Goal: Task Accomplishment & Management: Manage account settings

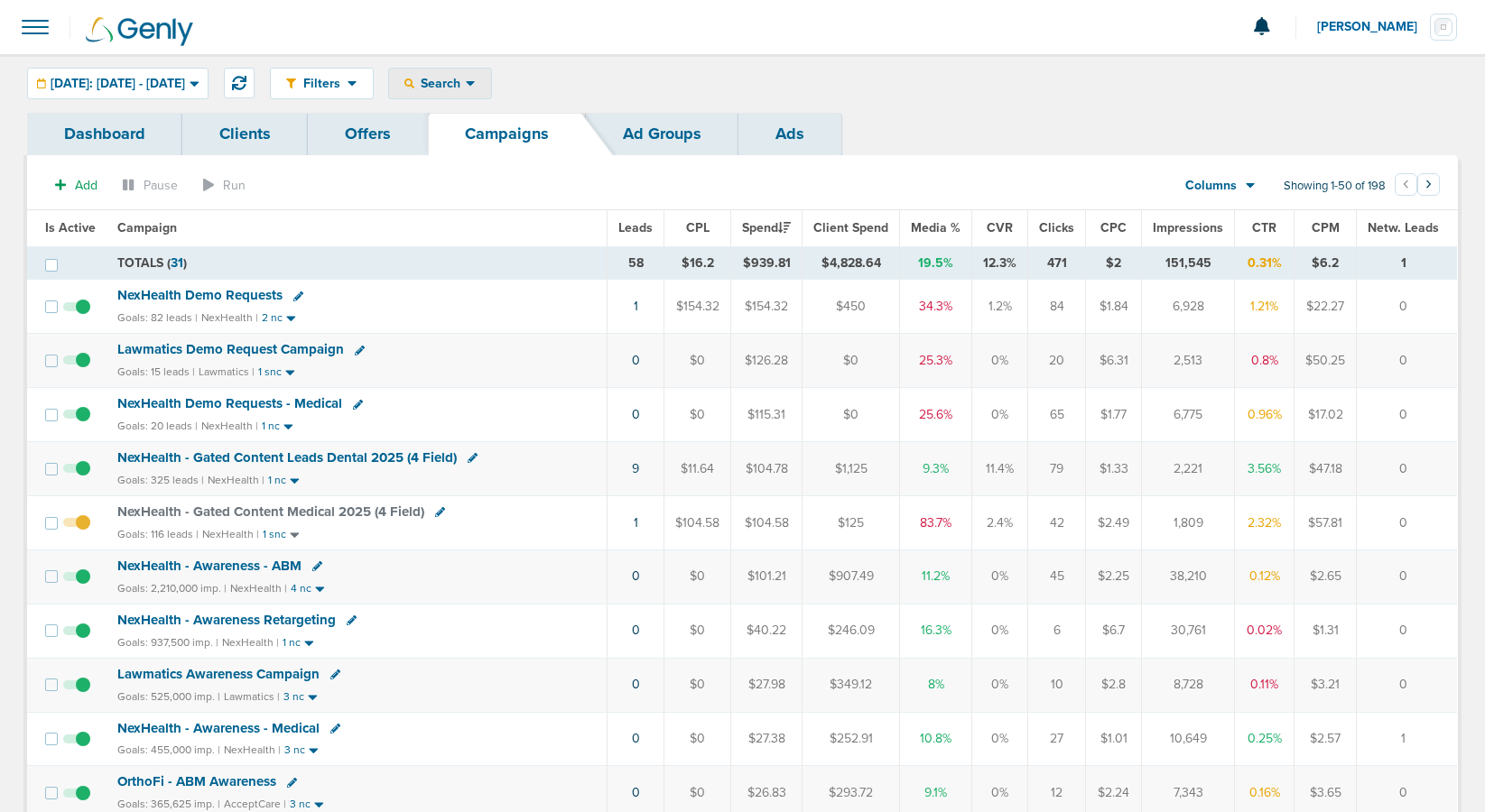
drag, startPoint x: 492, startPoint y: 75, endPoint x: 497, endPoint y: 114, distance: 39.3
click at [466, 82] on span "Search" at bounding box center [440, 83] width 52 height 15
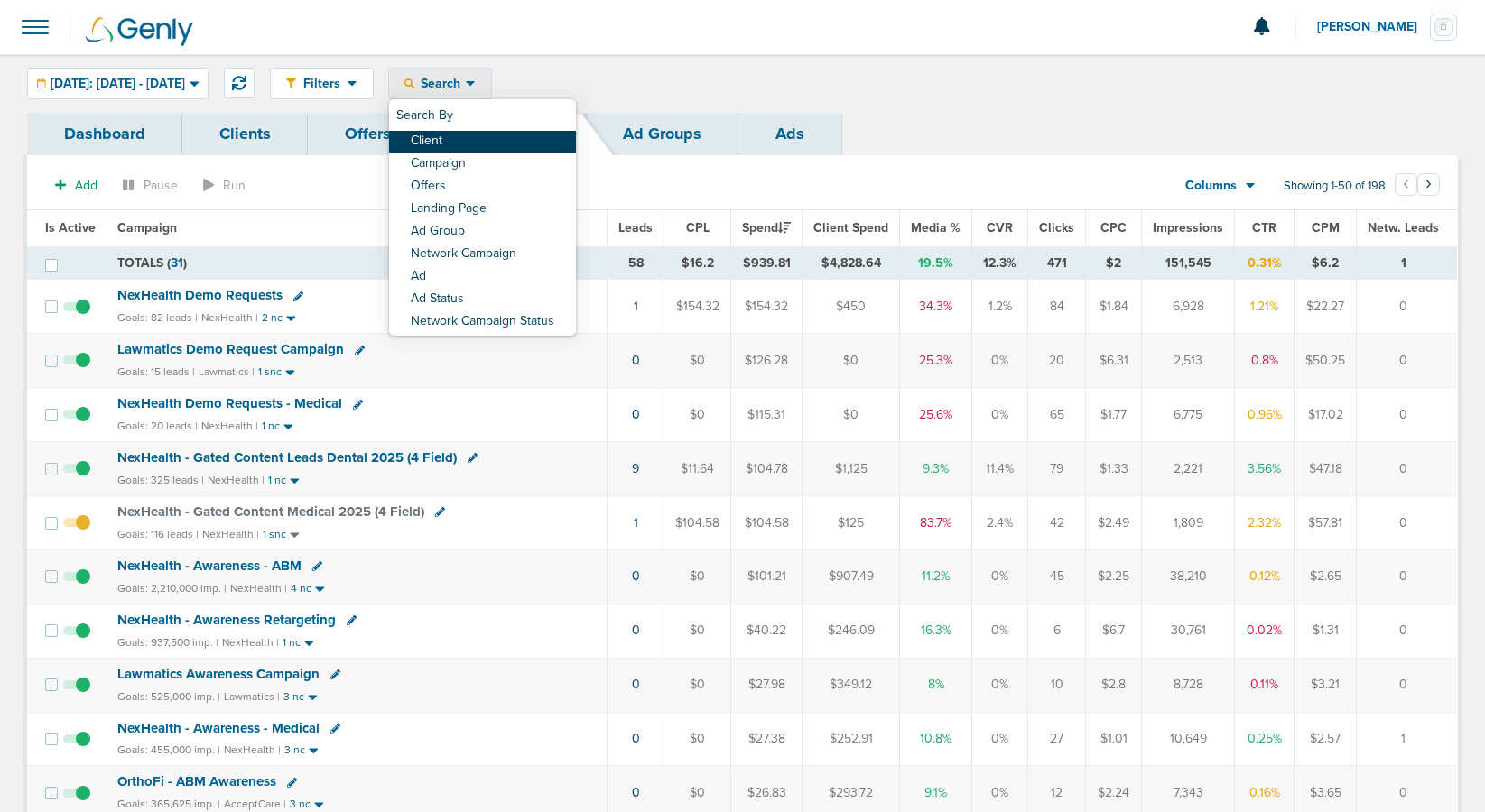
click at [499, 142] on link "Client" at bounding box center [482, 142] width 187 height 23
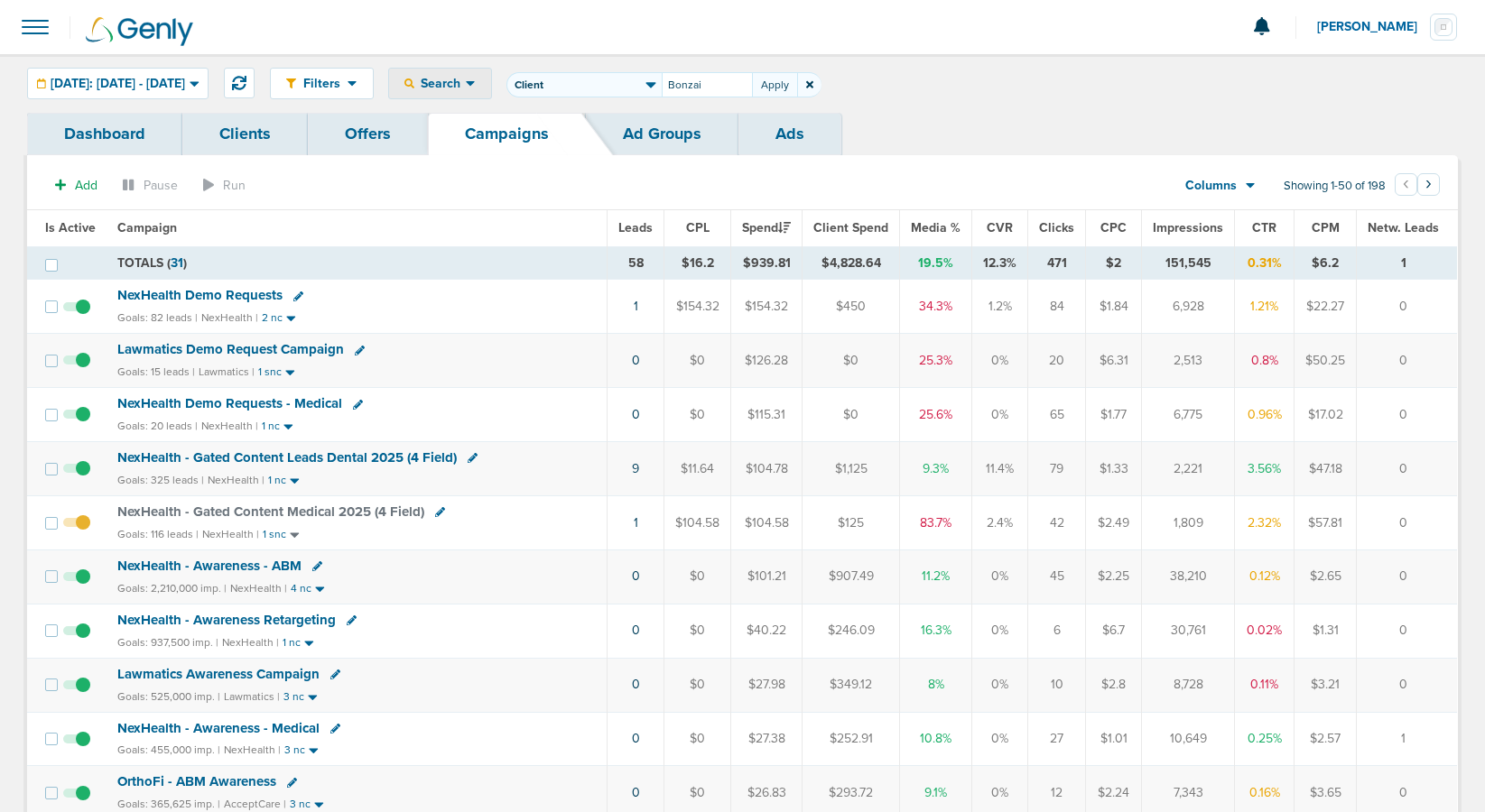
type input "Bonzai"
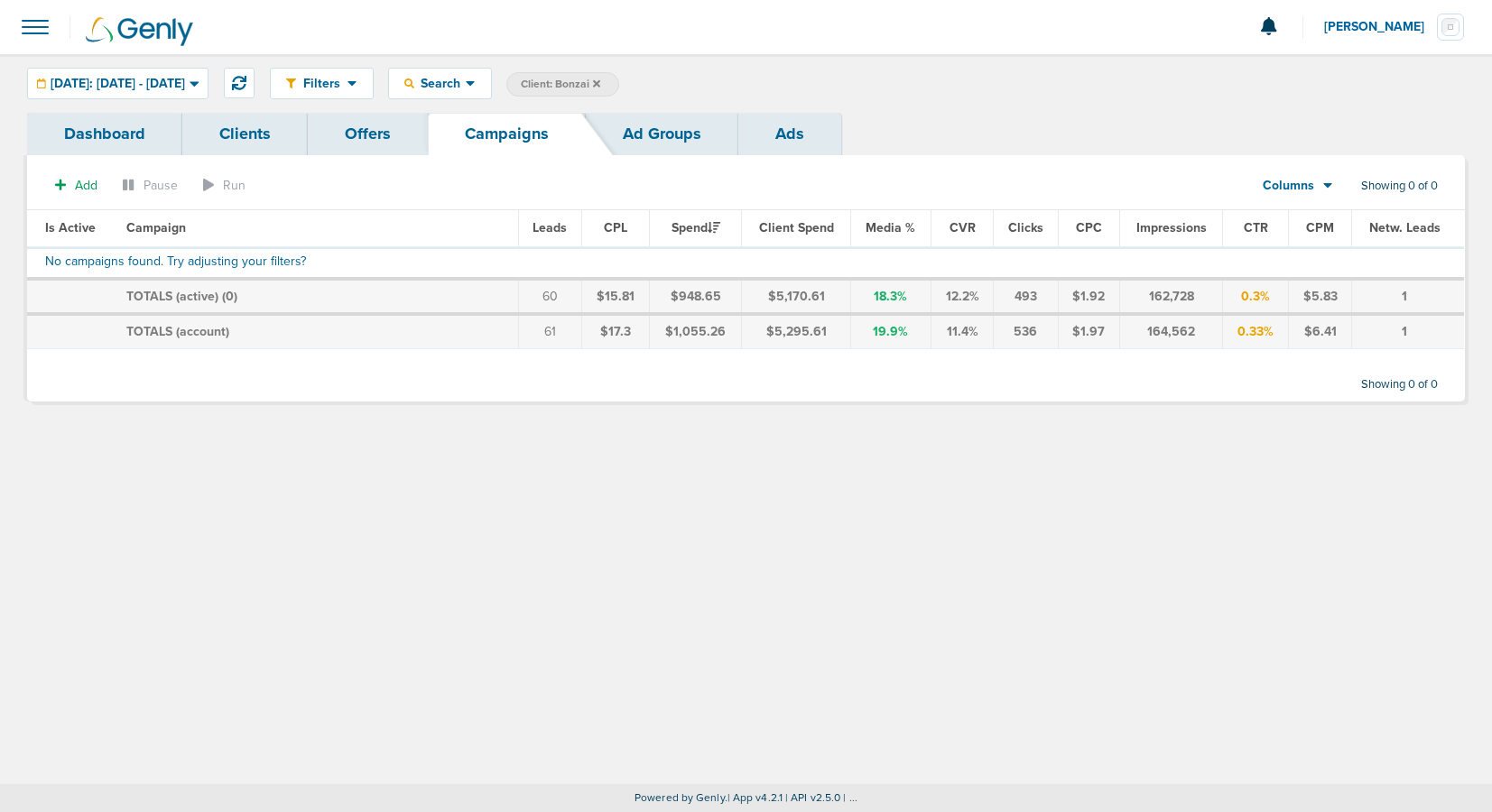
click at [240, 128] on link "Clients" at bounding box center [244, 134] width 125 height 42
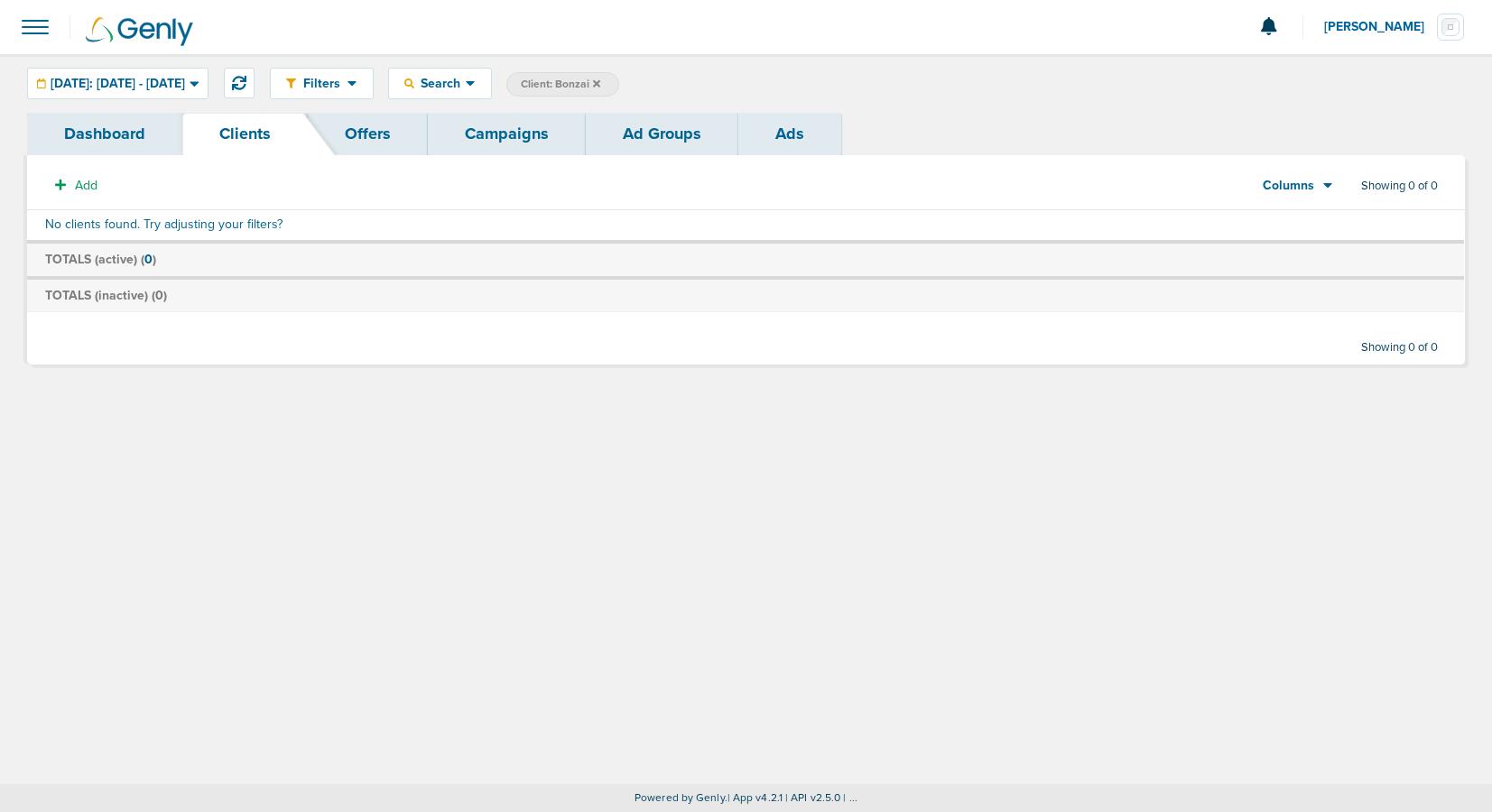
click at [600, 82] on icon at bounding box center [597, 83] width 8 height 8
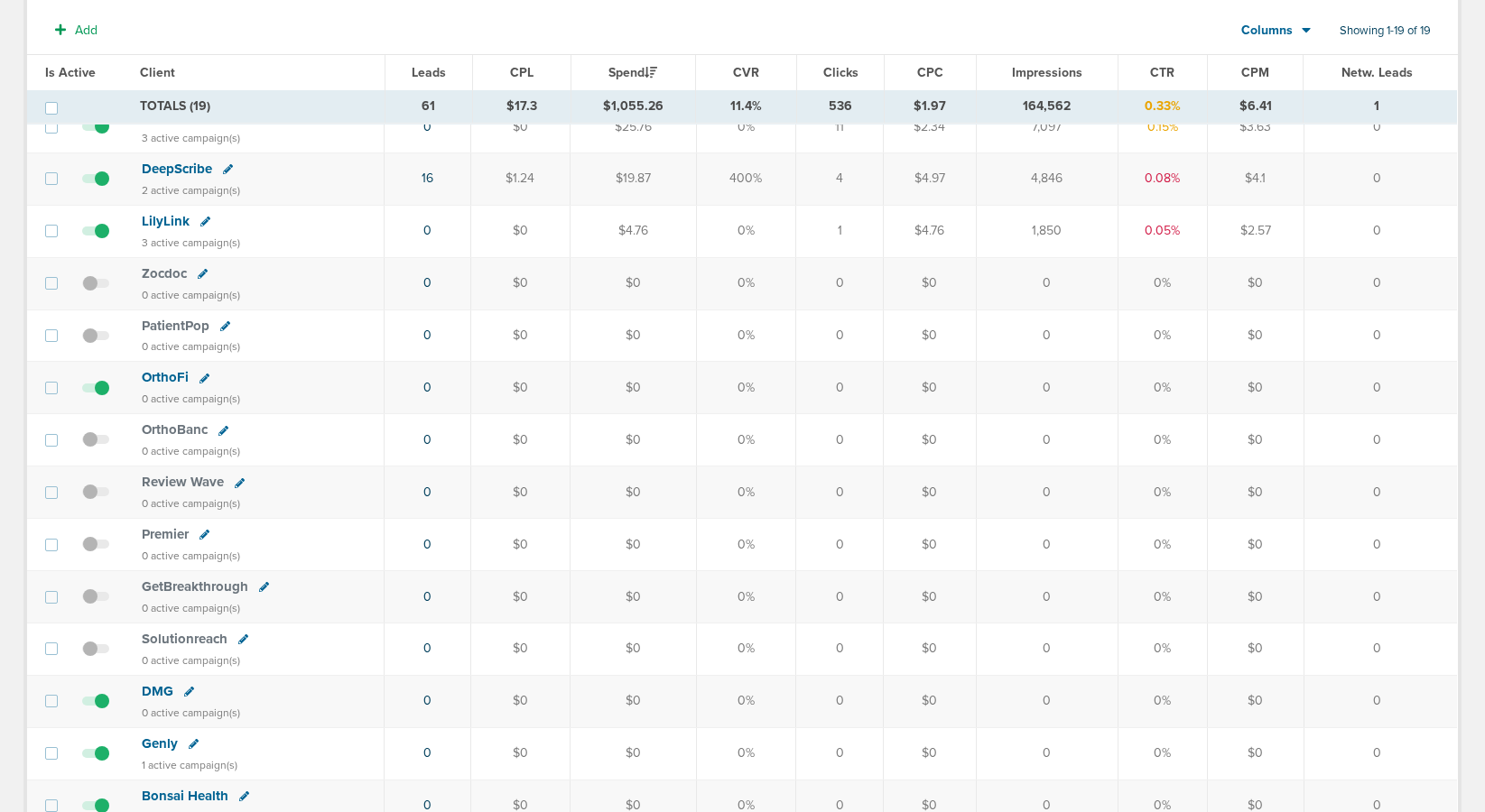
scroll to position [634, 0]
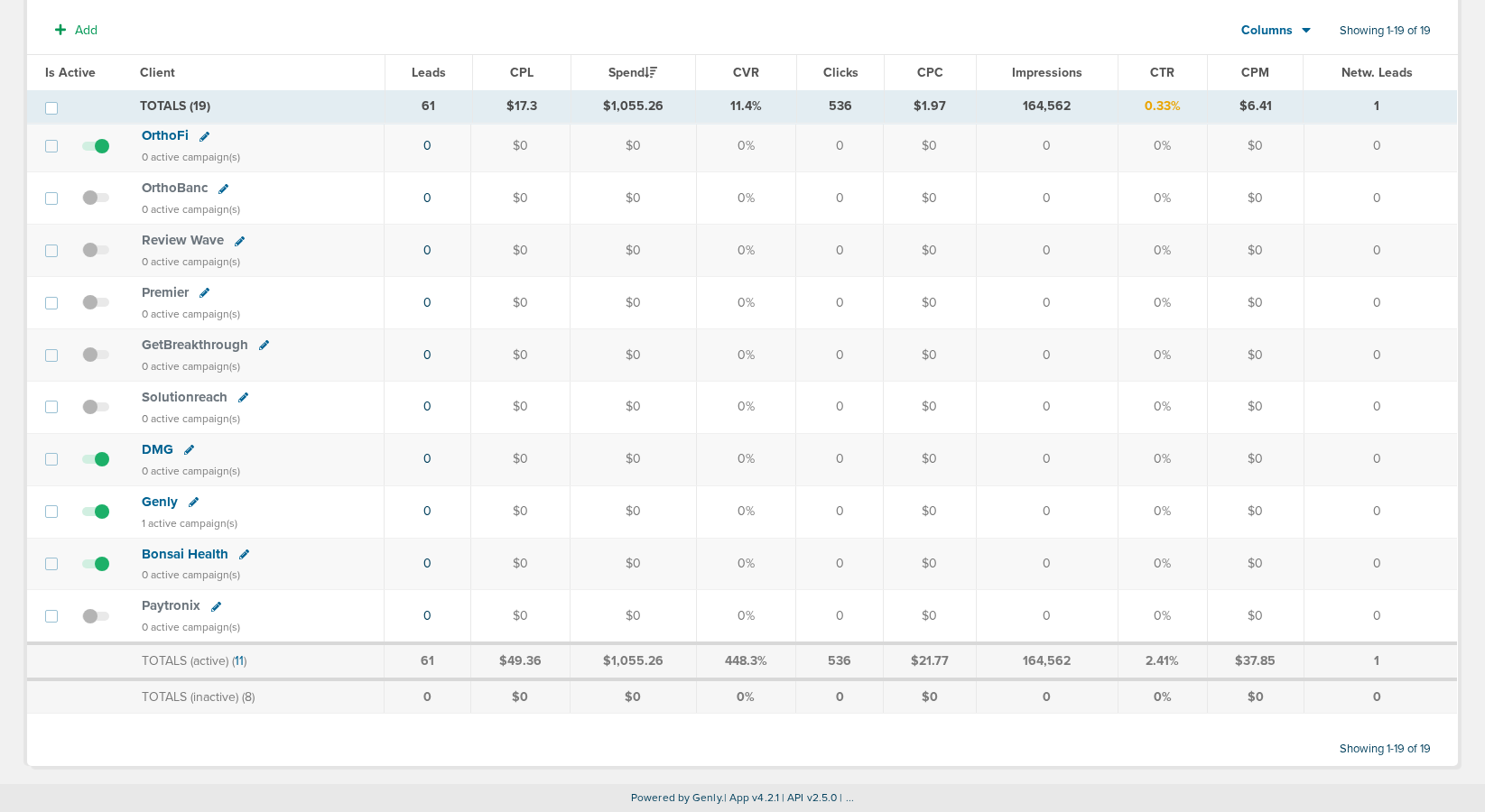
click at [182, 550] on span "Bonsai Health" at bounding box center [185, 554] width 87 height 16
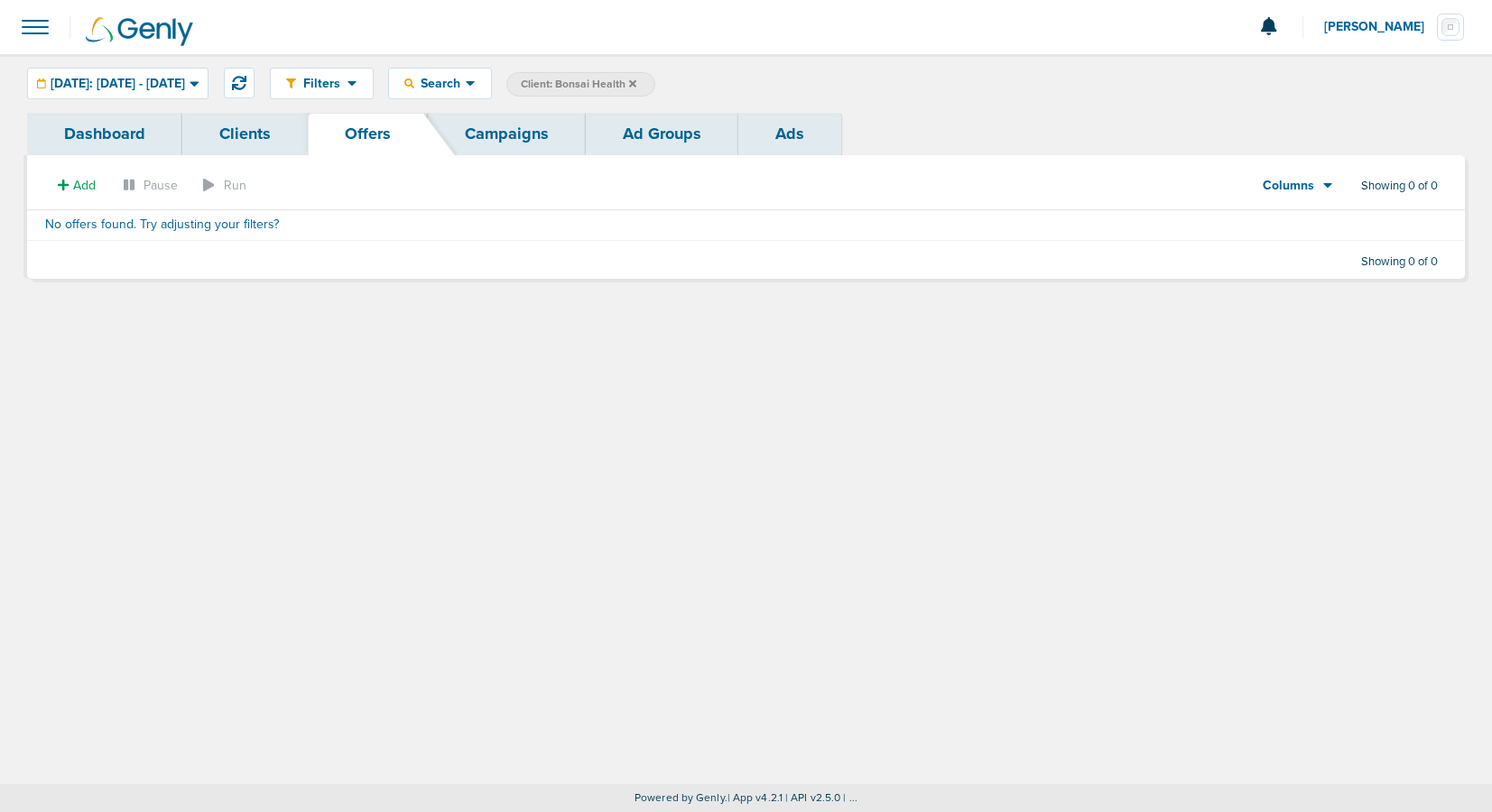
click at [501, 136] on link "Campaigns" at bounding box center [506, 134] width 157 height 42
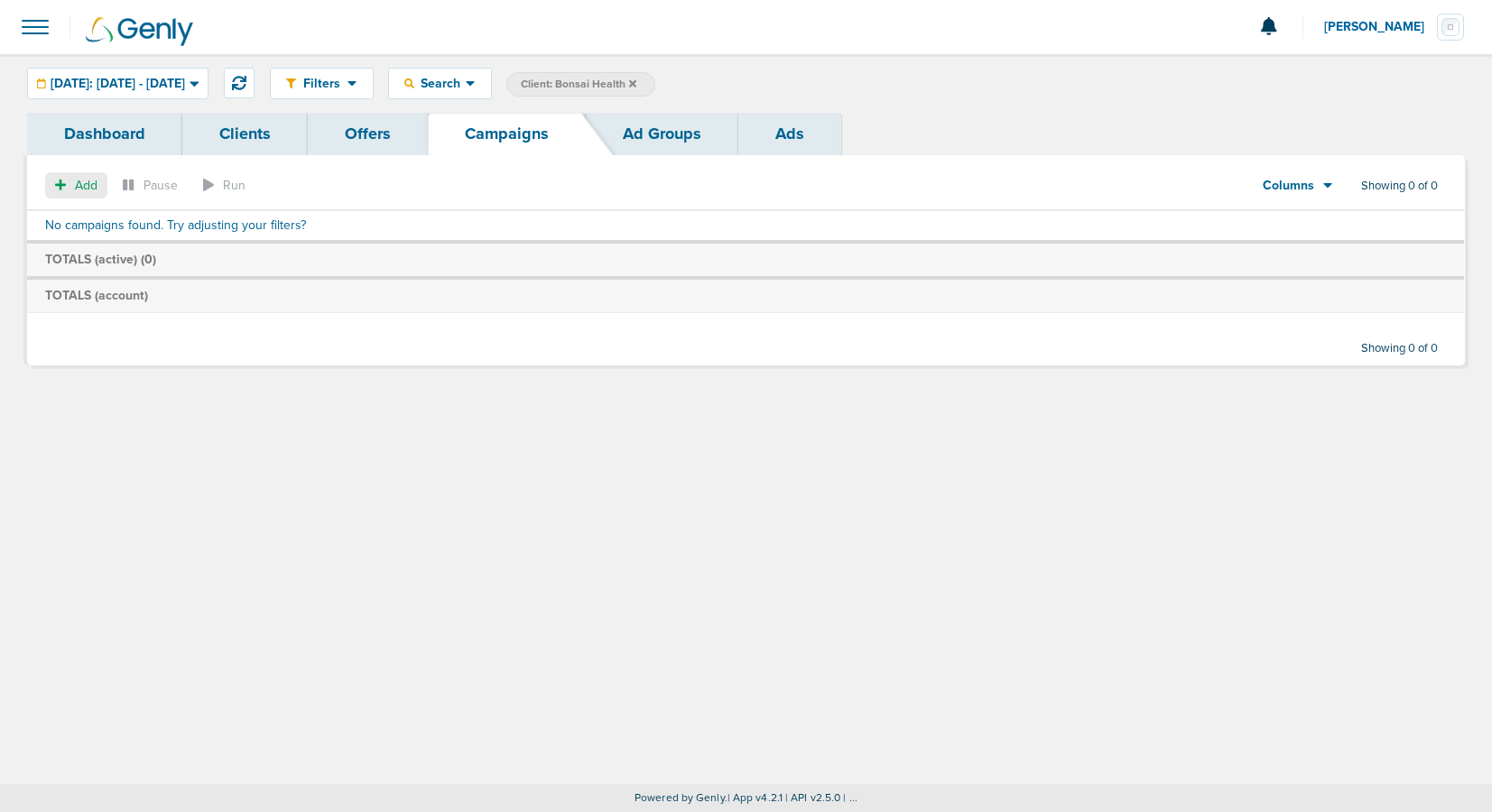
click at [63, 186] on icon "button" at bounding box center [59, 184] width 10 height 10
select select
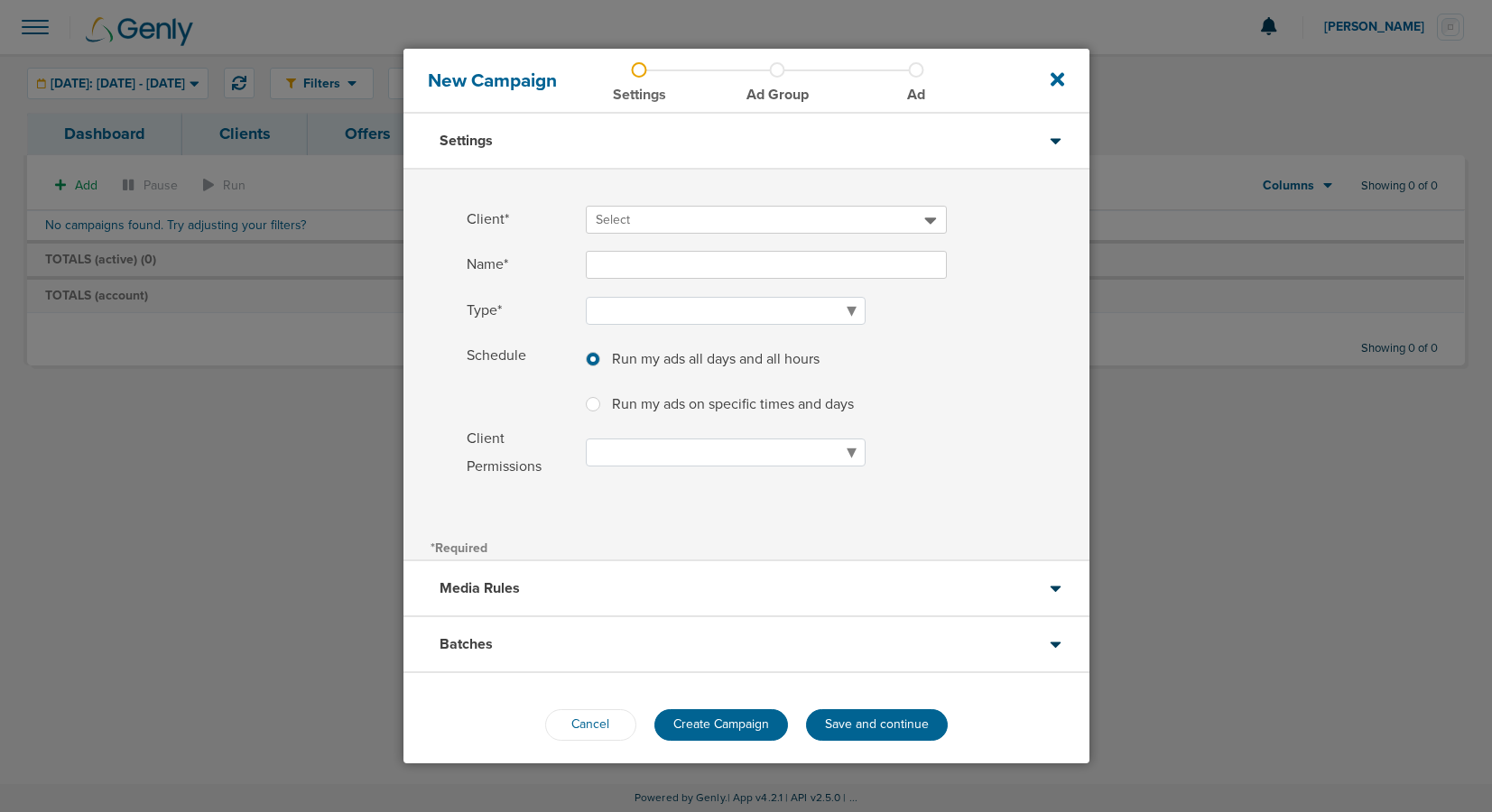
click at [675, 212] on span "Select" at bounding box center [760, 220] width 328 height 18
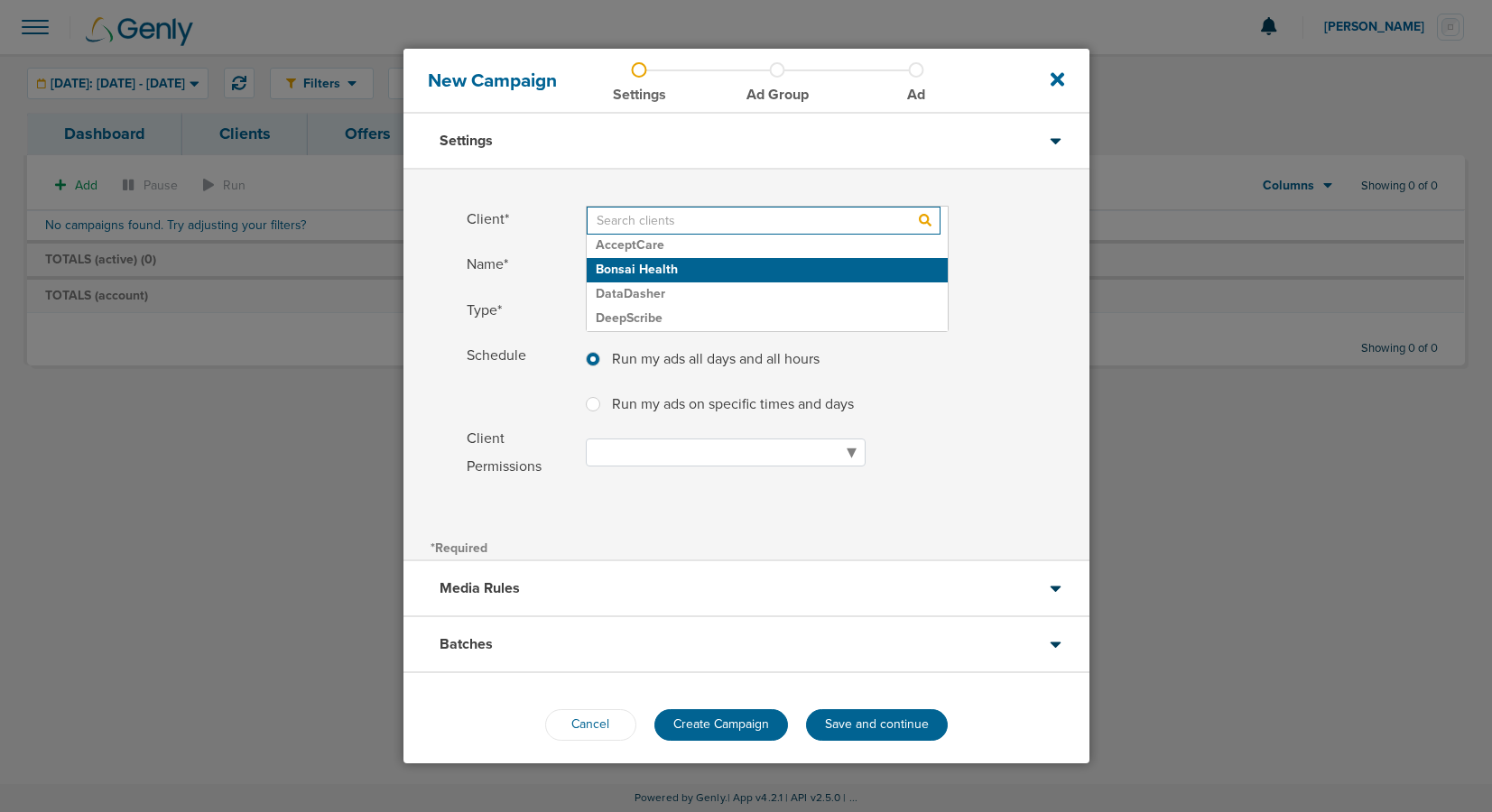
click at [670, 262] on h2 "Bonsai Health" at bounding box center [767, 271] width 361 height 25
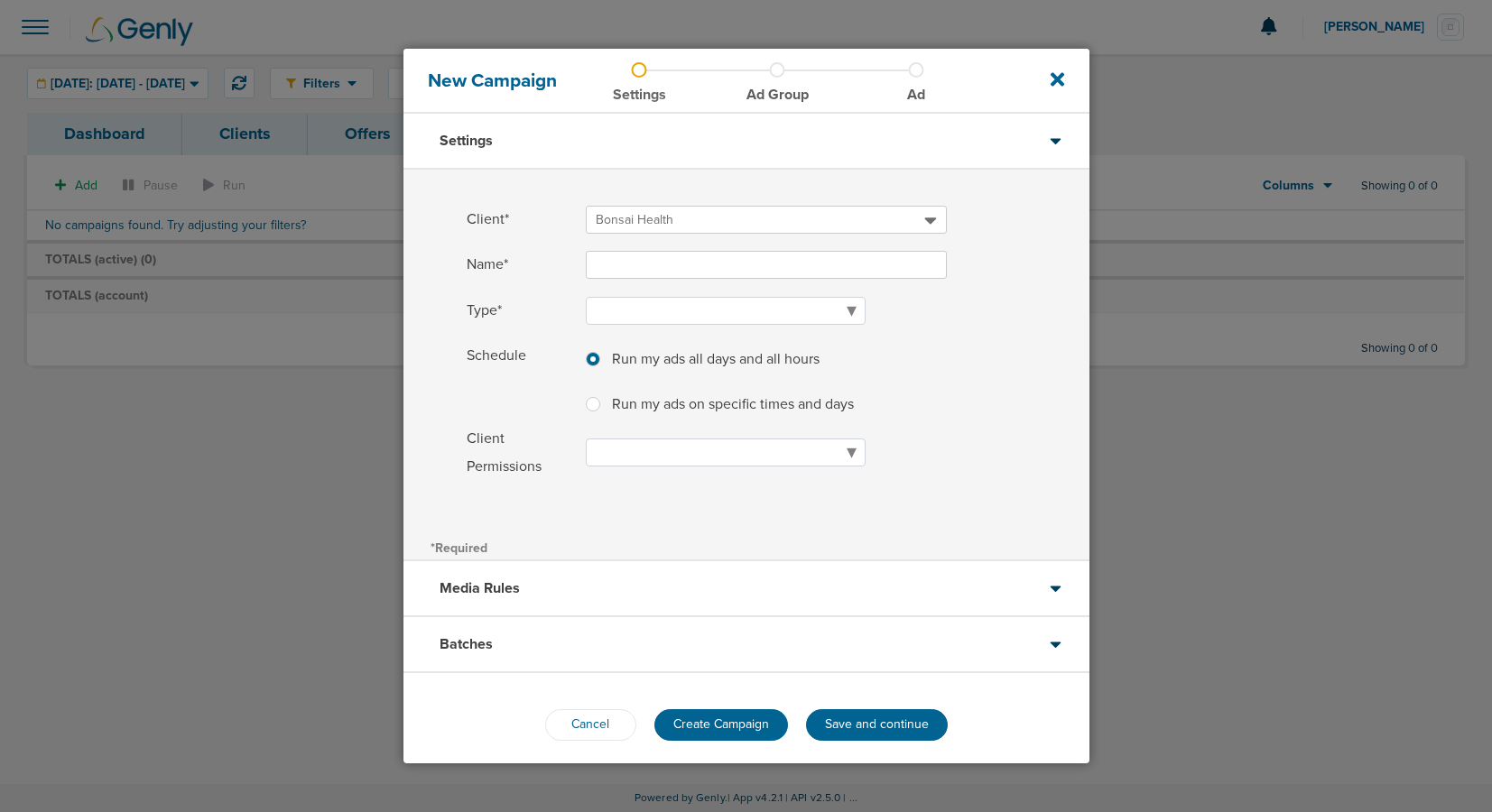
click at [650, 261] on input "Name*" at bounding box center [766, 265] width 361 height 28
type input "A"
type input "Bonsai Health Awareness"
click at [649, 308] on select "Awareness Traffic Leads Conversions Lead Magnet" at bounding box center [725, 311] width 280 height 28
select select "Awareness"
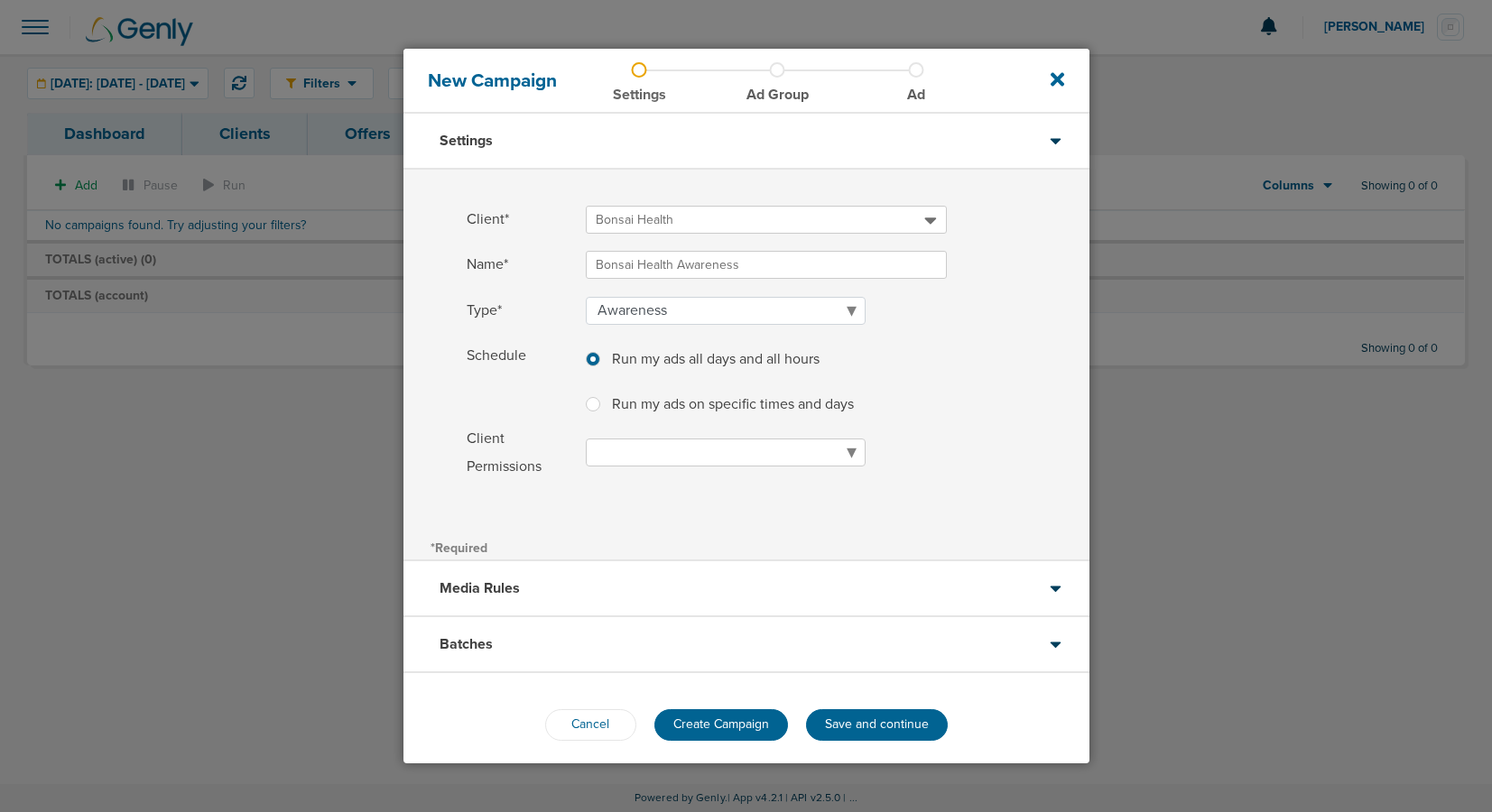
click at [653, 447] on select "Read Only Read Write" at bounding box center [725, 453] width 280 height 28
select select "readOnly"
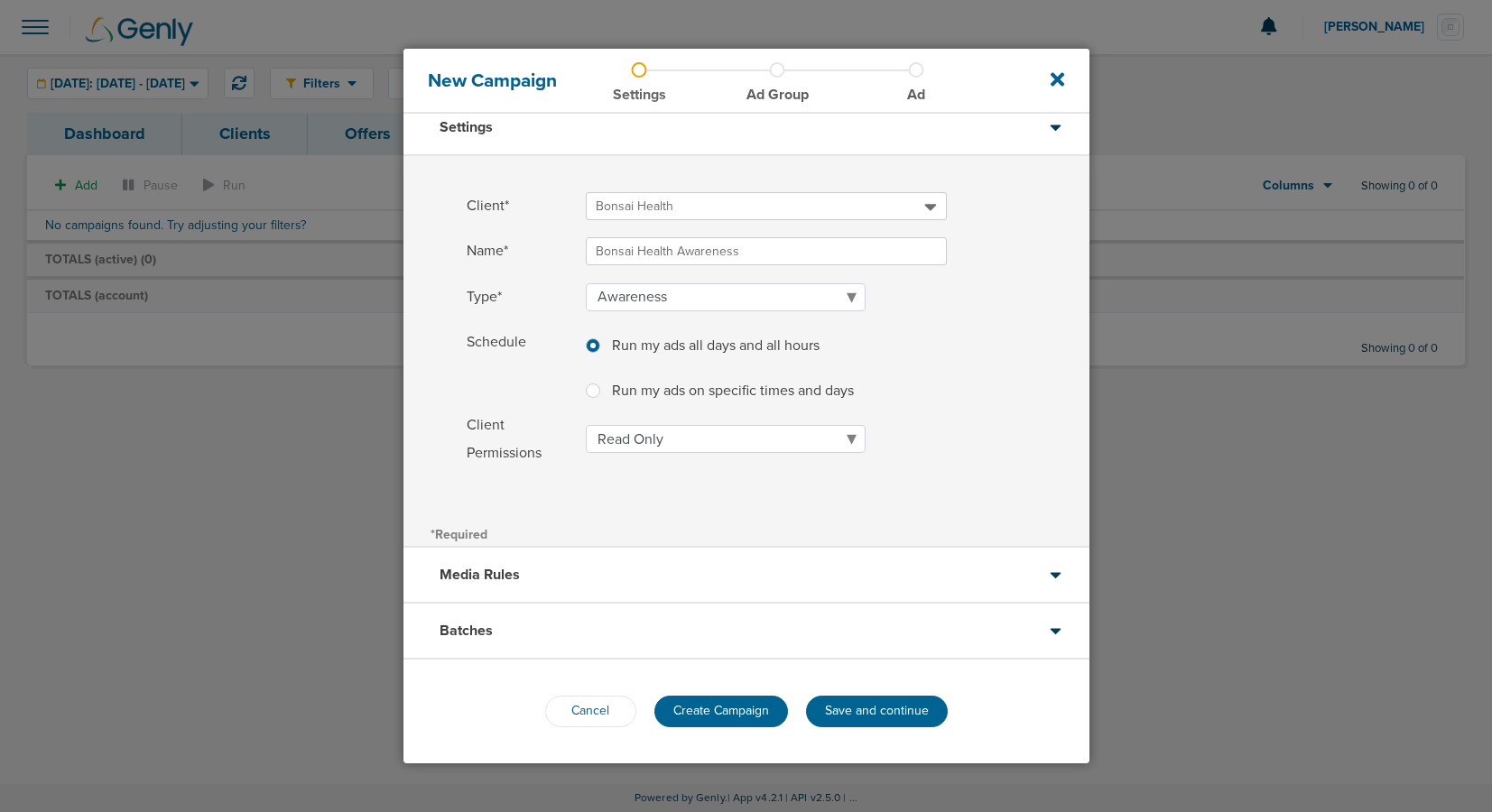
click at [653, 623] on div "Batches" at bounding box center [746, 631] width 686 height 56
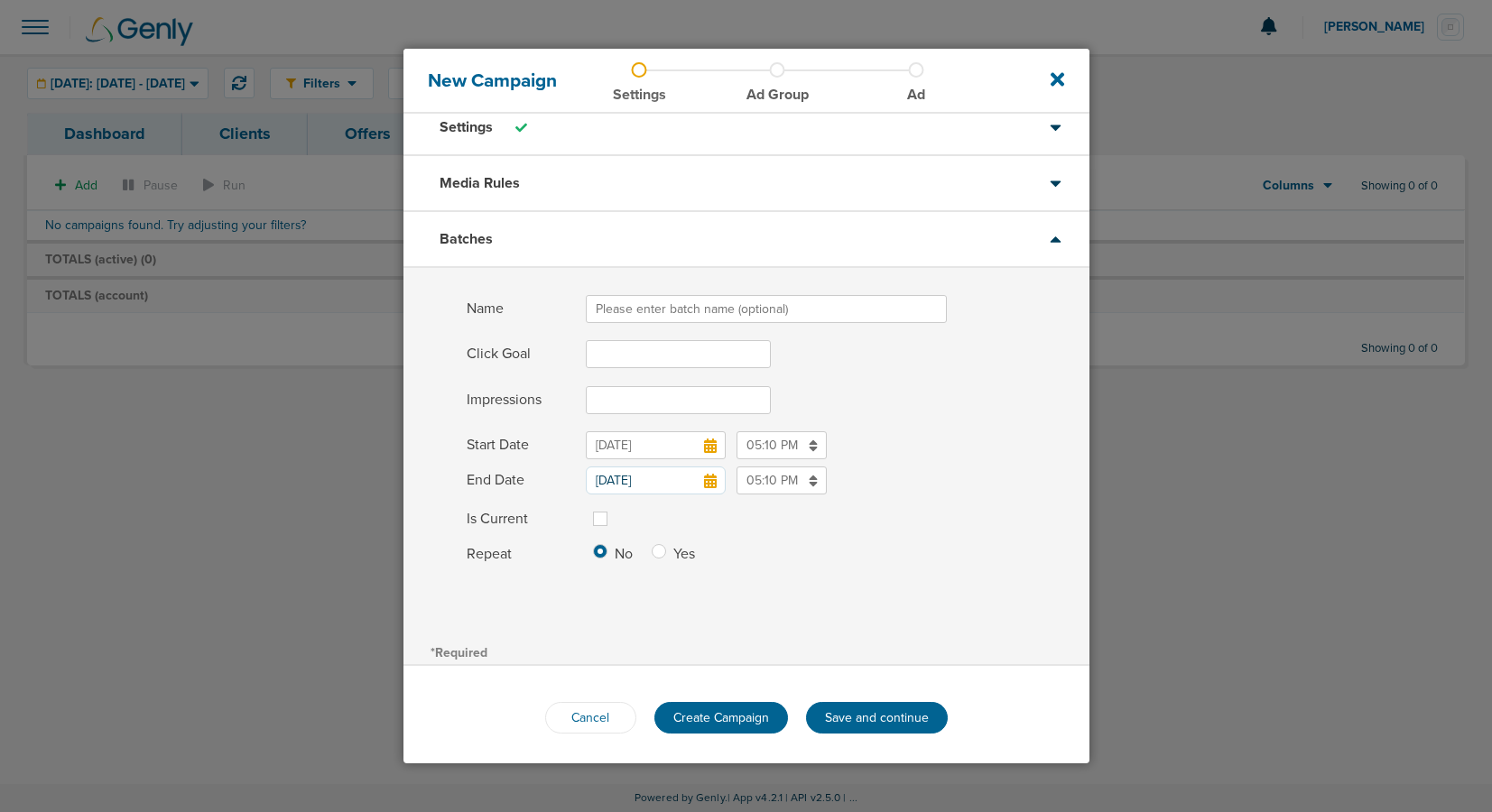
click at [666, 313] on input "Name" at bounding box center [766, 309] width 361 height 28
type input "Pilot 2025"
click at [621, 394] on input "Impressions" at bounding box center [678, 401] width 185 height 28
type input "188500"
click at [927, 417] on span at bounding box center [837, 423] width 504 height 11
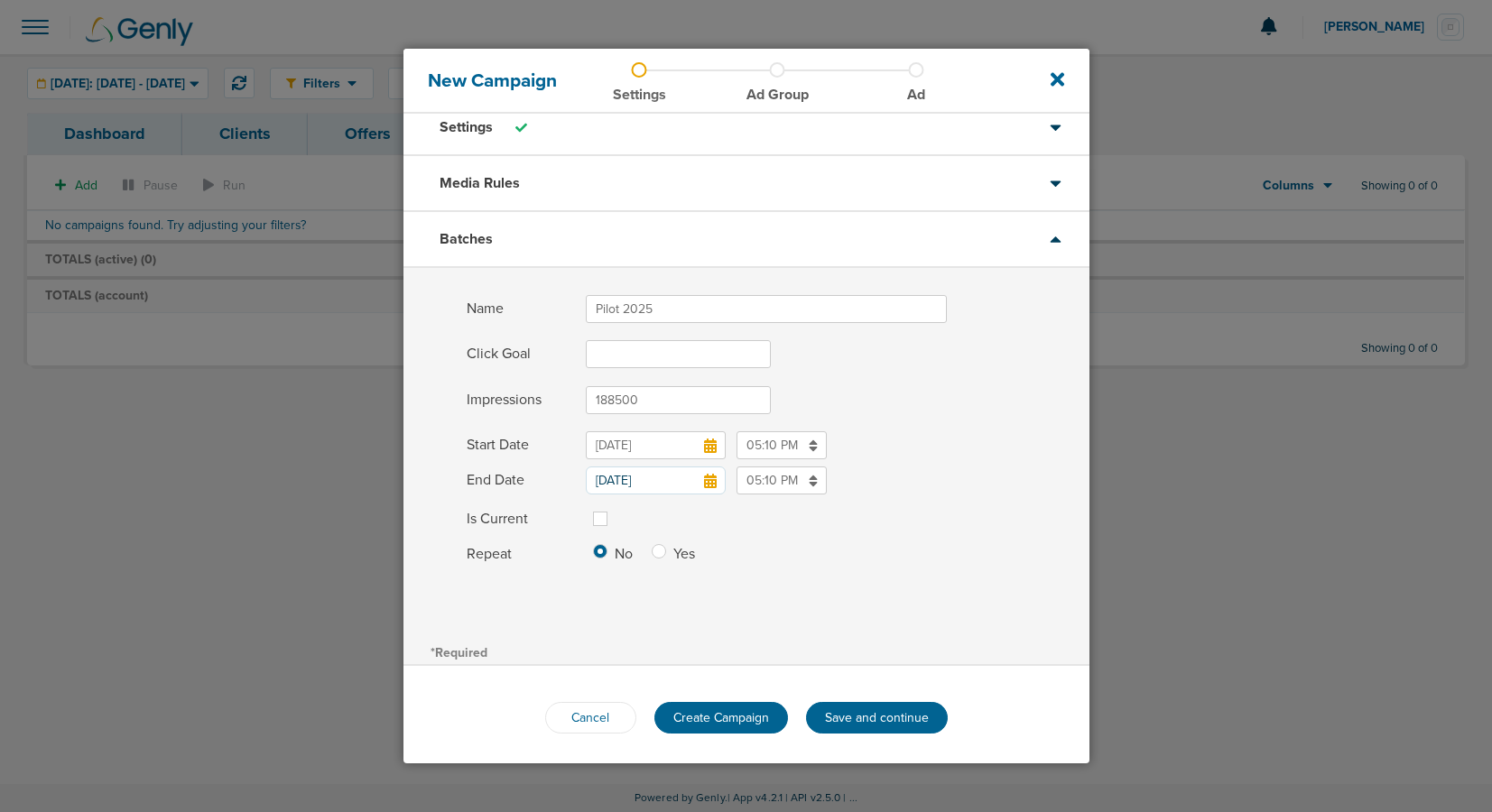
click at [709, 480] on icon at bounding box center [709, 480] width 12 height 14
click at [709, 480] on input "[DATE]" at bounding box center [655, 481] width 140 height 28
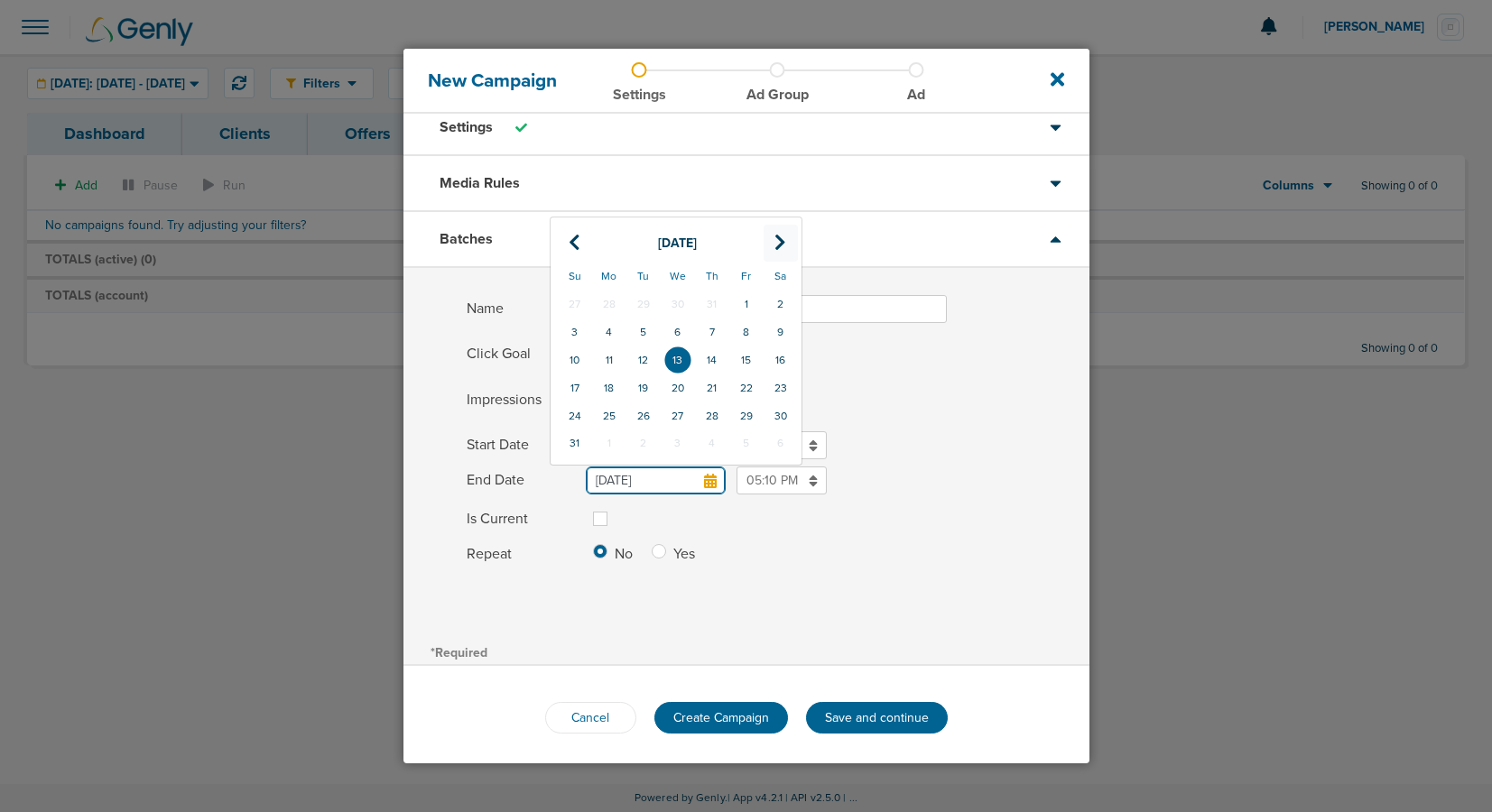
click at [784, 244] on icon at bounding box center [780, 242] width 11 height 18
click at [680, 303] on td "3" at bounding box center [677, 305] width 34 height 28
type input "[DATE]"
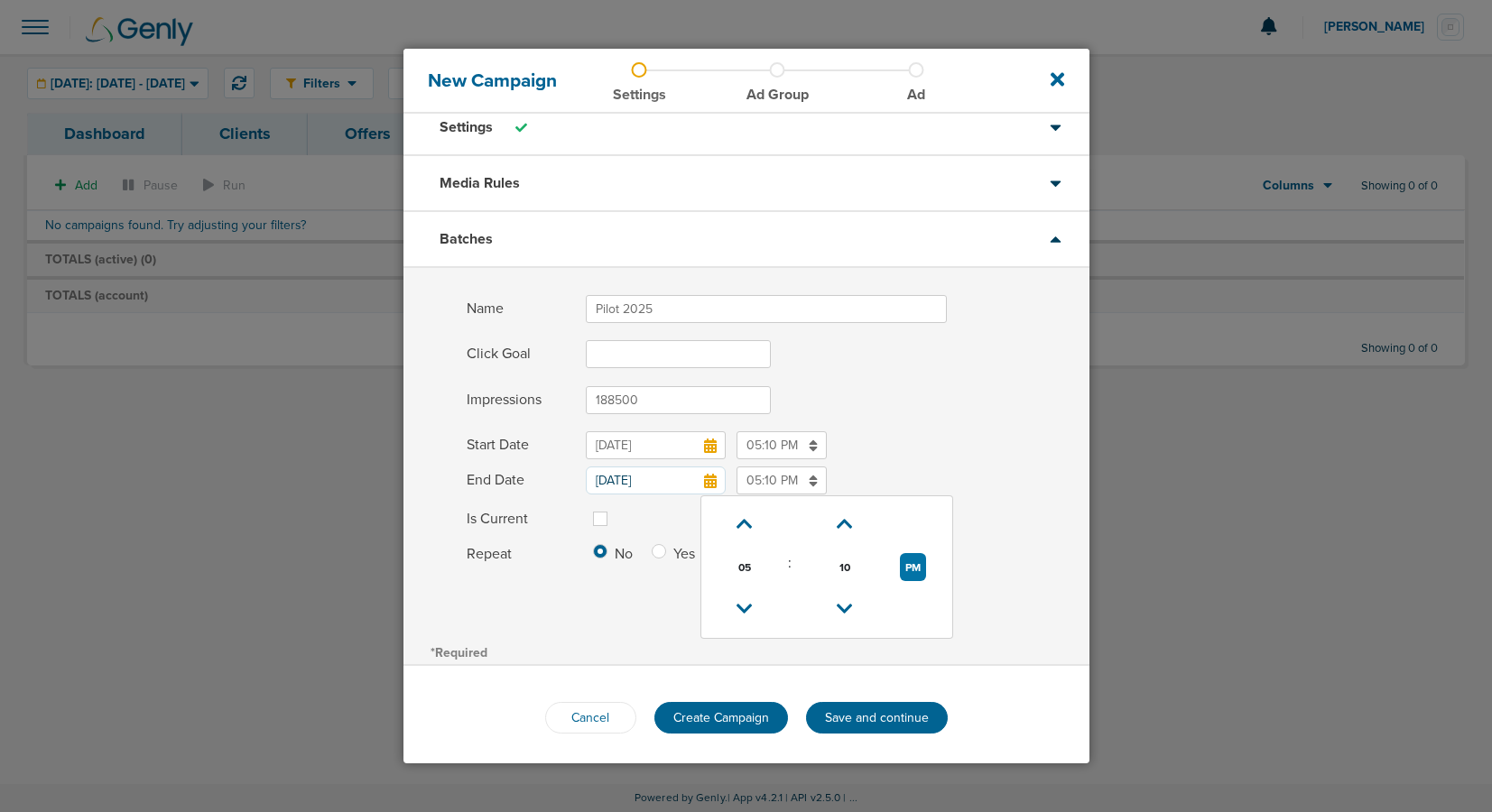
click at [765, 488] on input "05:10 PM" at bounding box center [782, 481] width 91 height 28
click at [742, 527] on icon at bounding box center [744, 523] width 16 height 10
click at [742, 530] on icon at bounding box center [744, 523] width 16 height 10
click at [743, 521] on icon at bounding box center [744, 523] width 16 height 10
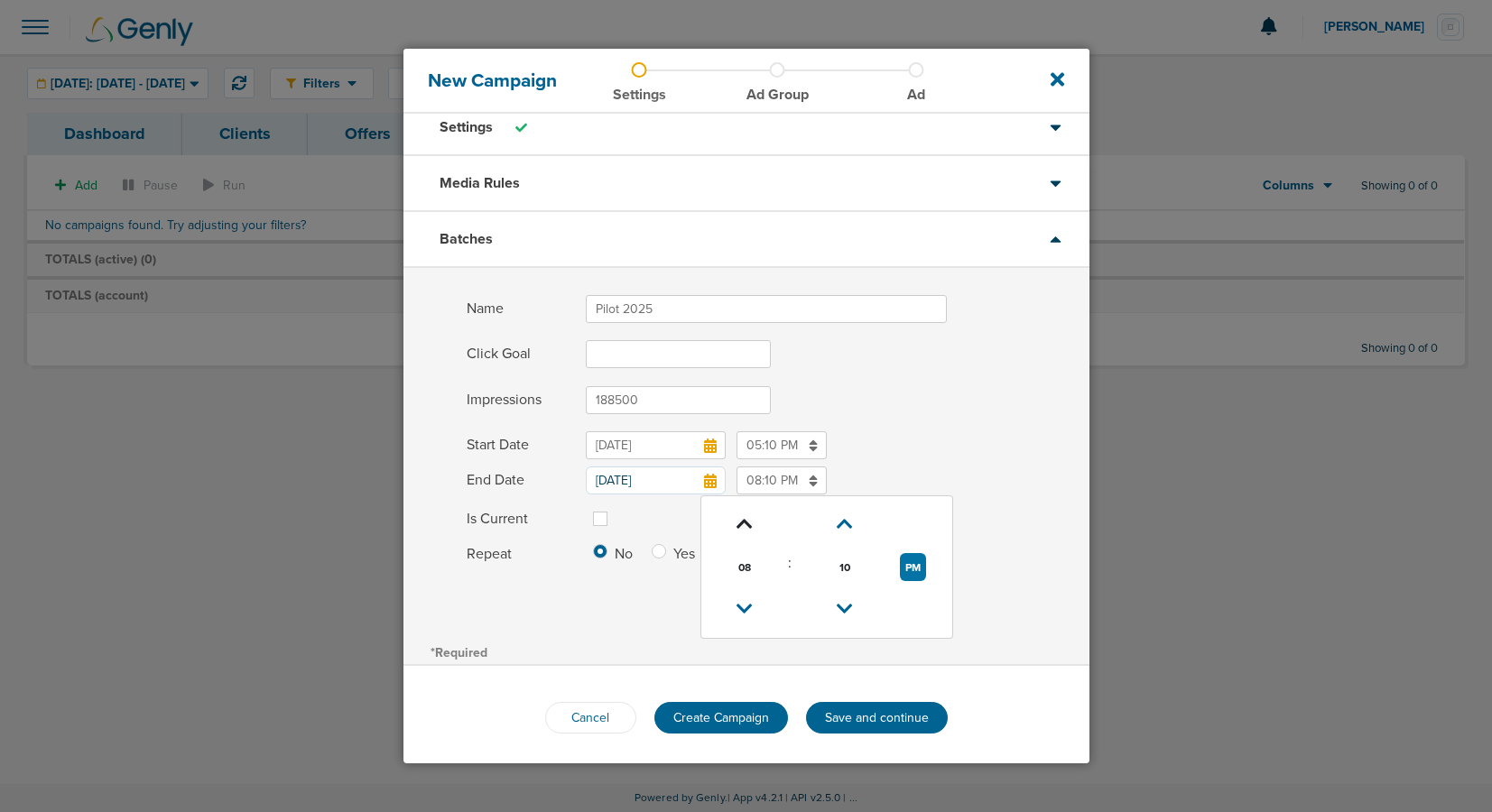
type input "09:10 PM"
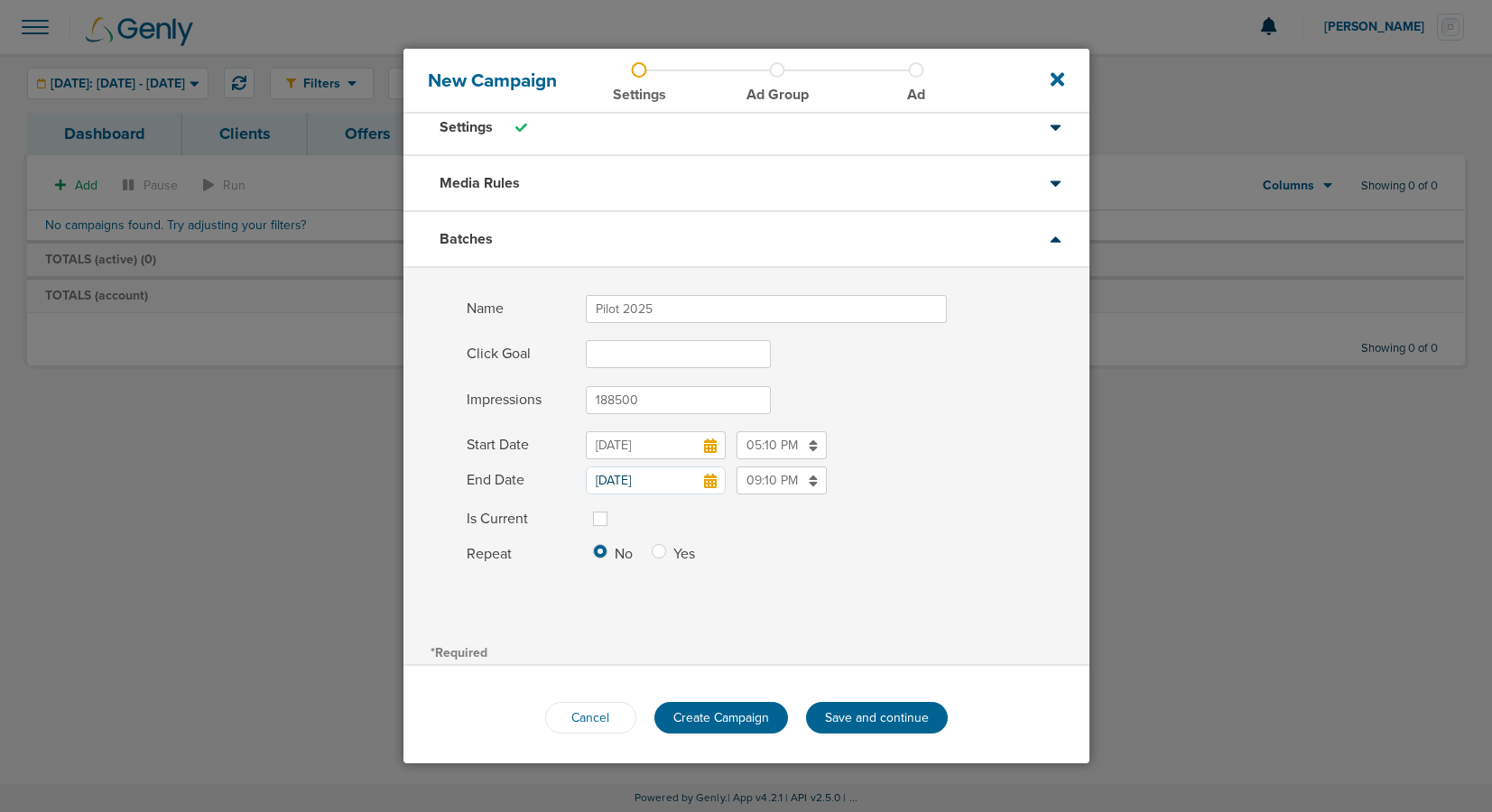
click at [705, 484] on icon at bounding box center [709, 480] width 12 height 14
click at [705, 484] on input "[DATE]" at bounding box center [655, 481] width 140 height 28
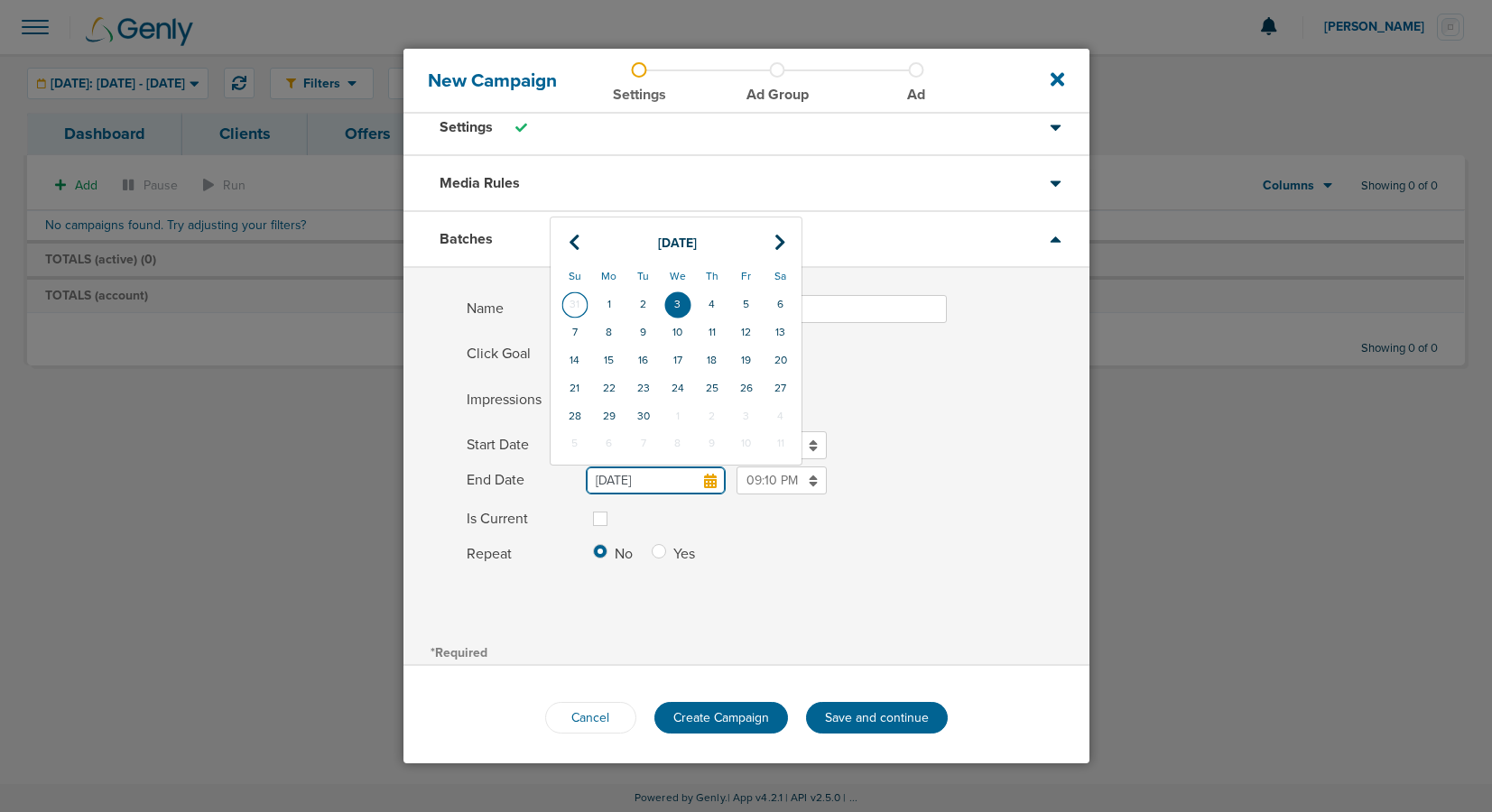
click at [575, 305] on td "31" at bounding box center [574, 305] width 34 height 28
type input "[DATE]"
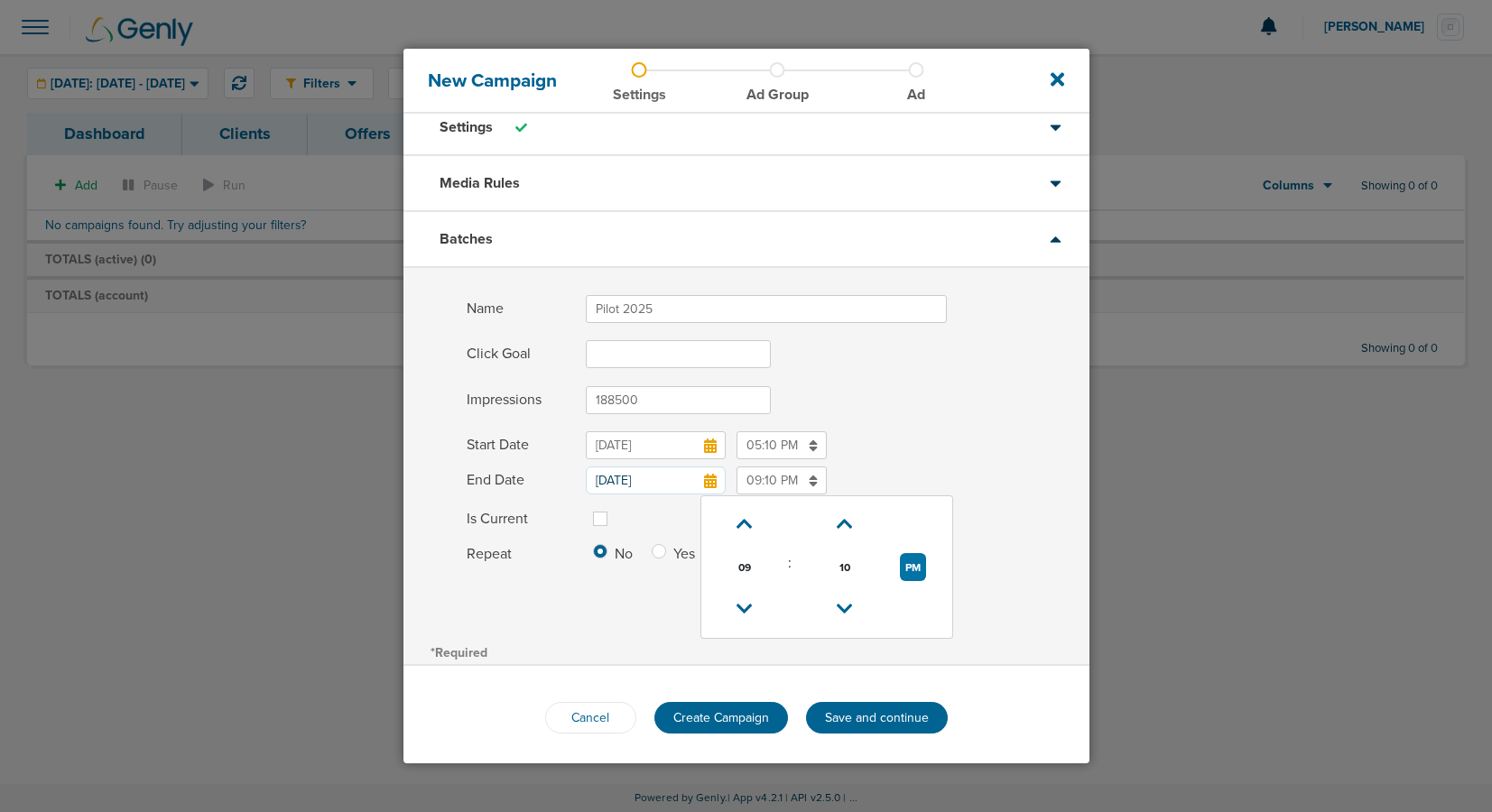
click at [779, 489] on input "09:10 PM" at bounding box center [782, 481] width 91 height 28
click at [916, 571] on button "PM" at bounding box center [913, 568] width 26 height 28
click at [915, 572] on button "AM" at bounding box center [912, 568] width 27 height 28
click at [742, 519] on icon at bounding box center [744, 523] width 16 height 10
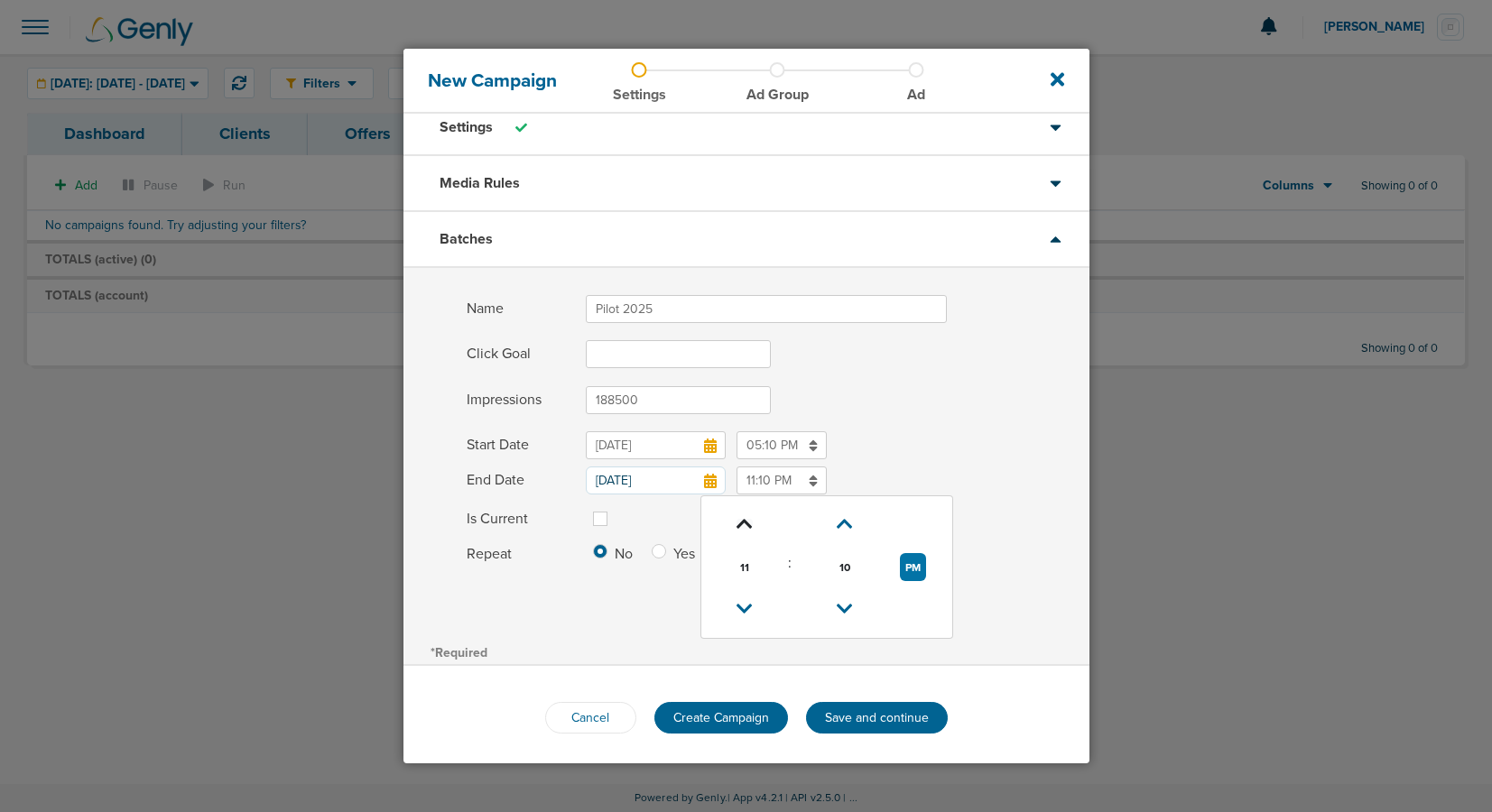
click at [742, 519] on icon at bounding box center [744, 523] width 16 height 10
click at [754, 602] on link at bounding box center [743, 610] width 31 height 28
click at [838, 520] on icon at bounding box center [844, 523] width 16 height 10
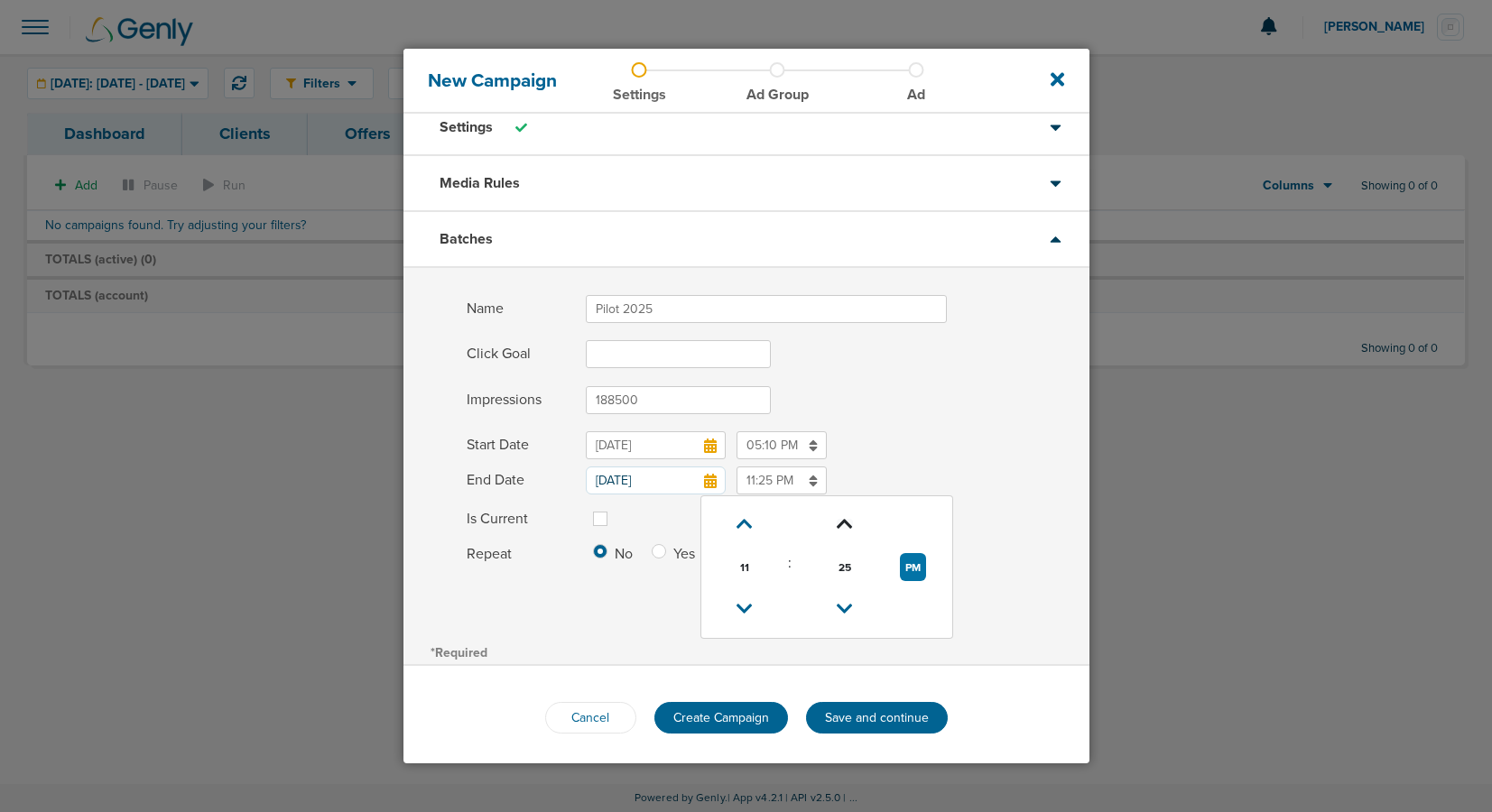
click at [838, 520] on icon at bounding box center [844, 523] width 16 height 10
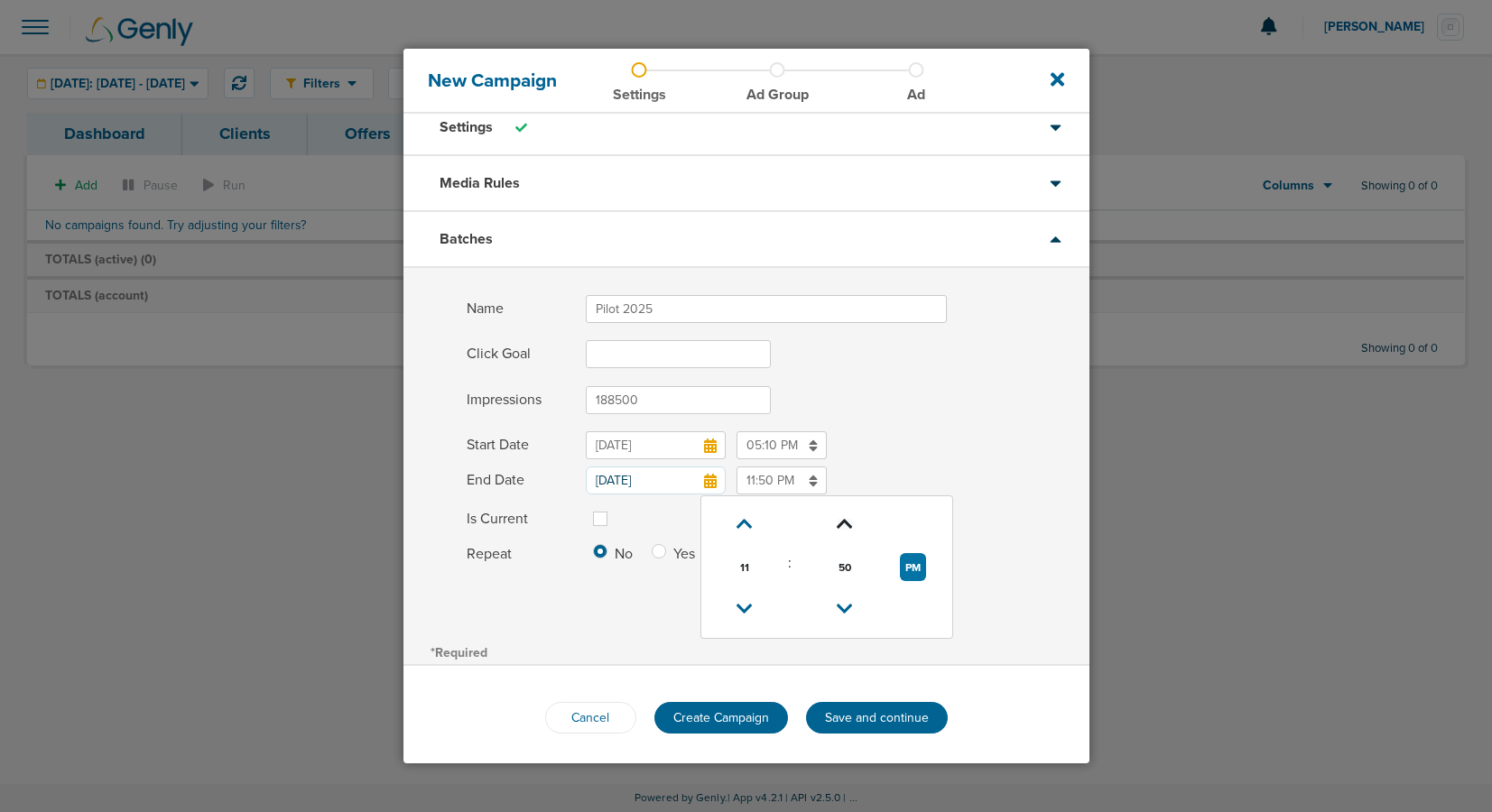
click at [838, 520] on icon at bounding box center [844, 523] width 16 height 10
click at [837, 604] on icon at bounding box center [843, 608] width 16 height 10
type input "11:55 PM"
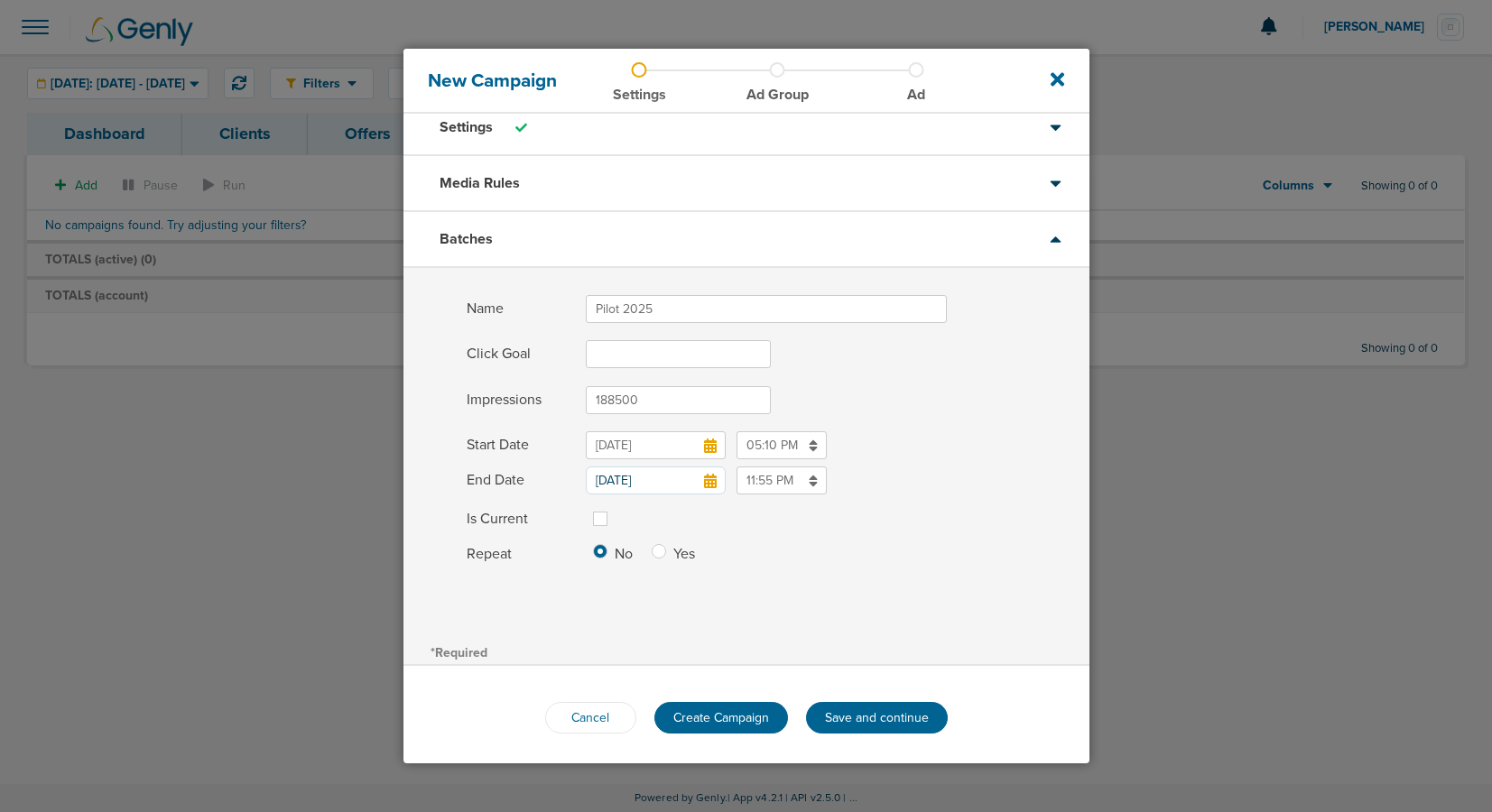
click at [615, 508] on label at bounding box center [615, 508] width 0 height 0
click at [598, 517] on input "Is Current" at bounding box center [600, 517] width 14 height 18
checkbox input "true"
click at [725, 720] on span "Create Campaign" at bounding box center [721, 718] width 95 height 15
click at [701, 717] on span "Create Campaign" at bounding box center [721, 718] width 95 height 15
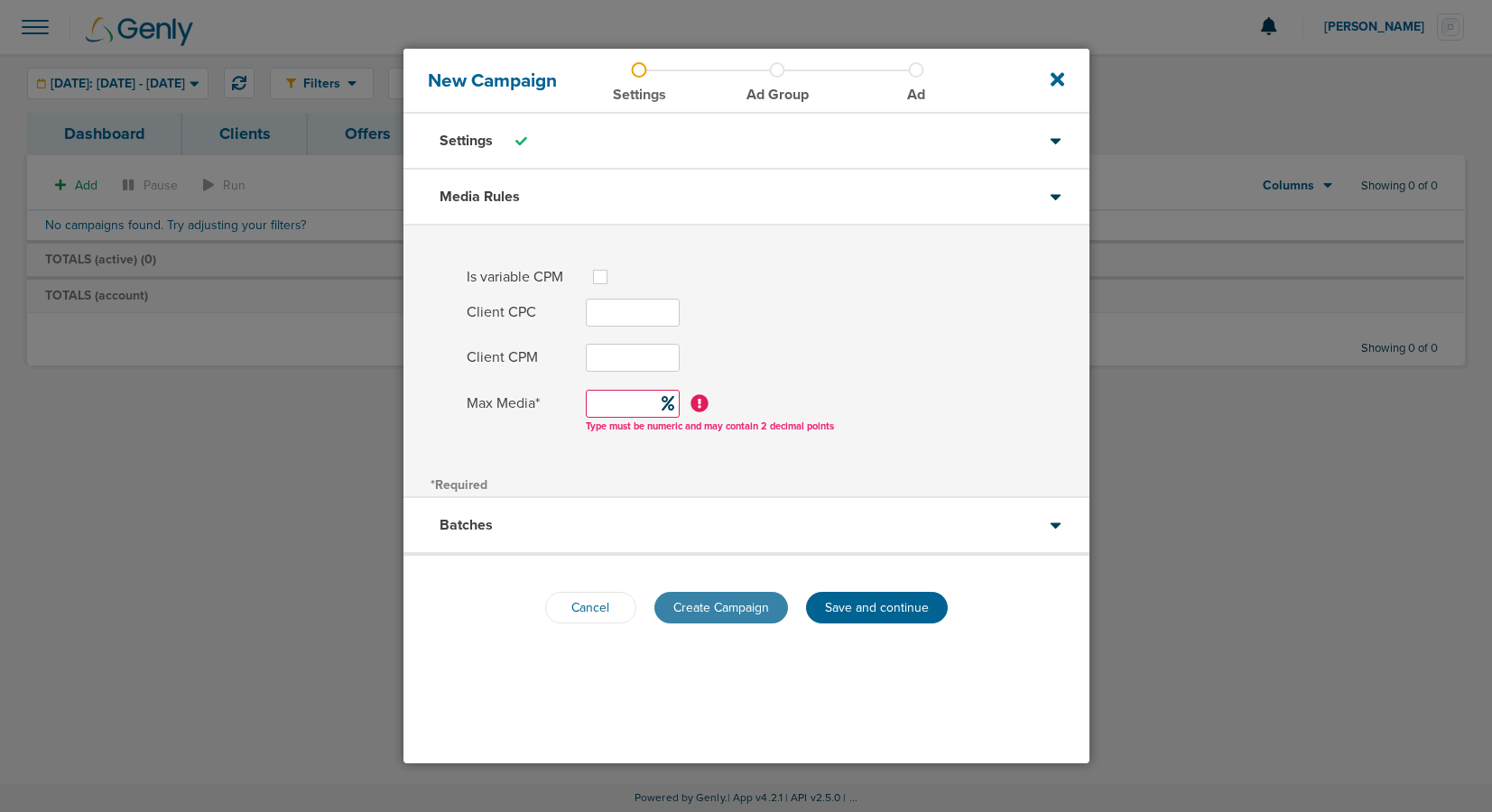
scroll to position [0, 0]
click at [866, 607] on button "Save and continue" at bounding box center [876, 607] width 141 height 31
click at [630, 323] on input "Client CPC" at bounding box center [633, 315] width 94 height 28
type input "40"
click at [628, 357] on input "Client CPM" at bounding box center [633, 359] width 94 height 28
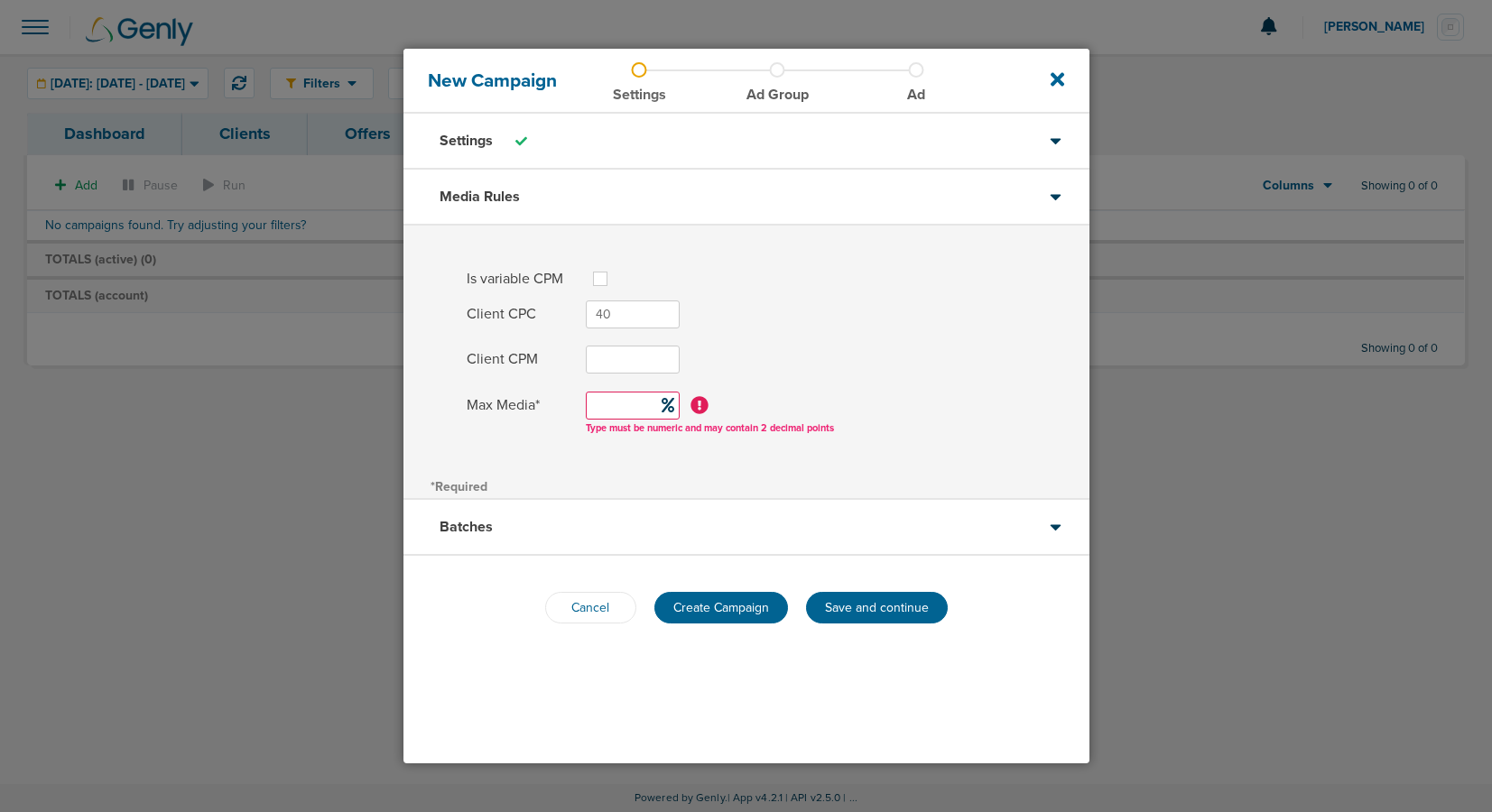
drag, startPoint x: 626, startPoint y: 317, endPoint x: 576, endPoint y: 313, distance: 50.2
click at [576, 313] on label "Client CPC 40" at bounding box center [778, 315] width 622 height 28
click at [597, 354] on input "Client CPM" at bounding box center [633, 359] width 94 height 28
paste input "40"
type input "40"
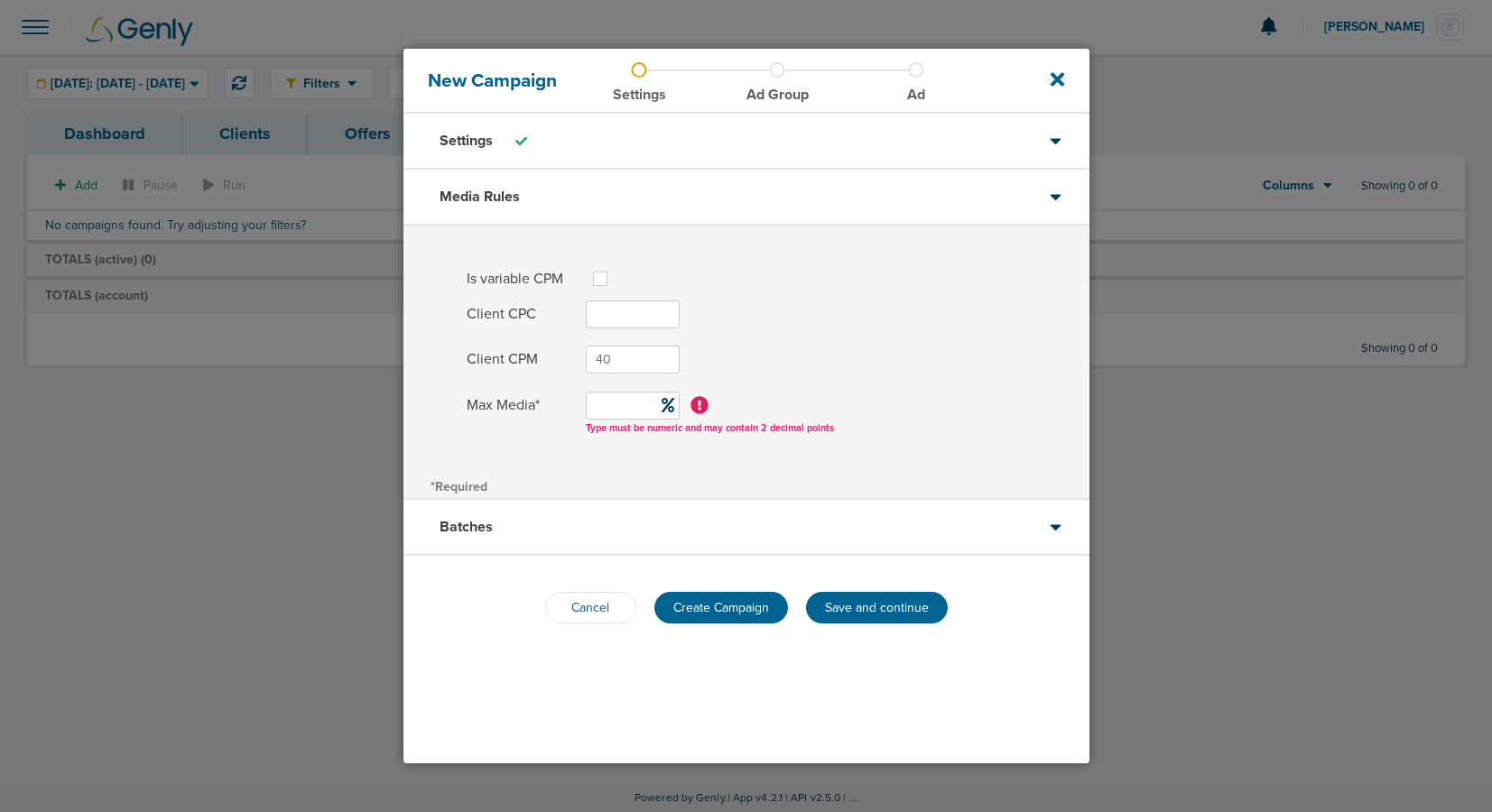
click at [596, 406] on input "Max Media*" at bounding box center [633, 406] width 94 height 28
type input "20"
click at [832, 431] on span at bounding box center [837, 428] width 504 height 11
click at [733, 521] on div "Batches" at bounding box center [746, 527] width 686 height 56
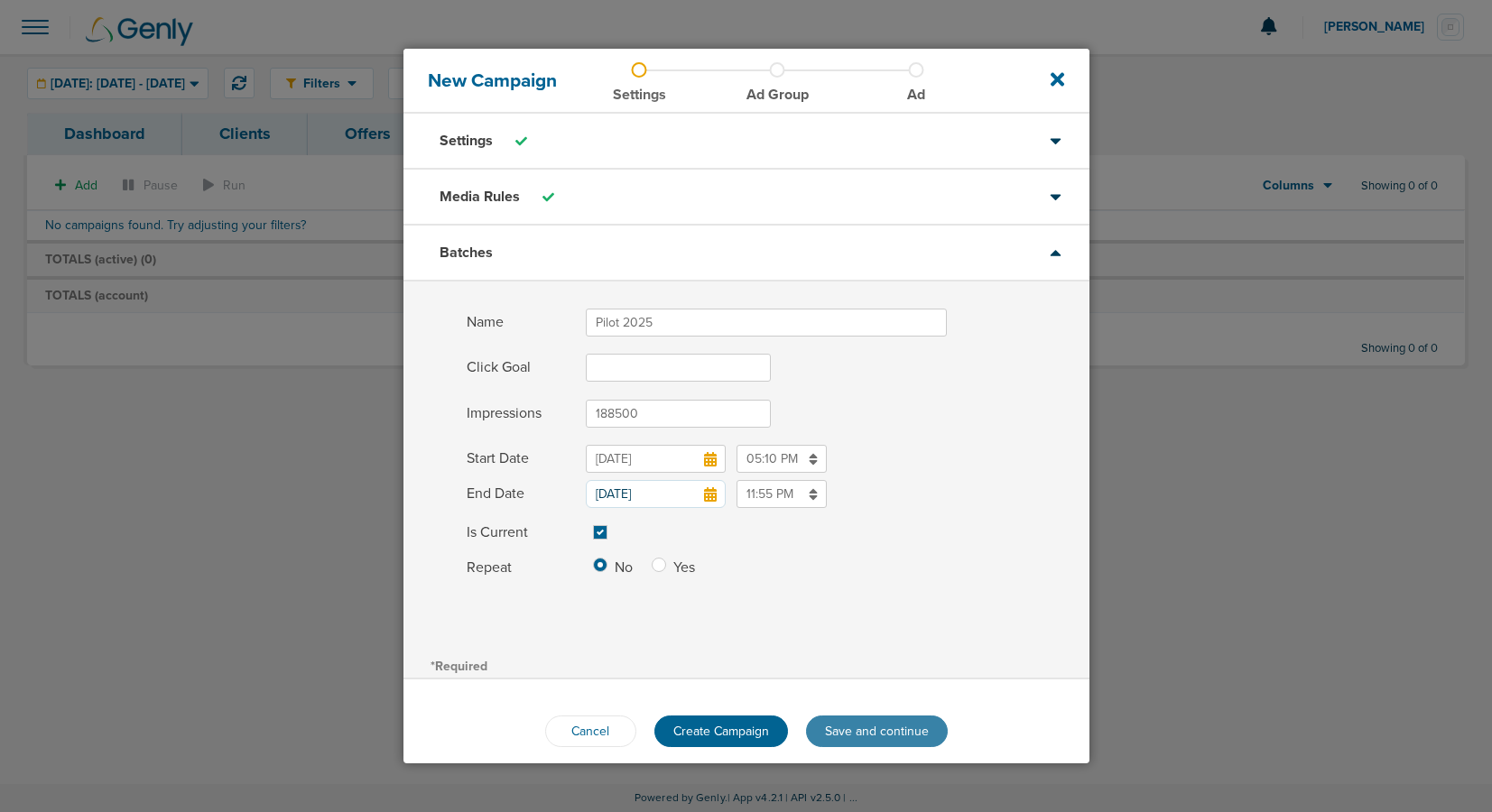
click at [818, 723] on button "Save and continue" at bounding box center [876, 731] width 141 height 31
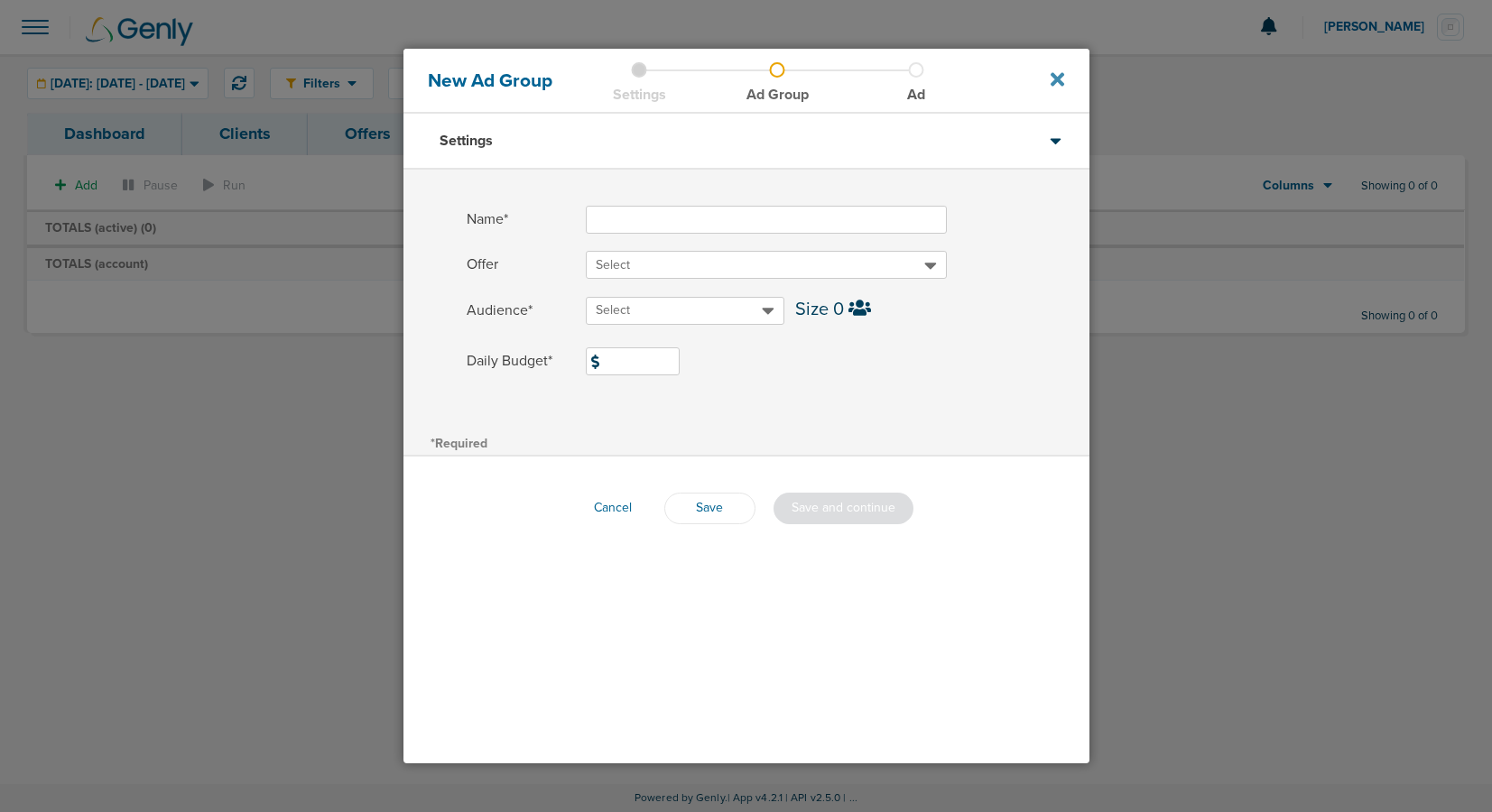
click at [1056, 76] on icon at bounding box center [1057, 79] width 13 height 13
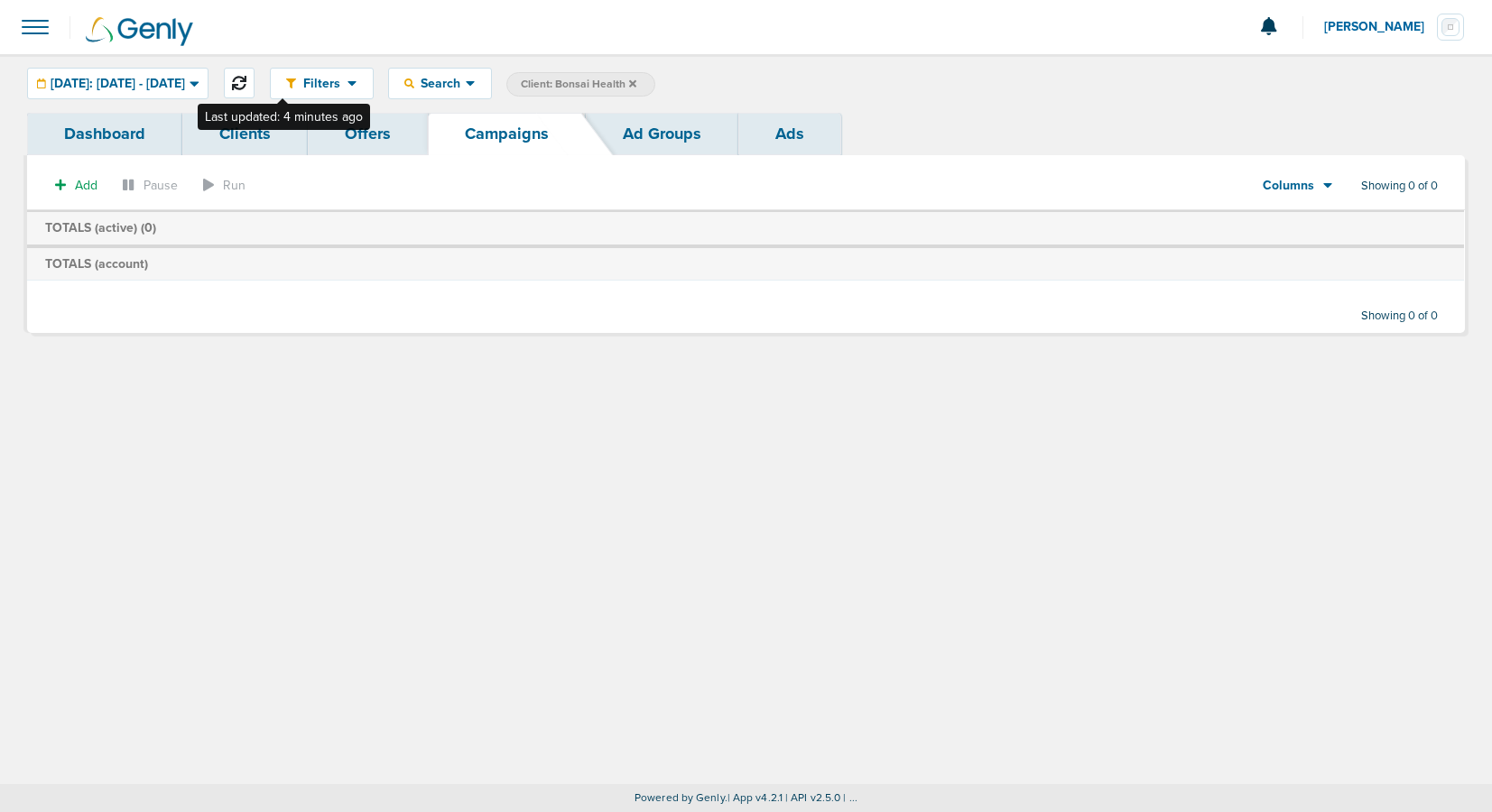
click at [246, 84] on icon at bounding box center [239, 82] width 14 height 14
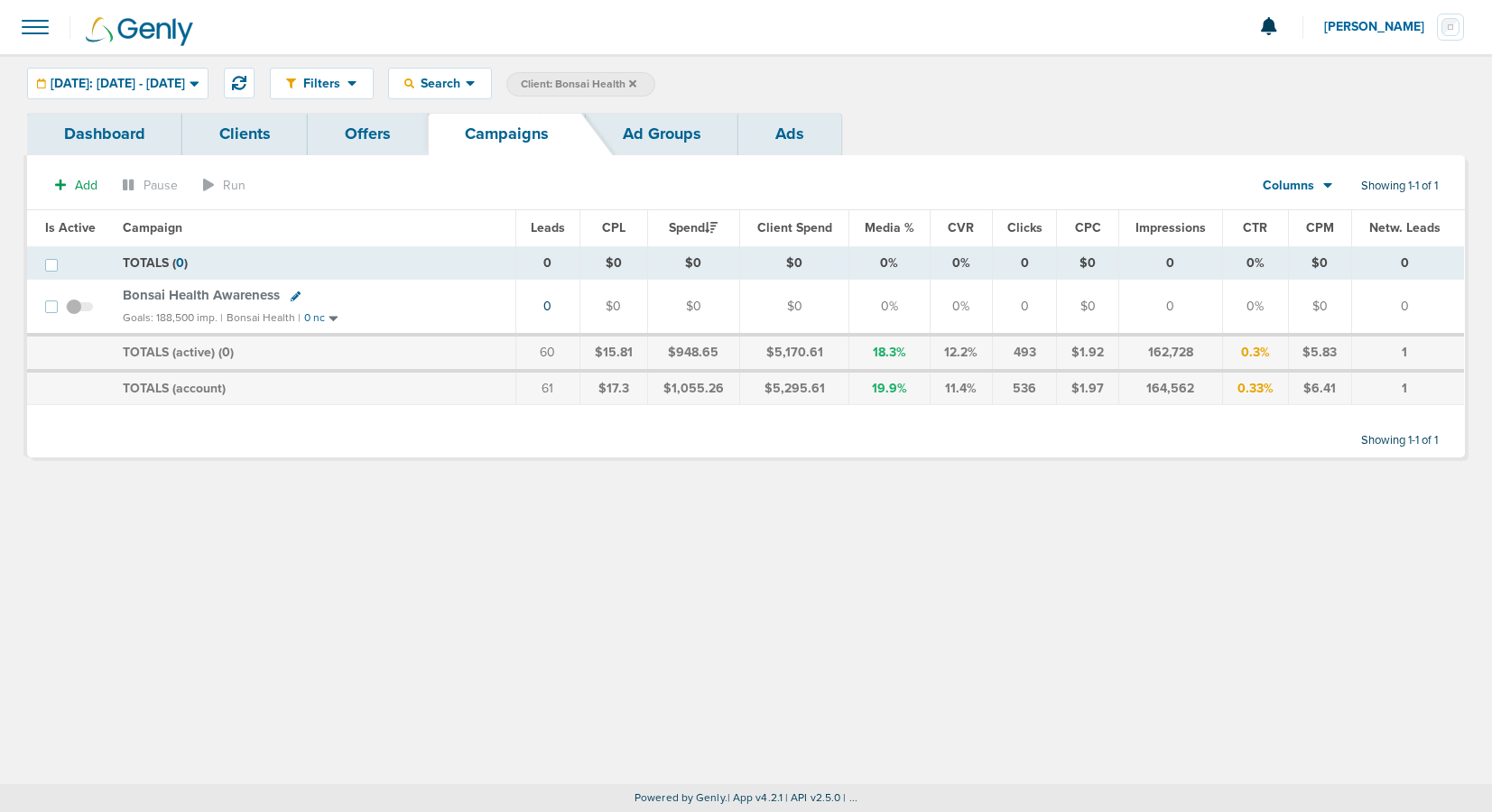
click at [202, 294] on span "Bonsai Health Awareness" at bounding box center [201, 294] width 157 height 16
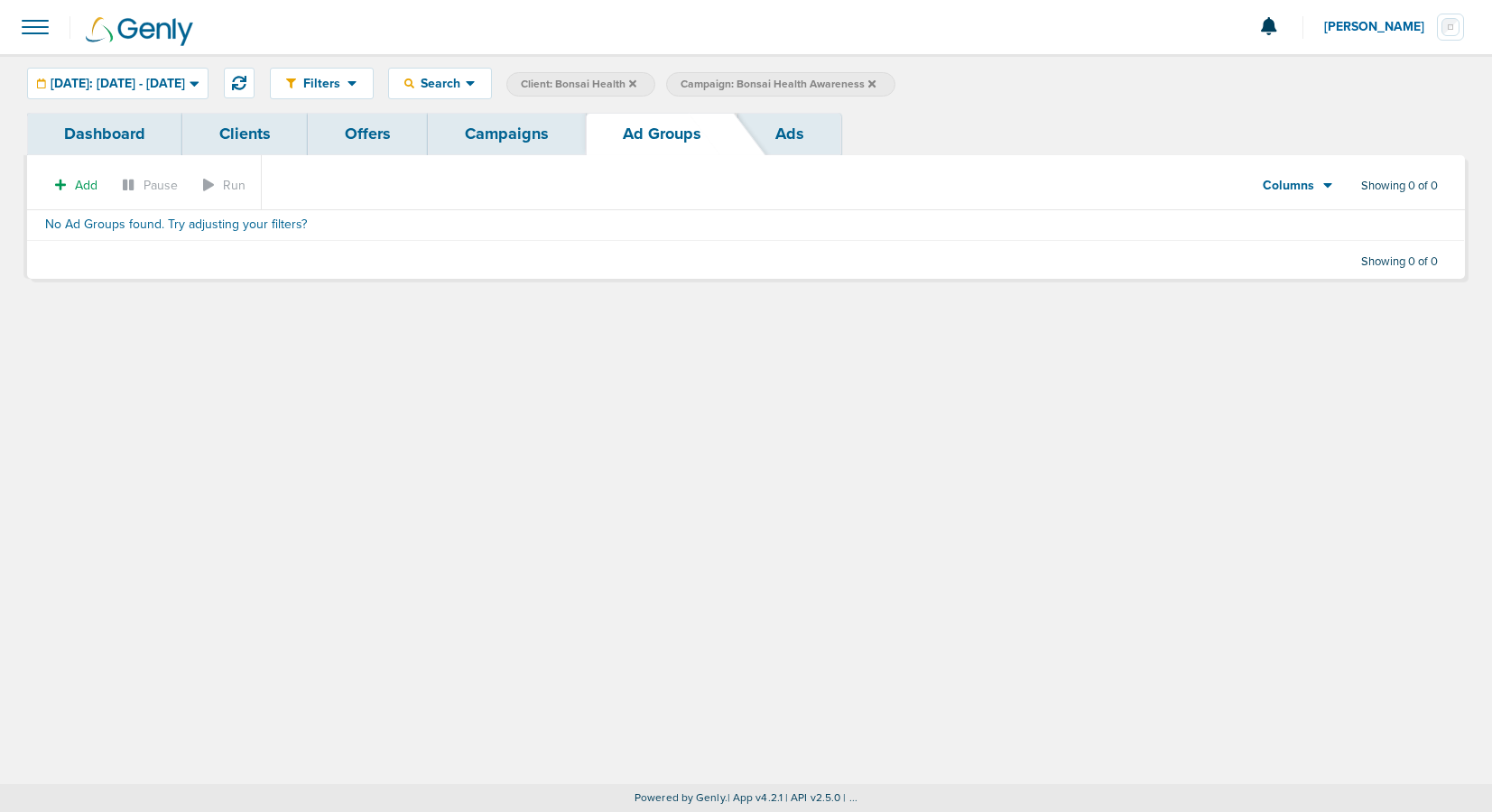
click at [33, 30] on span at bounding box center [35, 27] width 40 height 40
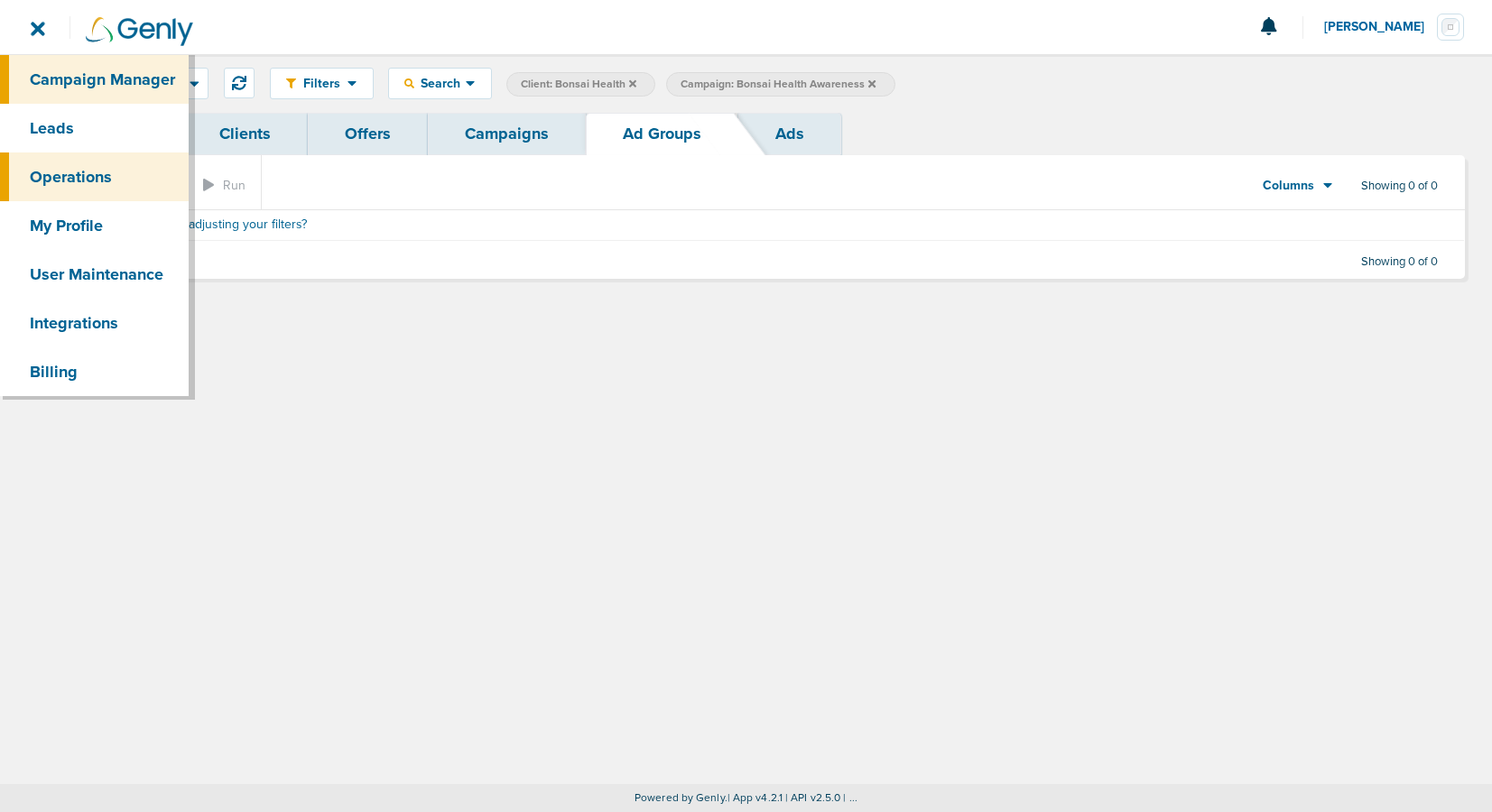
click at [75, 178] on link "Operations" at bounding box center [94, 177] width 189 height 49
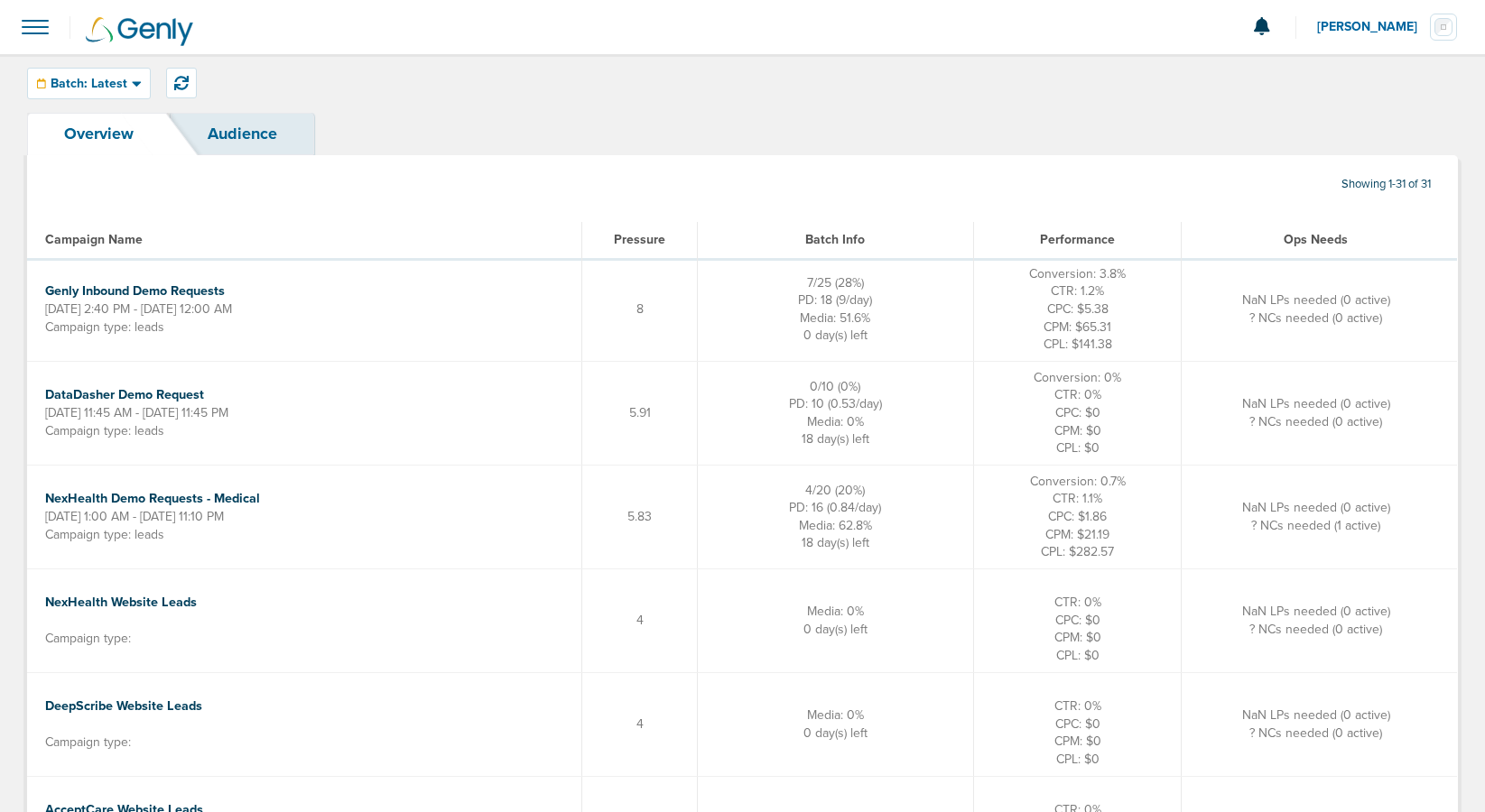
click at [26, 26] on span at bounding box center [35, 27] width 40 height 40
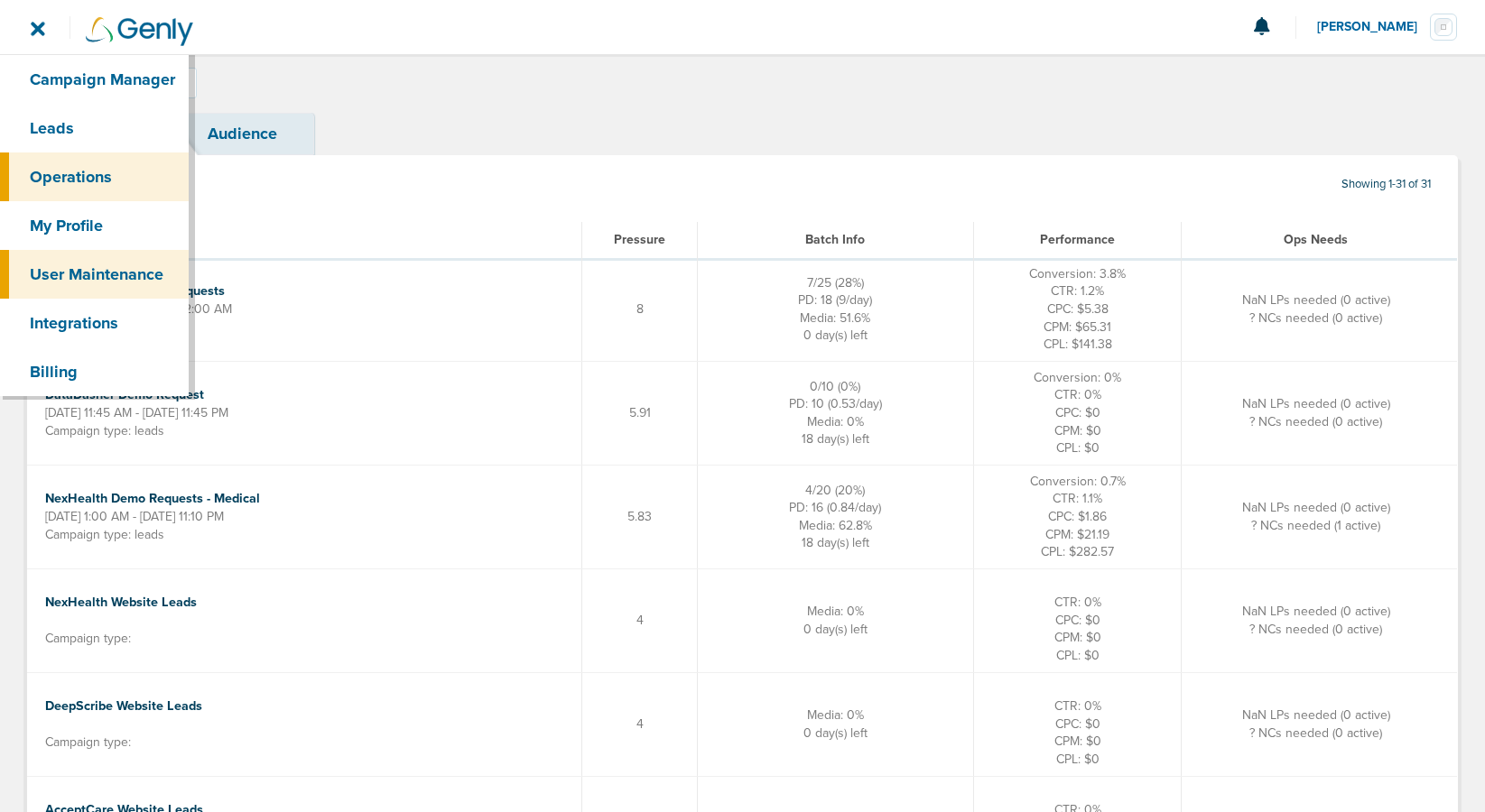
click at [50, 275] on link "User Maintenance" at bounding box center [94, 274] width 189 height 49
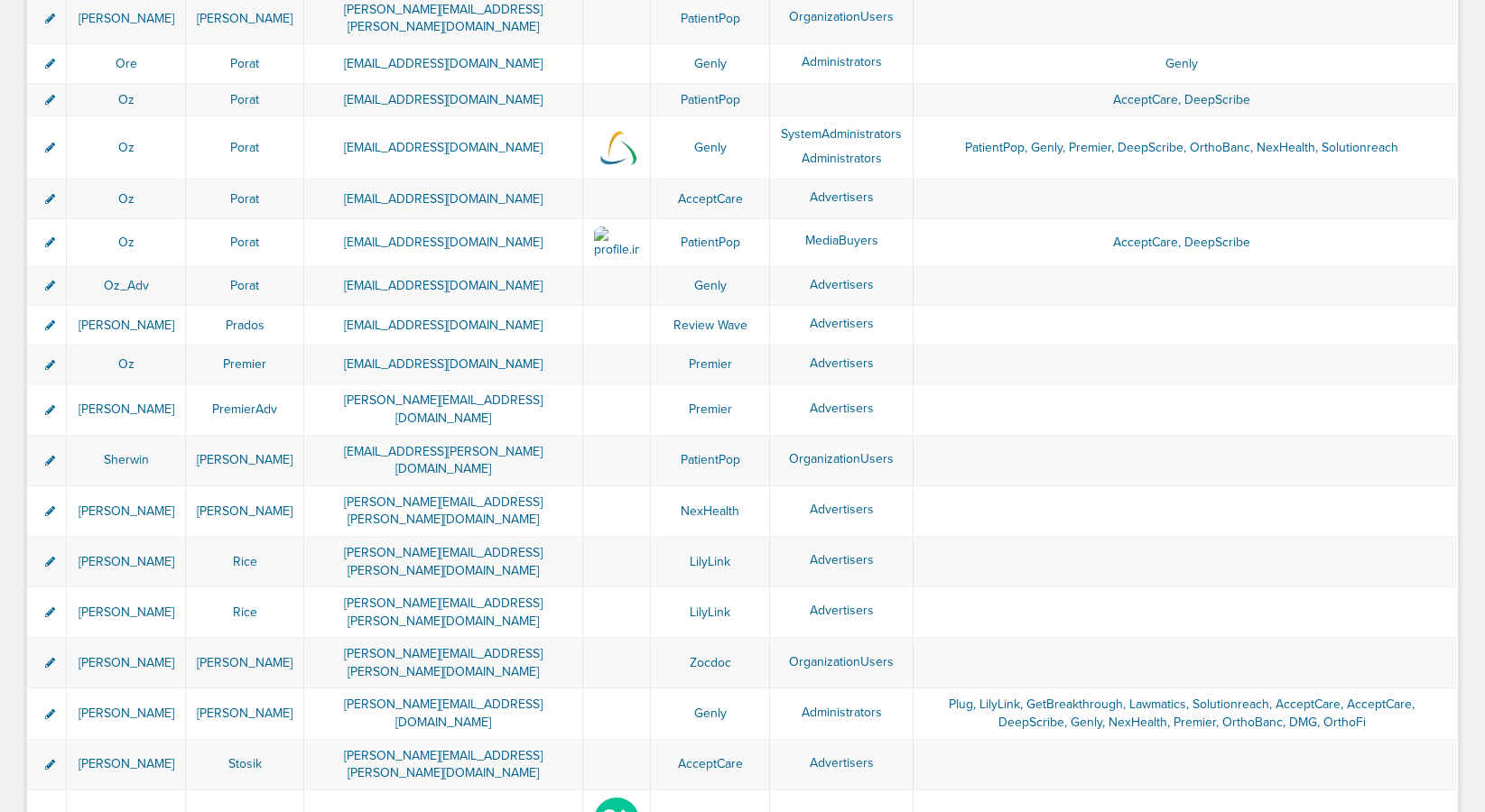
scroll to position [2715, 0]
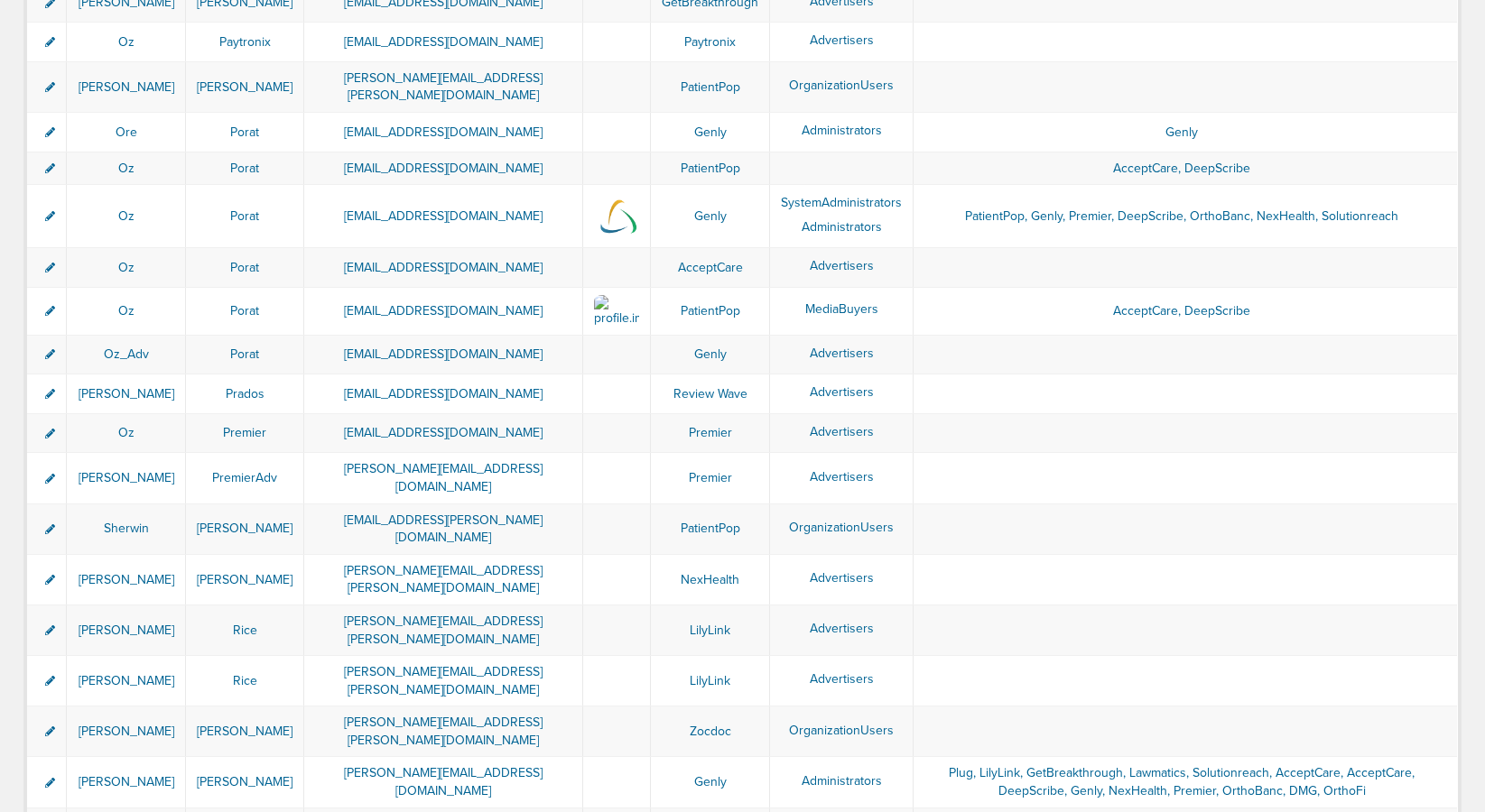
click at [51, 778] on icon at bounding box center [50, 783] width 10 height 10
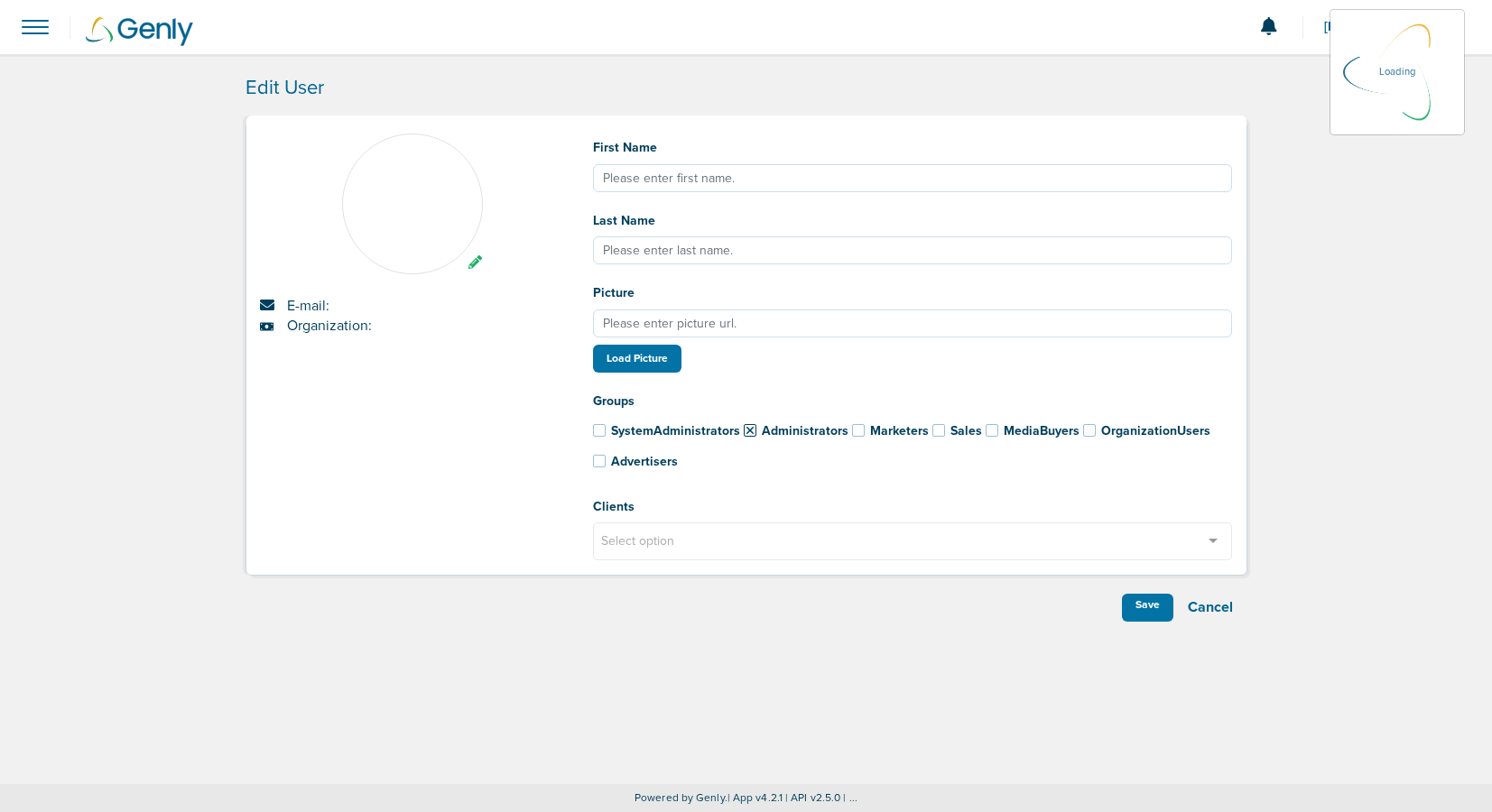
type input "[PERSON_NAME]"
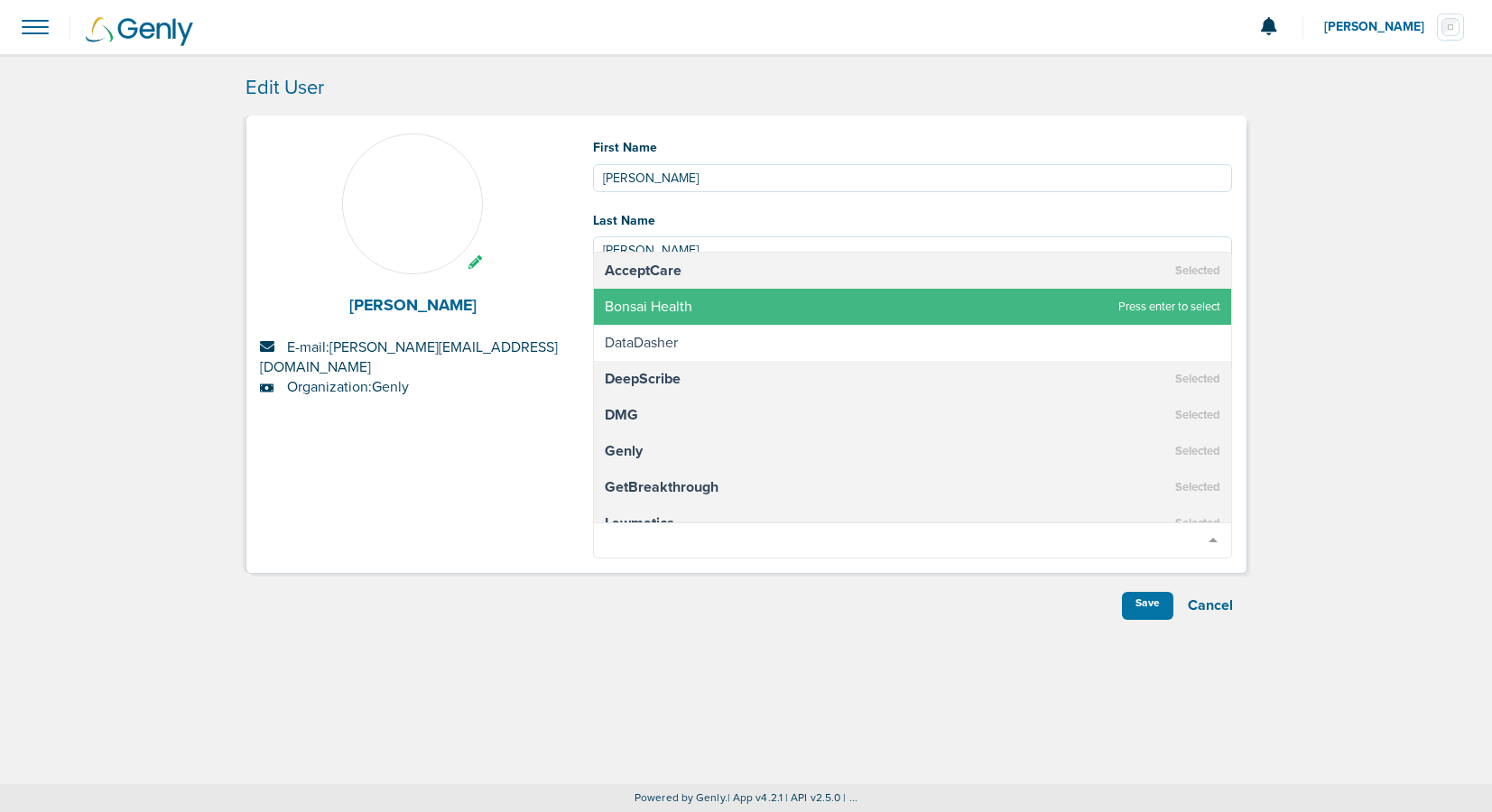
click at [660, 310] on span "Bonsai Health" at bounding box center [648, 307] width 88 height 18
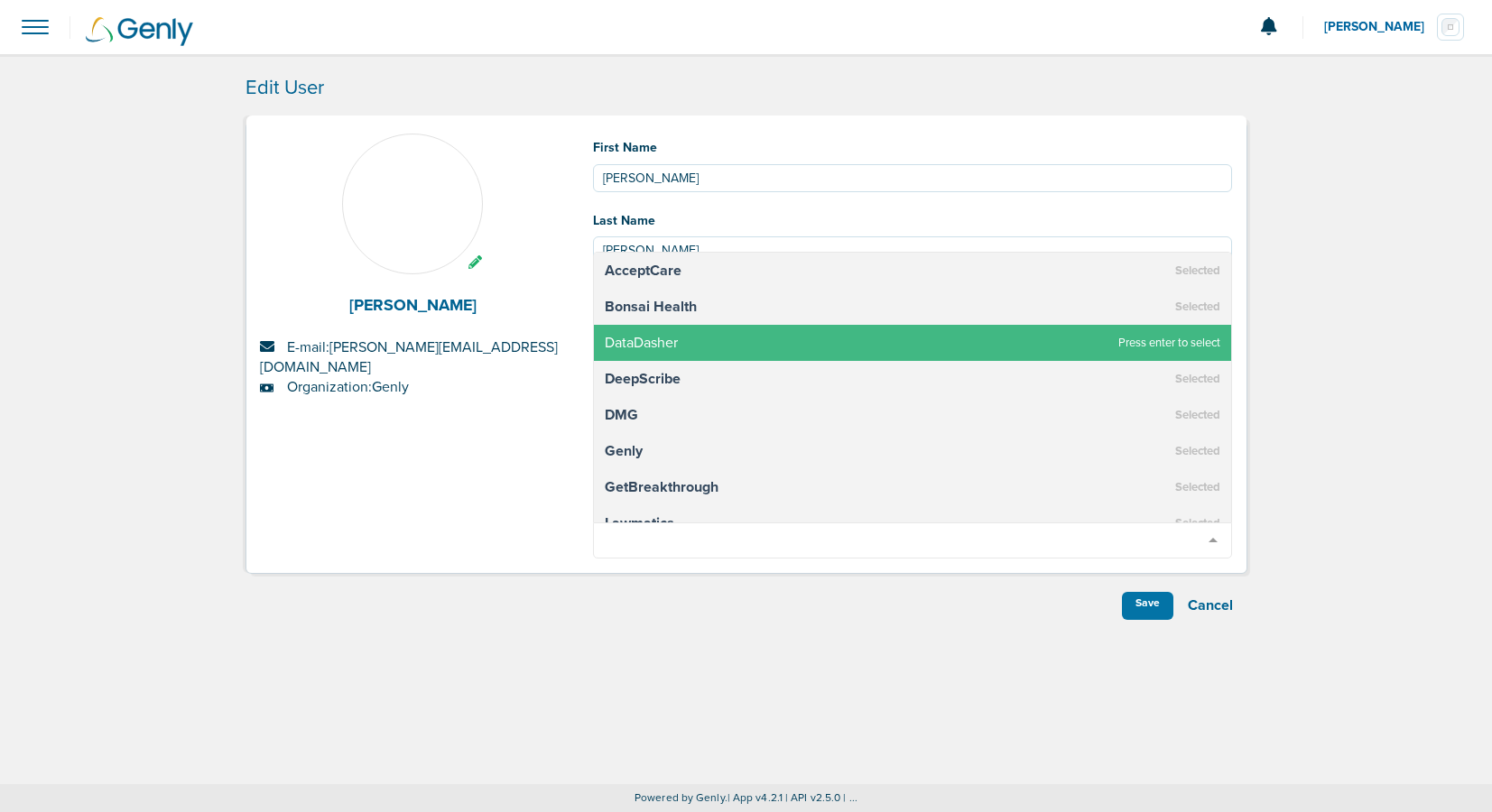
click at [661, 346] on span "DataDasher" at bounding box center [641, 342] width 74 height 18
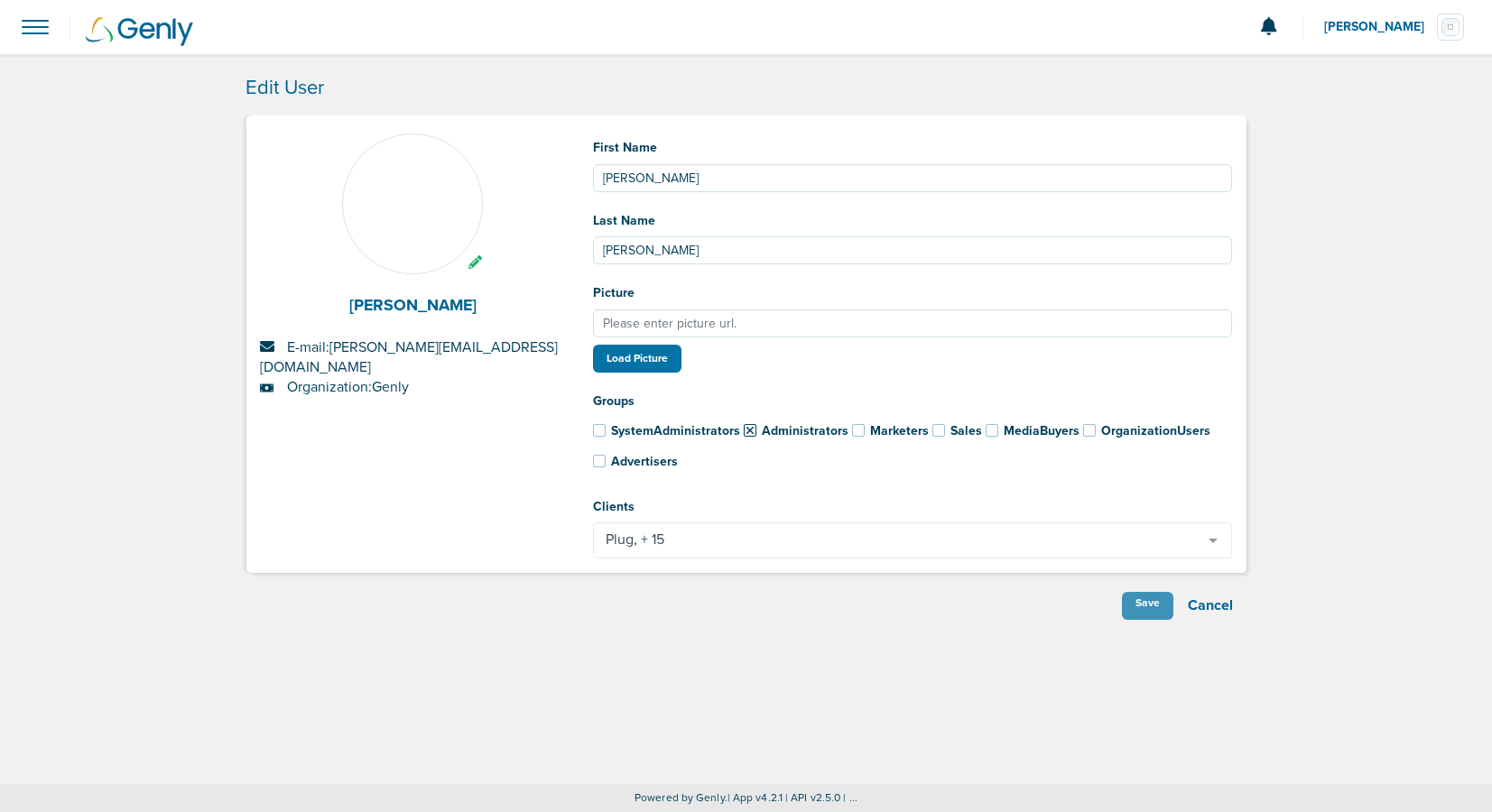
click at [1151, 606] on div "Save" at bounding box center [1147, 606] width 52 height 28
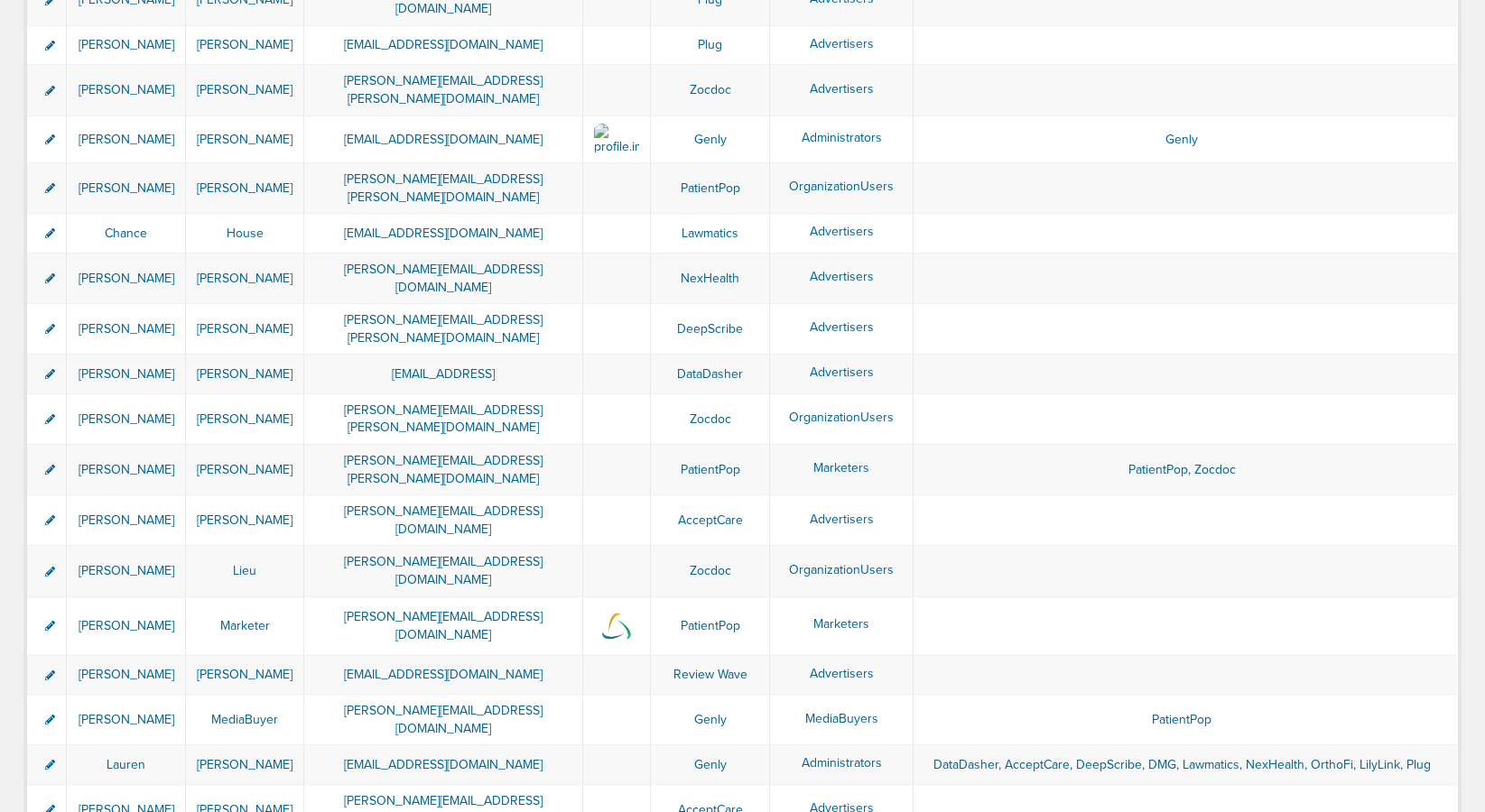
scroll to position [1763, 0]
click at [52, 759] on icon at bounding box center [50, 764] width 10 height 10
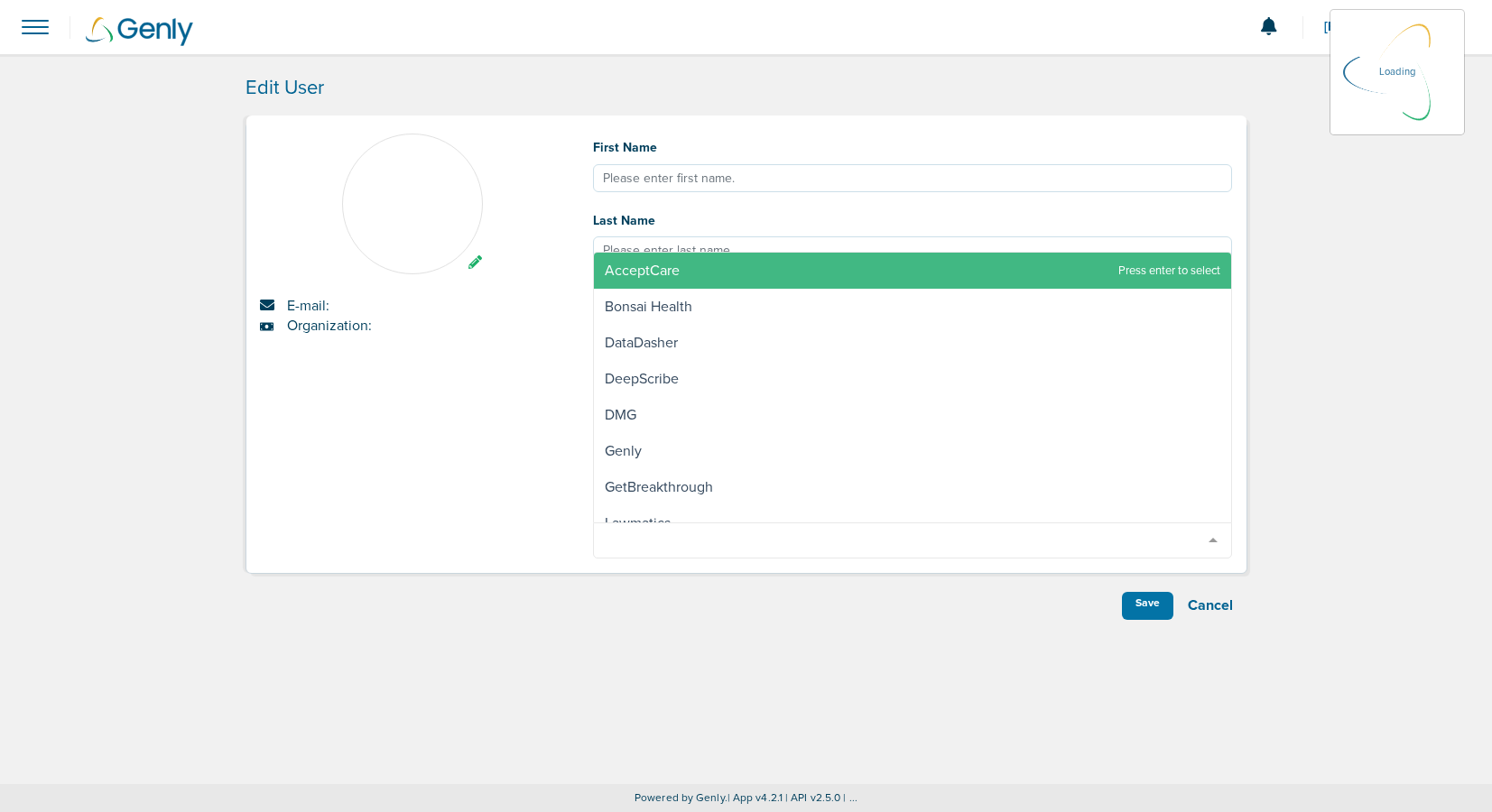
click at [831, 538] on div "Select option" at bounding box center [913, 540] width 639 height 36
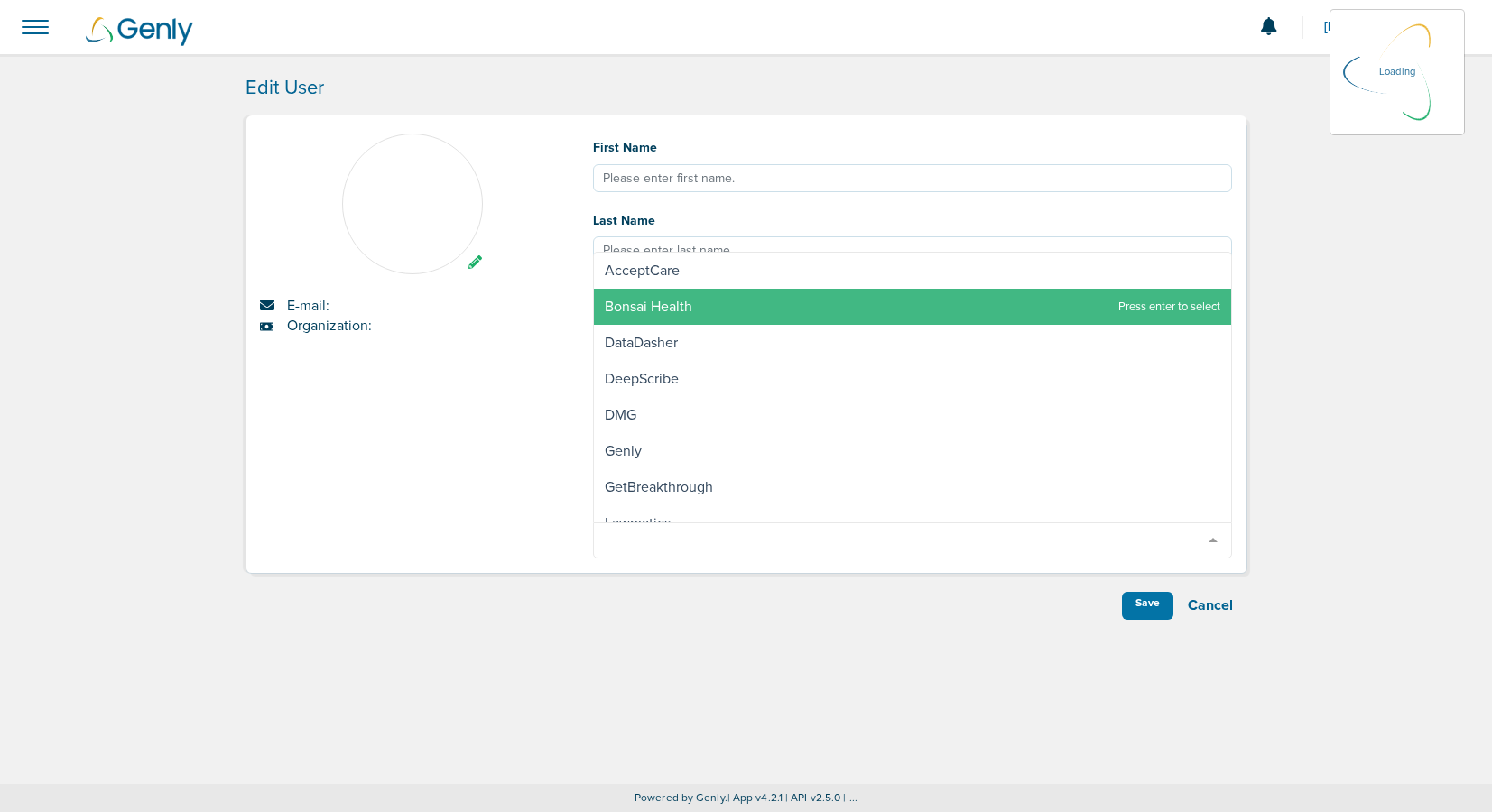
click at [695, 311] on span "Bonsai Health" at bounding box center [913, 307] width 638 height 36
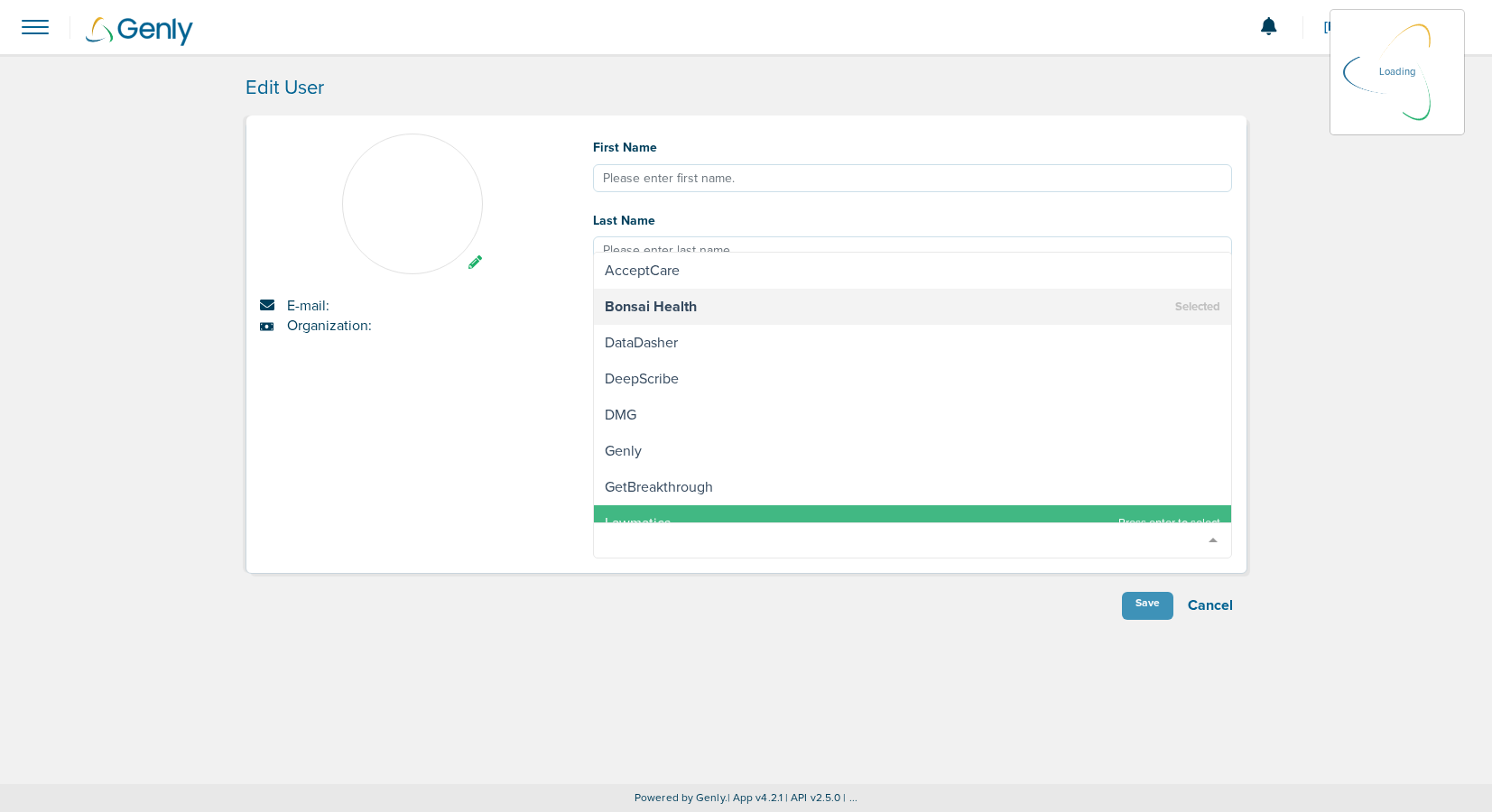
click at [1148, 605] on div "Save" at bounding box center [1147, 606] width 52 height 28
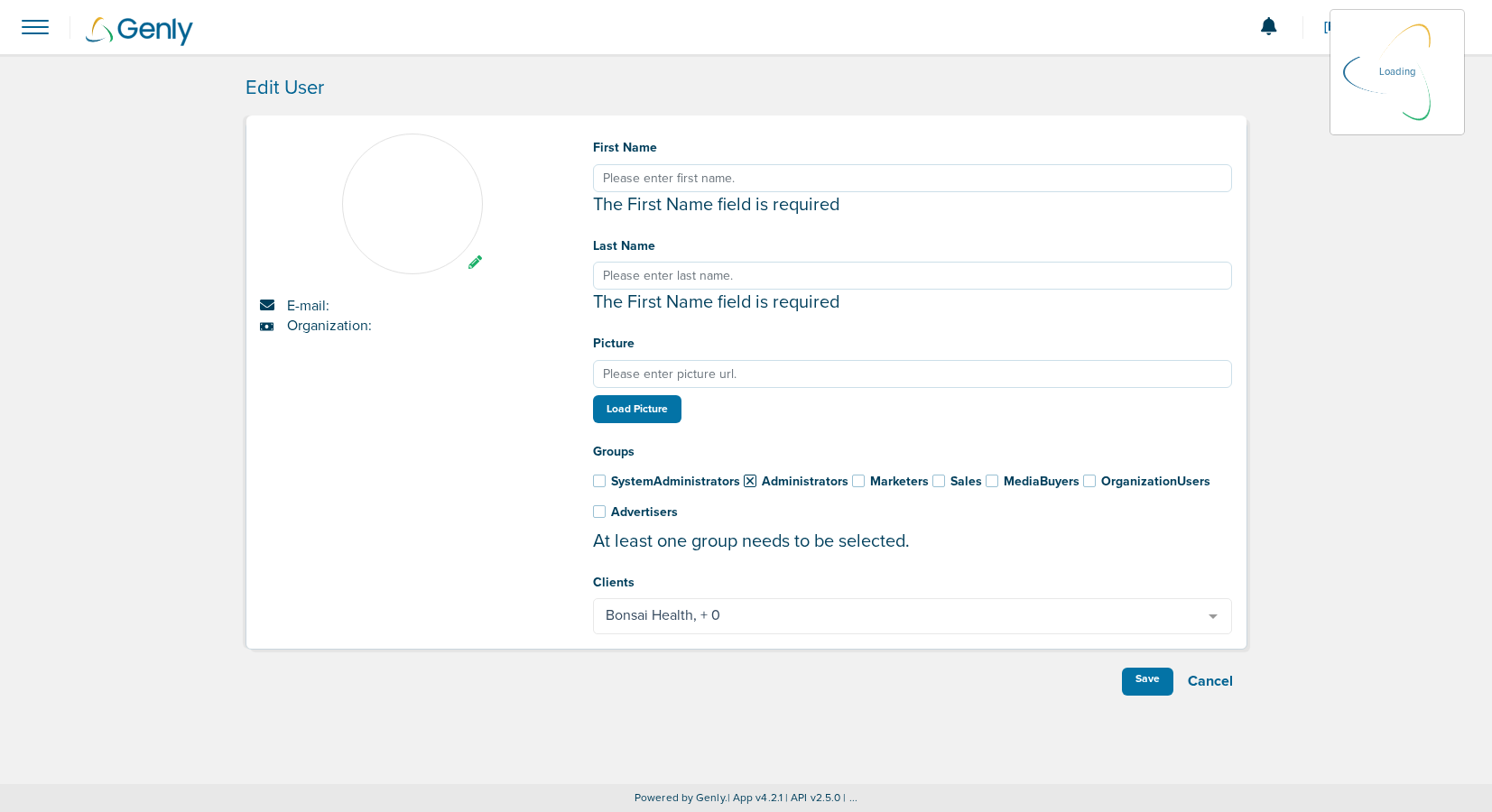
type input "Lauren"
type input "[PERSON_NAME]"
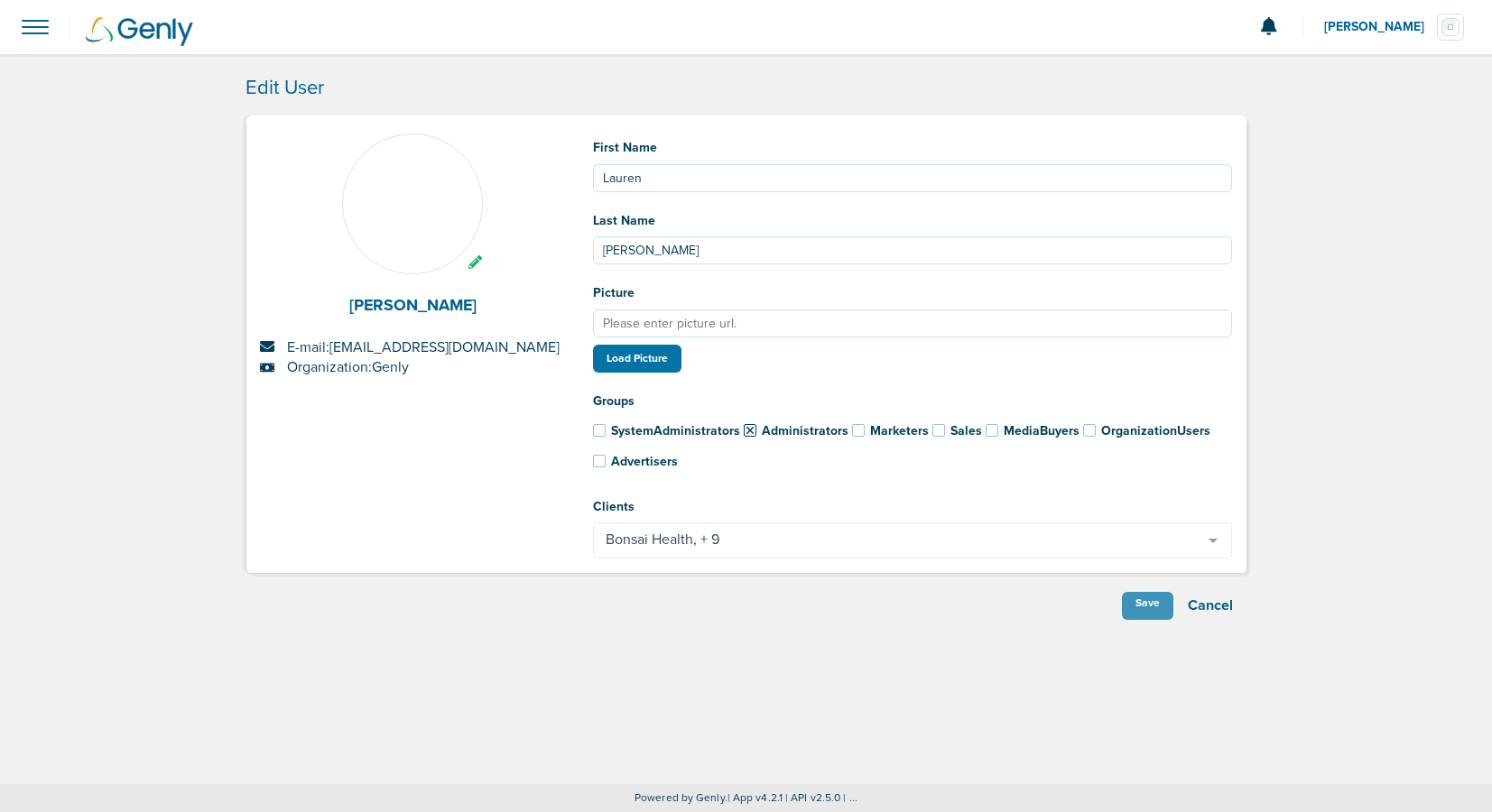
click at [1136, 602] on div "Save" at bounding box center [1147, 606] width 52 height 28
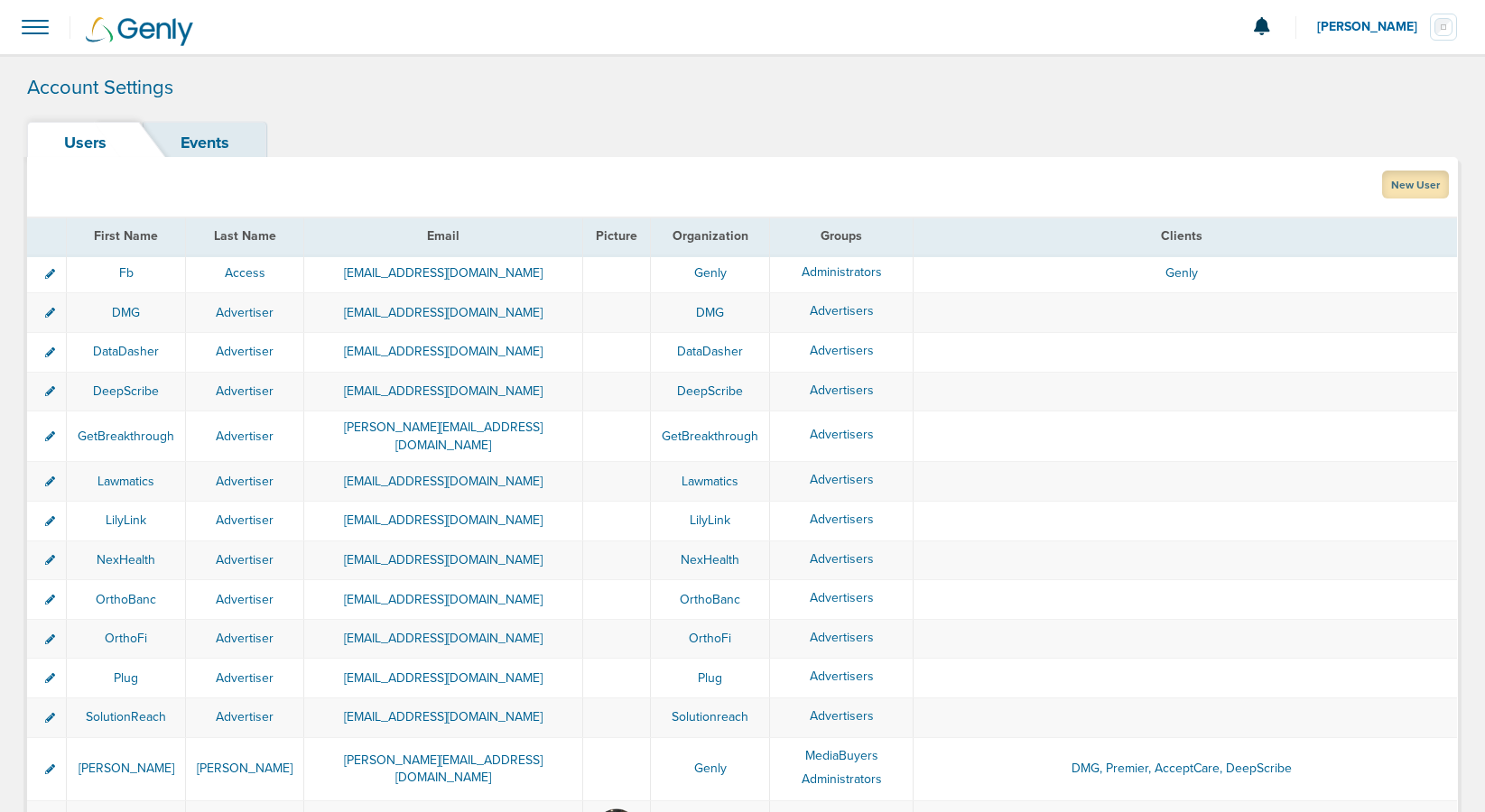
click at [1400, 188] on link "New User" at bounding box center [1415, 185] width 67 height 28
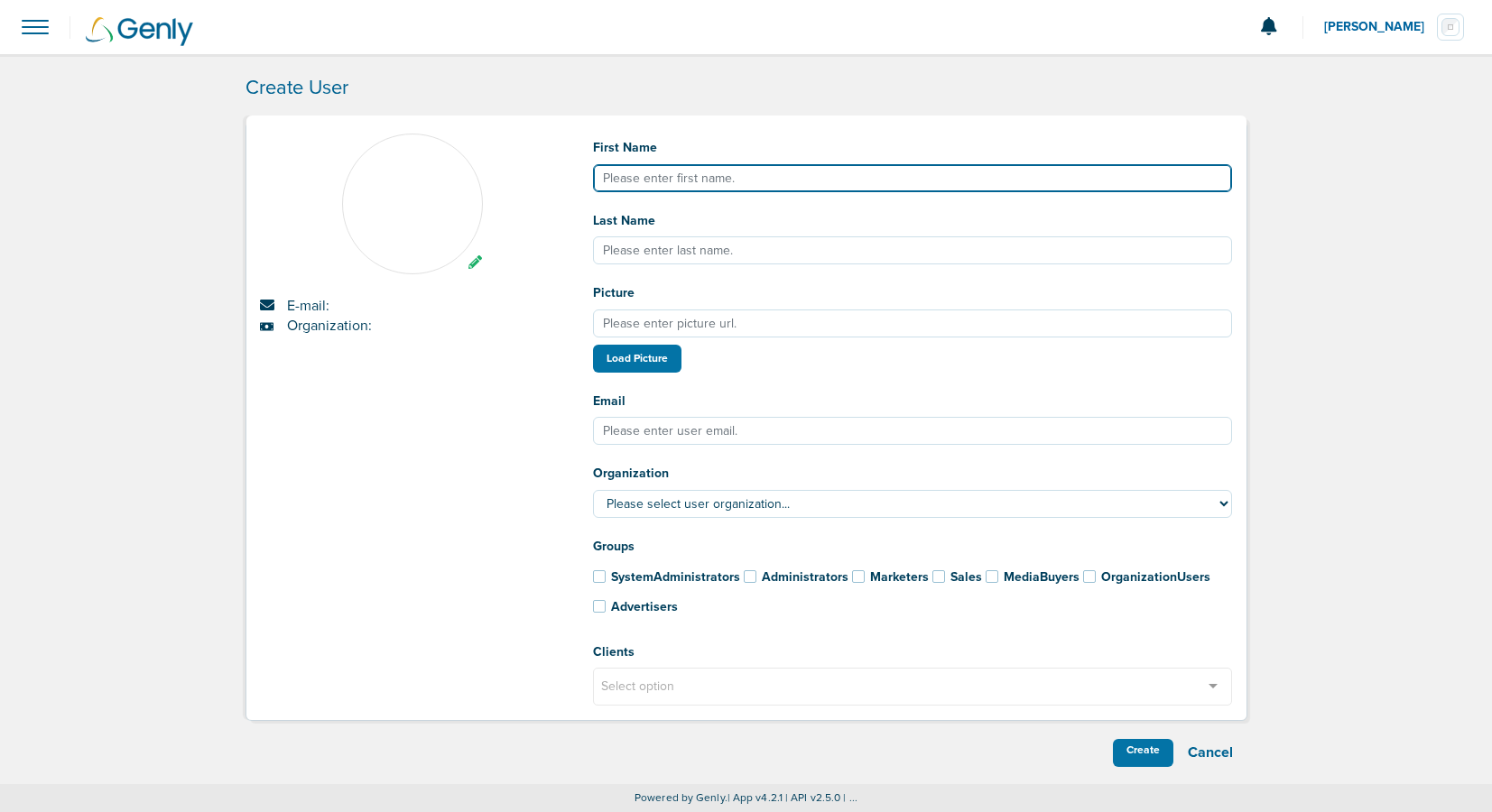
click at [667, 175] on input "First Name" at bounding box center [913, 178] width 639 height 28
type input "[PERSON_NAME]"
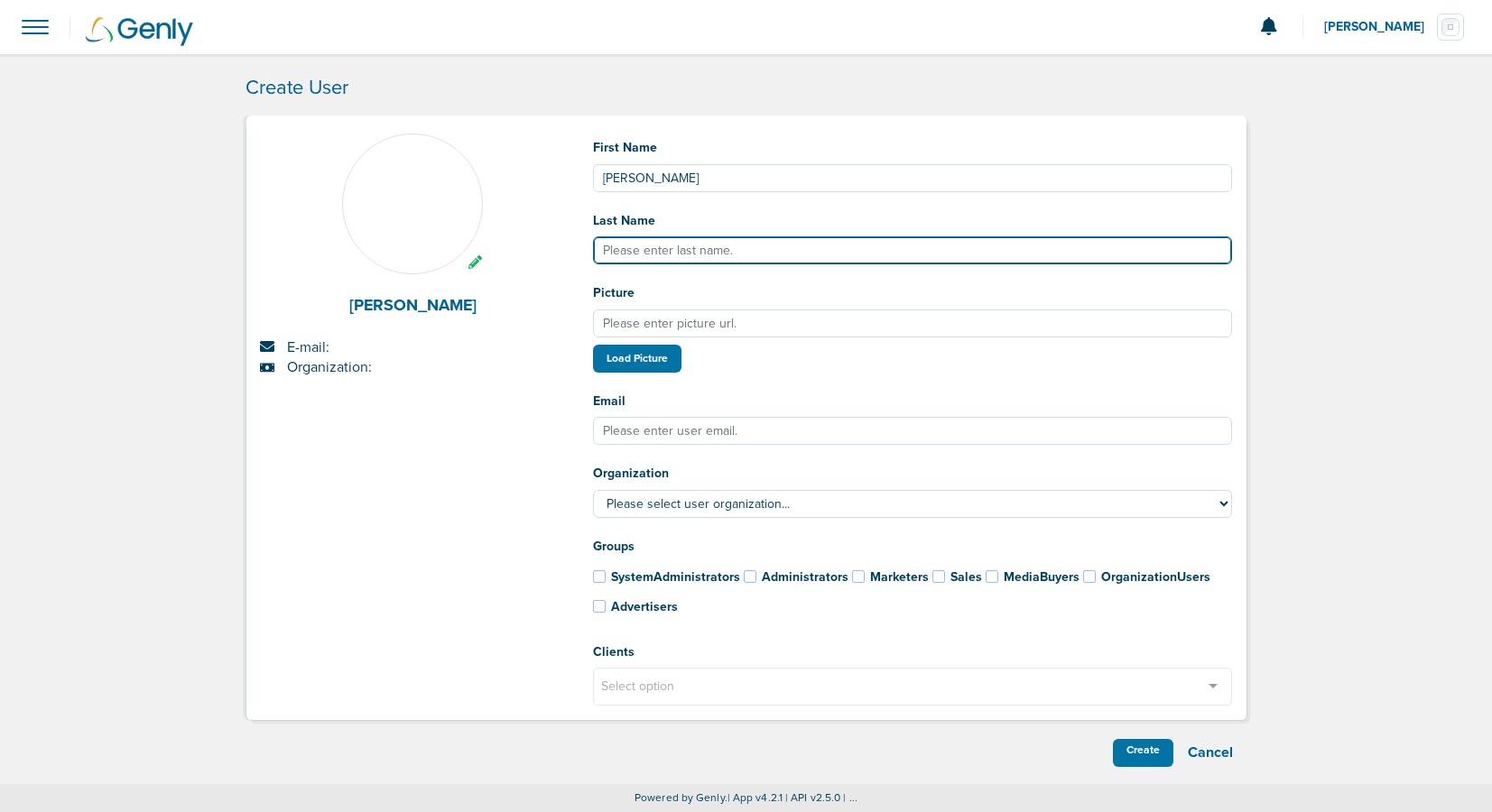
click at [629, 252] on input "Last Name" at bounding box center [913, 251] width 639 height 28
paste input "[PERSON_NAME]"
type input "[PERSON_NAME]"
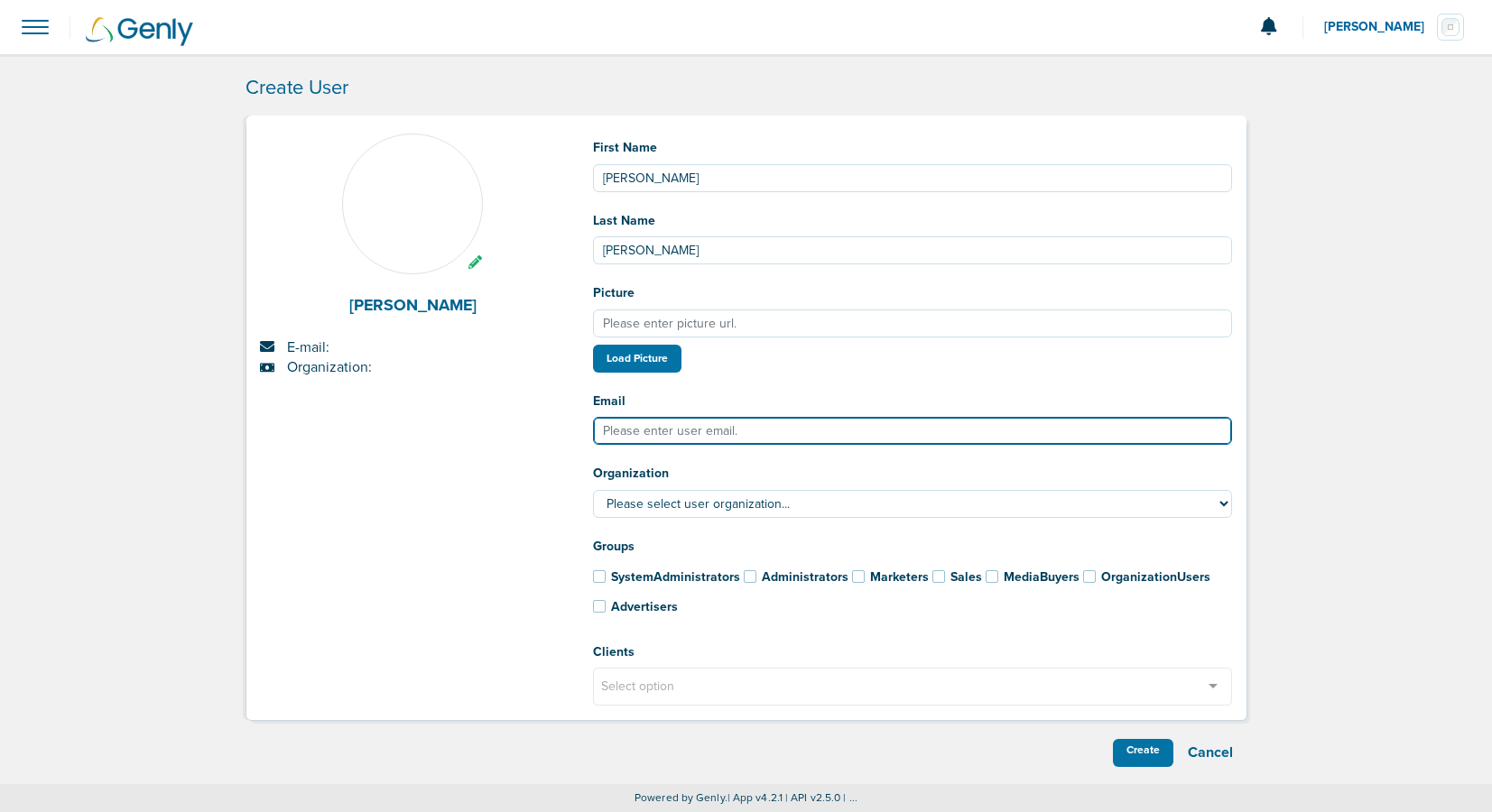
click at [670, 426] on input "Email" at bounding box center [913, 431] width 639 height 28
type input "[PERSON_NAME][EMAIL_ADDRESS][DOMAIN_NAME]"
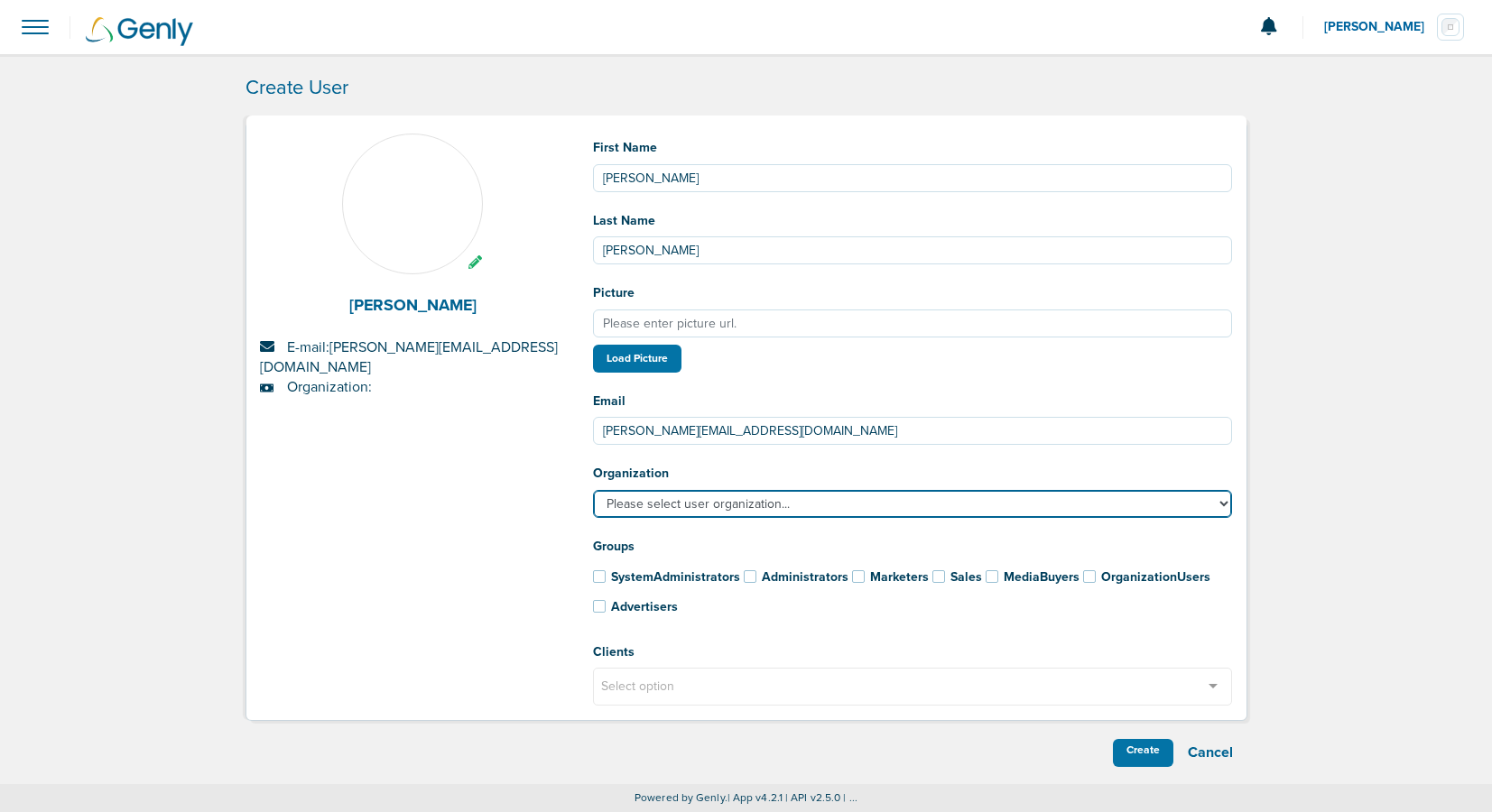
click at [711, 497] on select "Please select user organization... AcceptCare Bonsai Health DataDasher DeepScri…" at bounding box center [913, 505] width 639 height 28
select select "193"
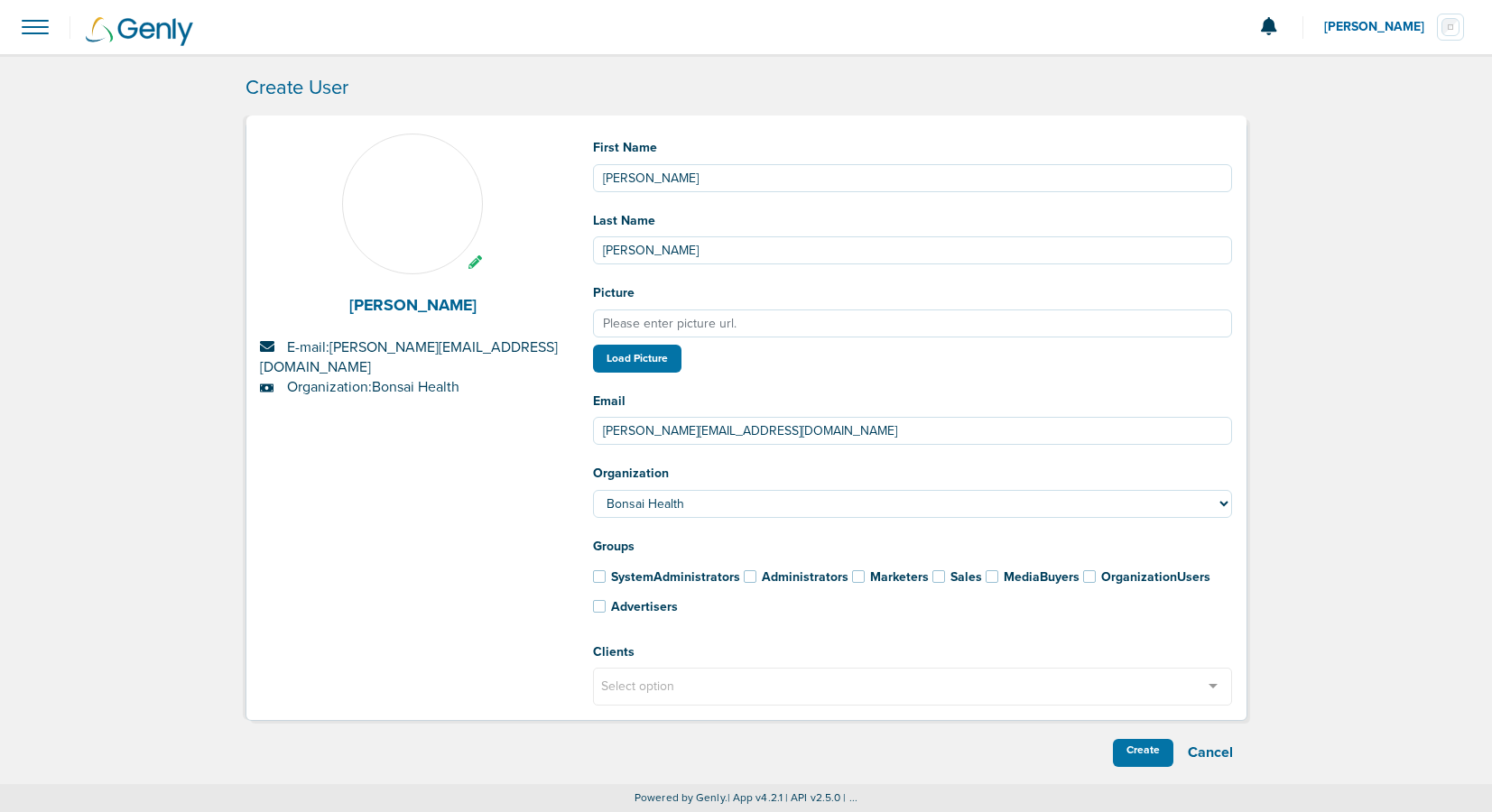
click at [601, 602] on span at bounding box center [599, 605] width 12 height 12
click at [575, 603] on input "Advertisers" at bounding box center [575, 603] width 0 height 0
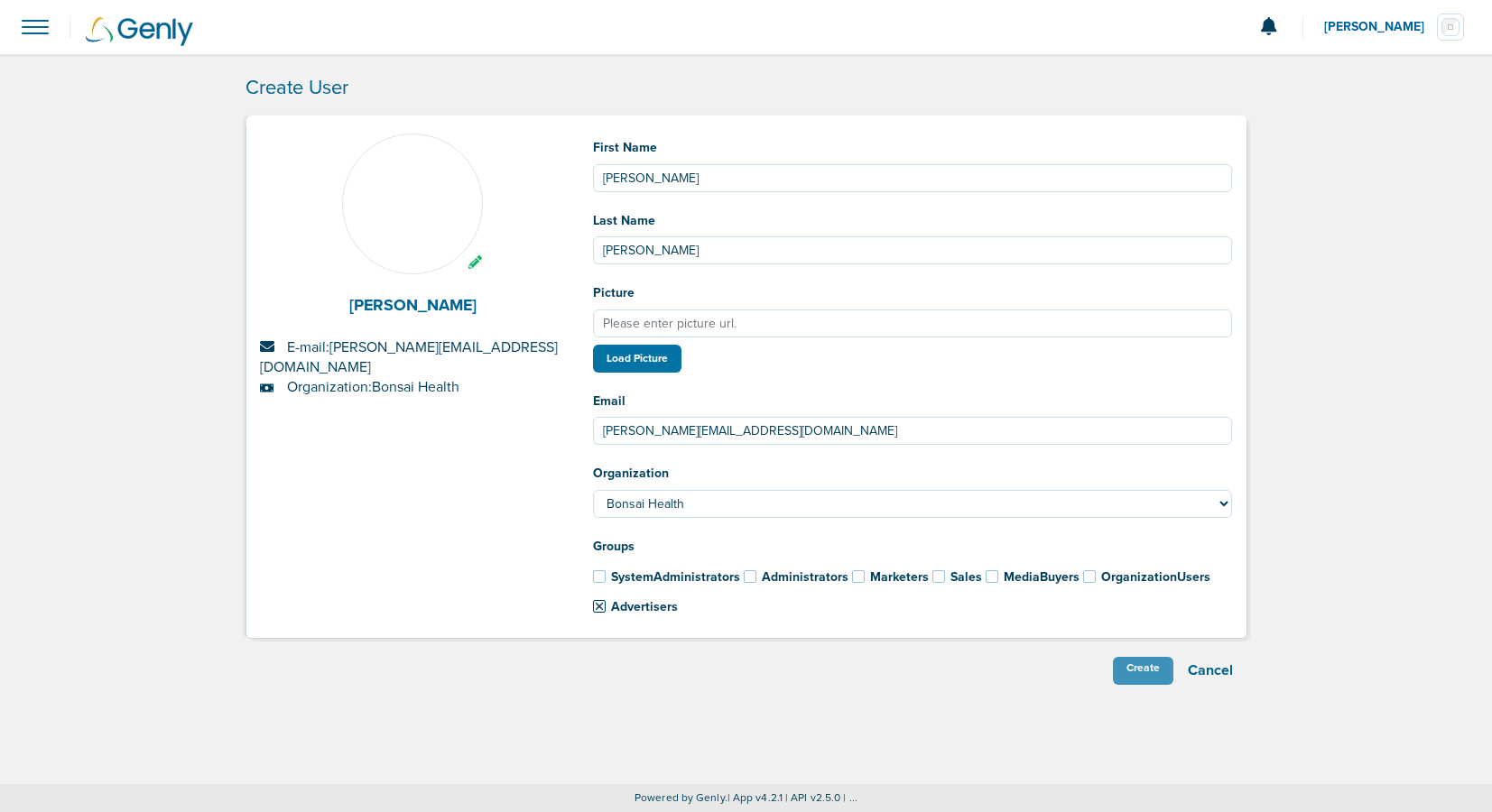
click at [1144, 672] on div "Create" at bounding box center [1143, 671] width 60 height 28
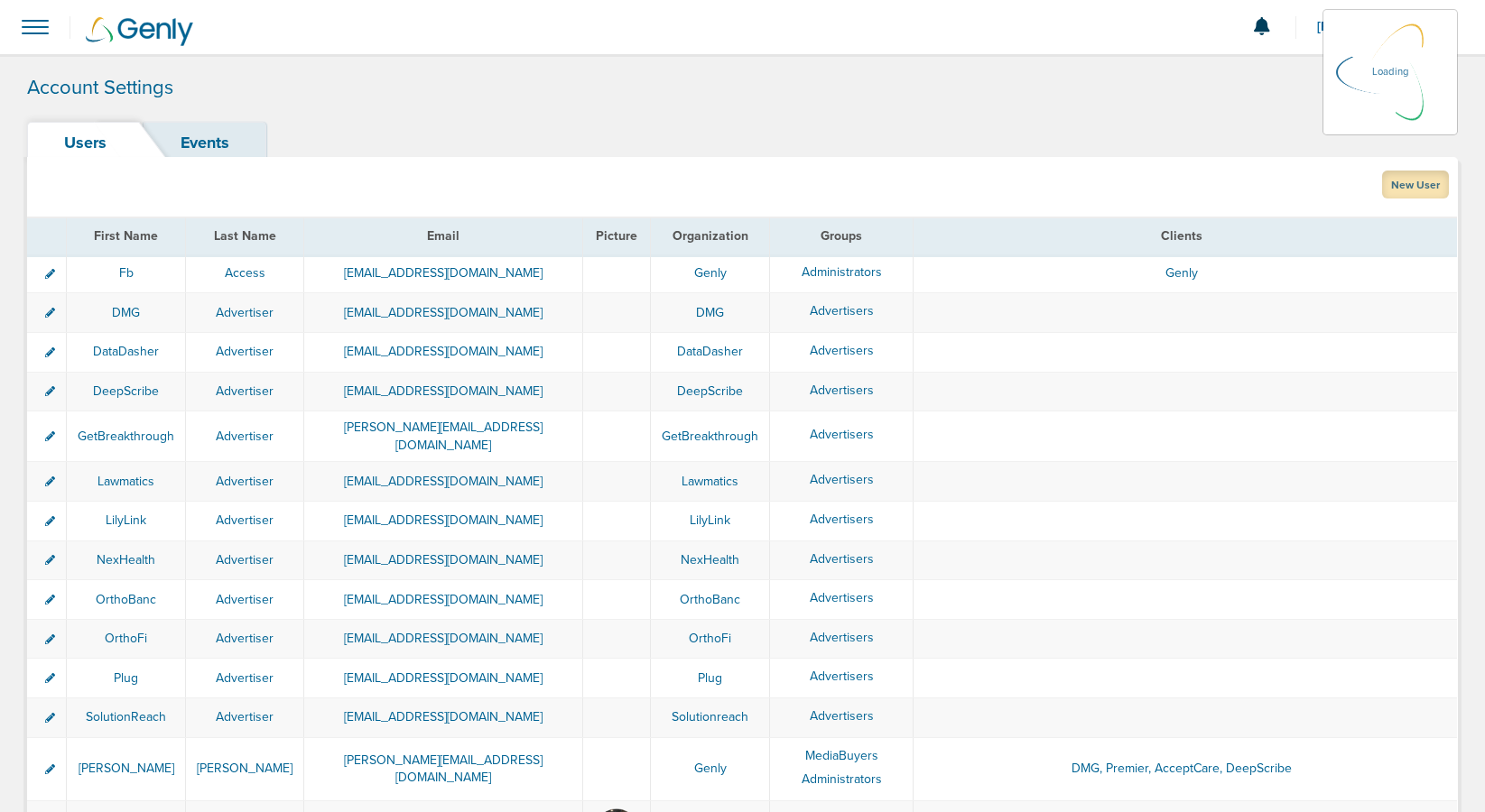
click at [1418, 186] on link "New User" at bounding box center [1415, 185] width 67 height 28
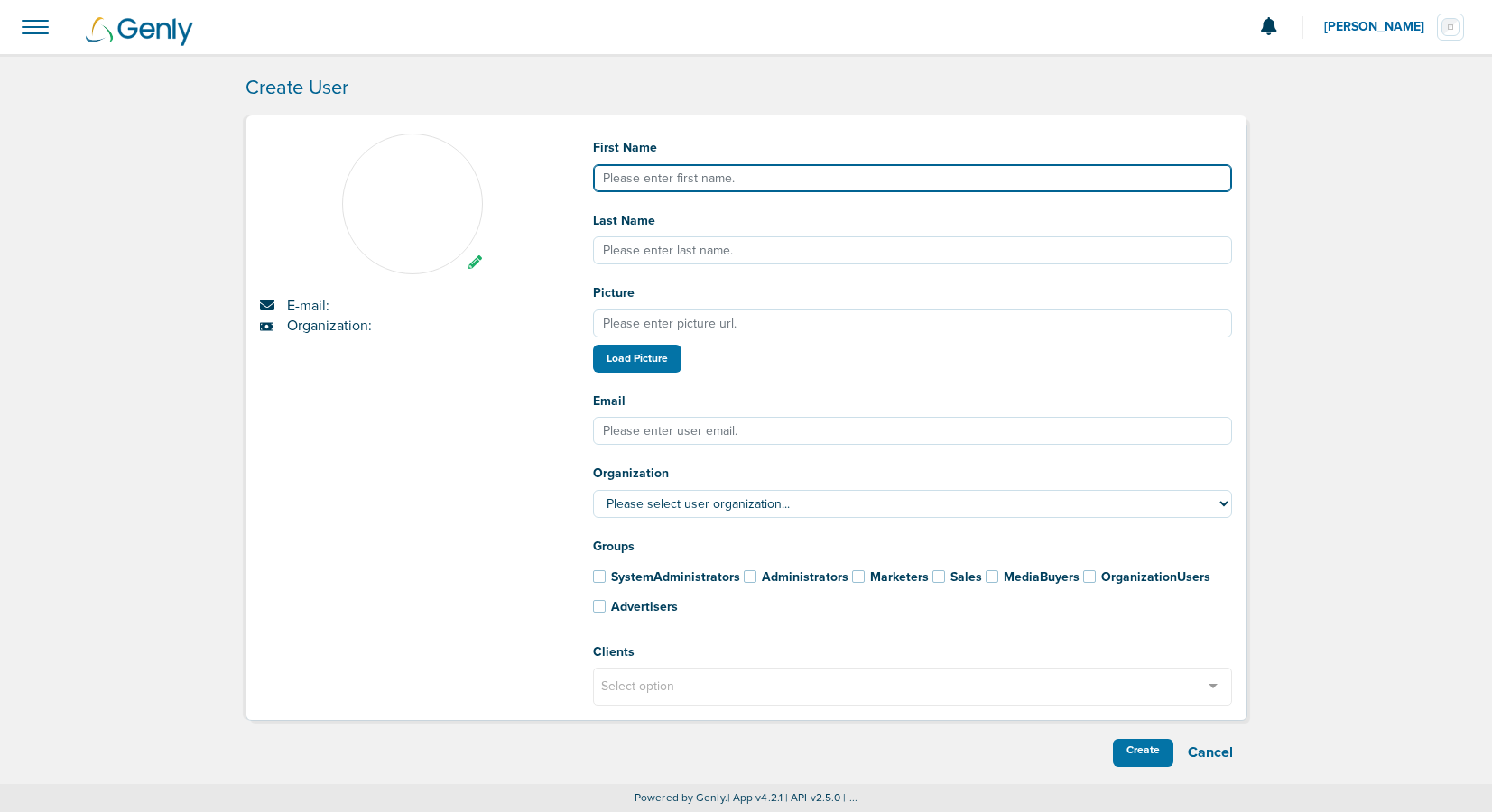
click at [618, 178] on input "First Name" at bounding box center [913, 178] width 639 height 28
type input "[PERSON_NAME]"
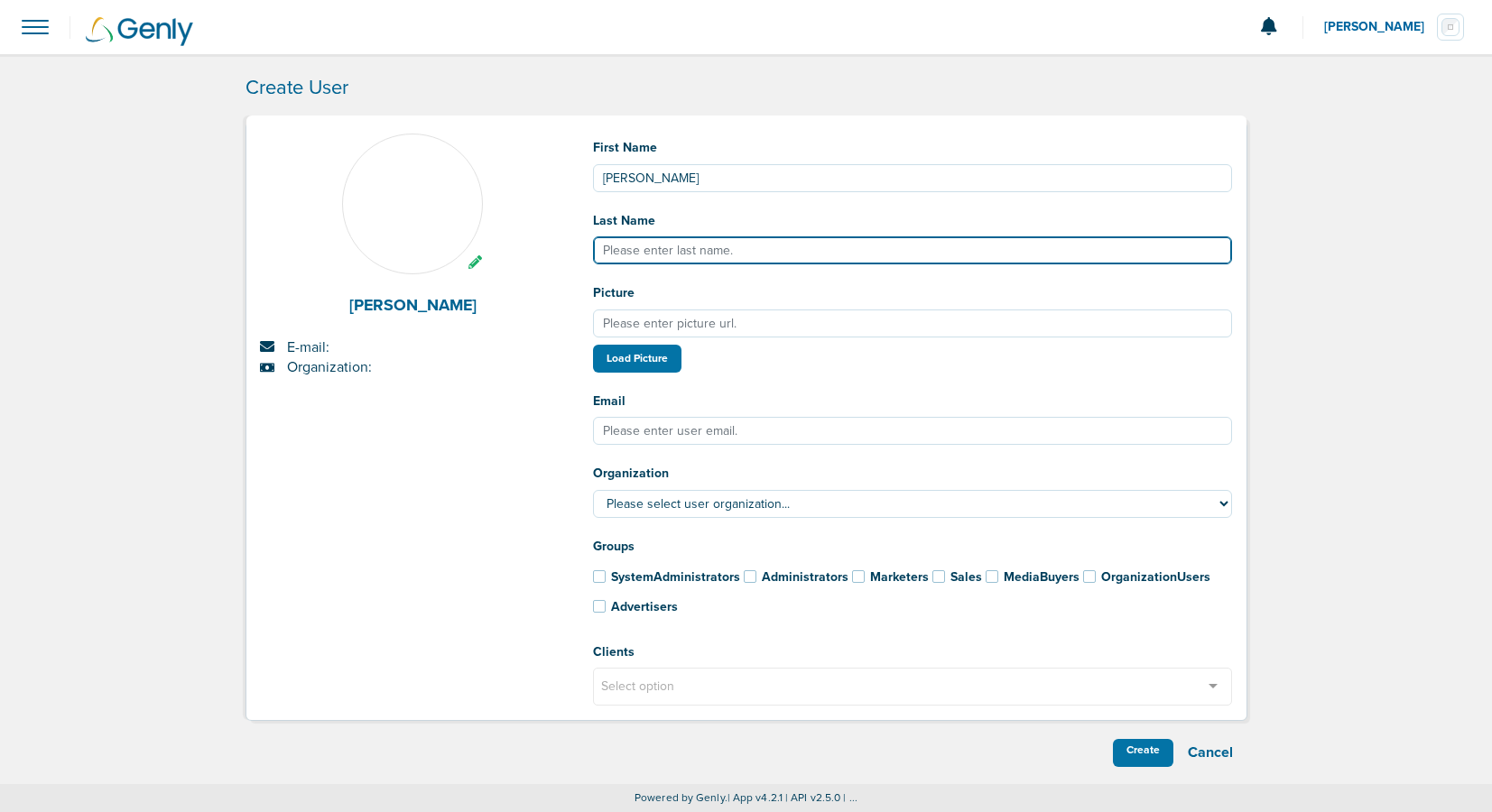
click at [620, 251] on input "Last Name" at bounding box center [913, 251] width 639 height 28
paste input "[PERSON_NAME]"
type input "[PERSON_NAME]"
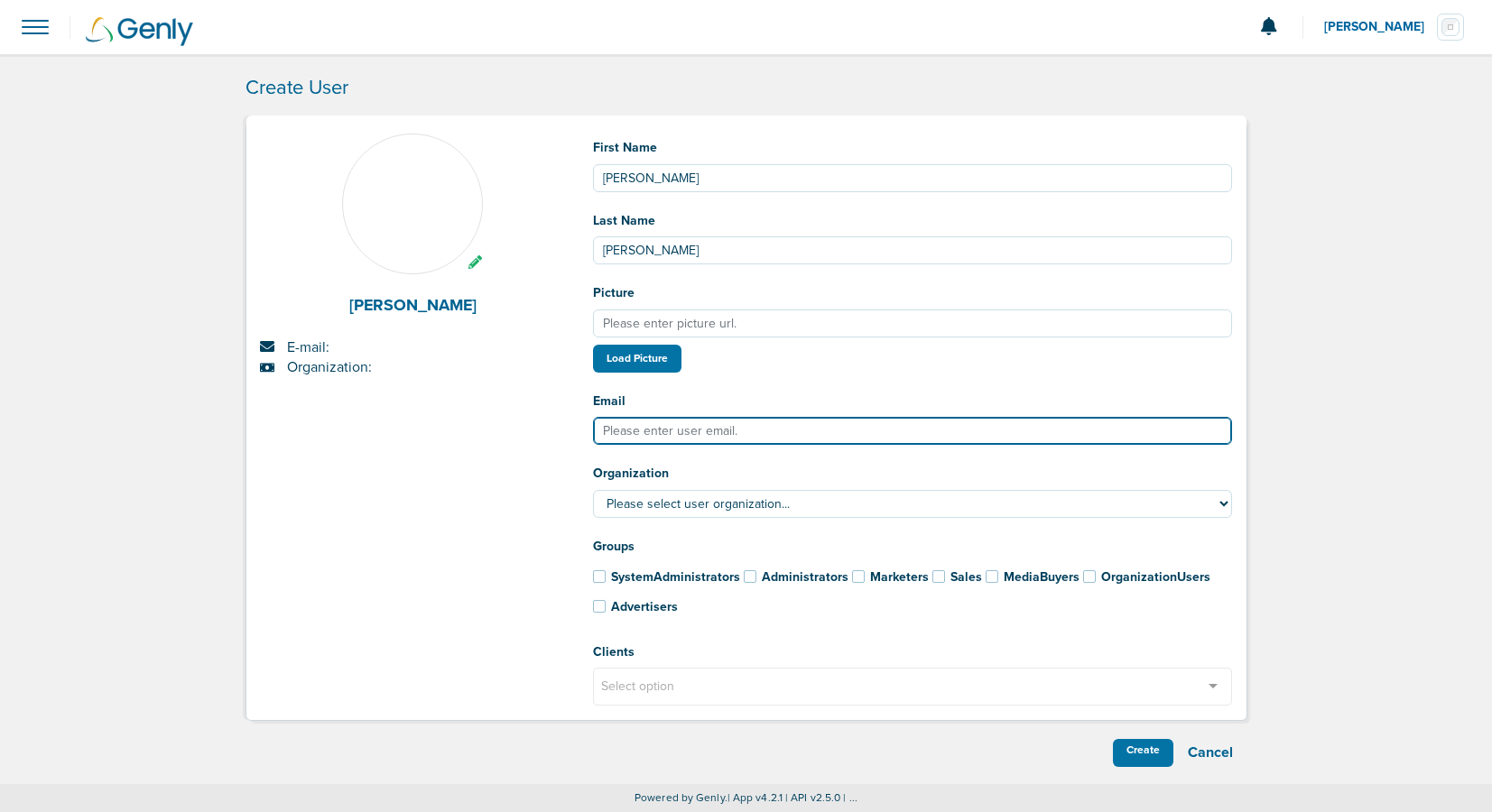
click at [638, 437] on input "Email" at bounding box center [913, 431] width 639 height 28
type input "[PERSON_NAME][EMAIL_ADDRESS][DOMAIN_NAME]"
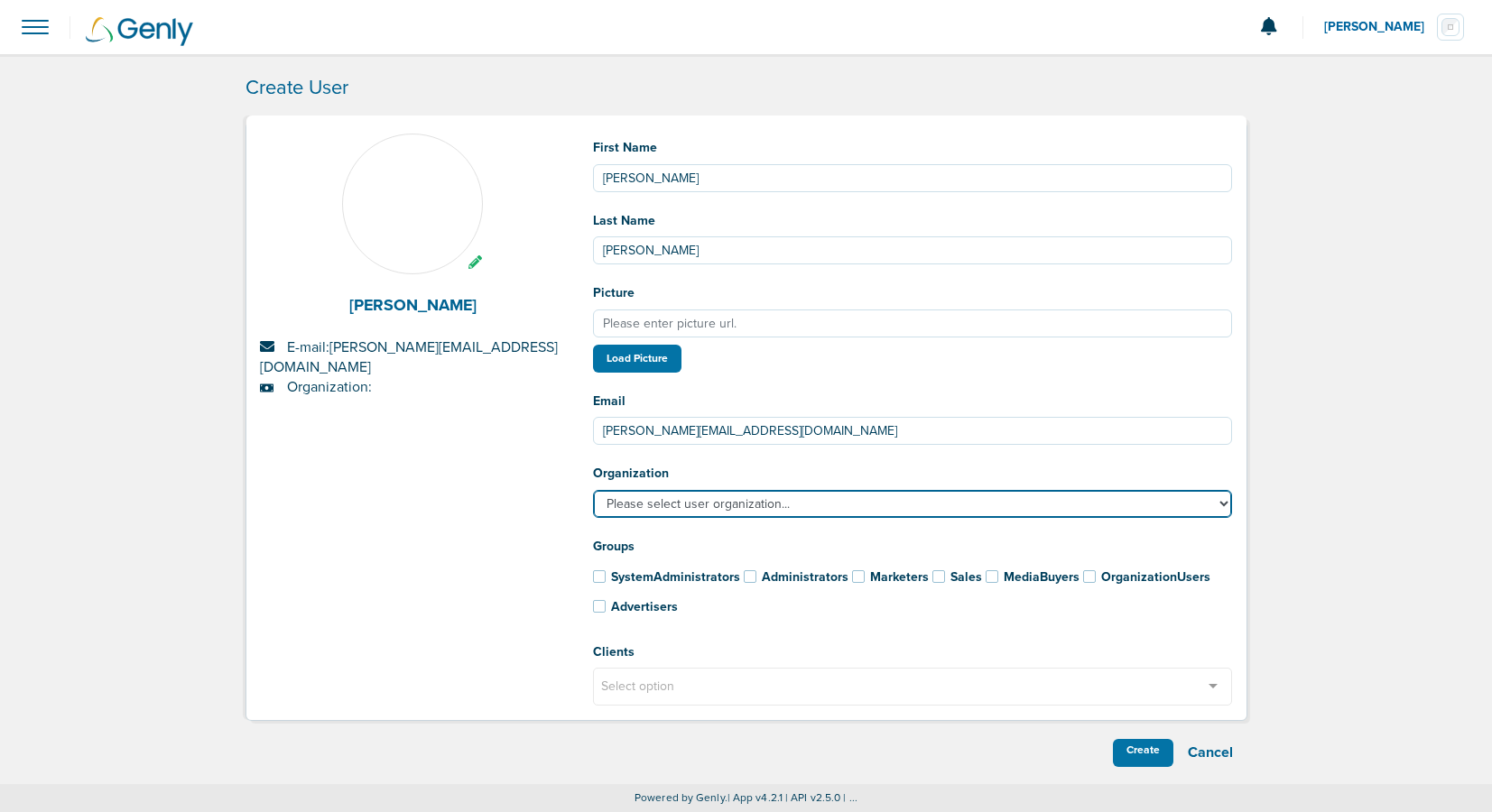
click at [679, 507] on select "Please select user organization... AcceptCare Bonsai Health DataDasher DeepScri…" at bounding box center [913, 505] width 639 height 28
select select "193"
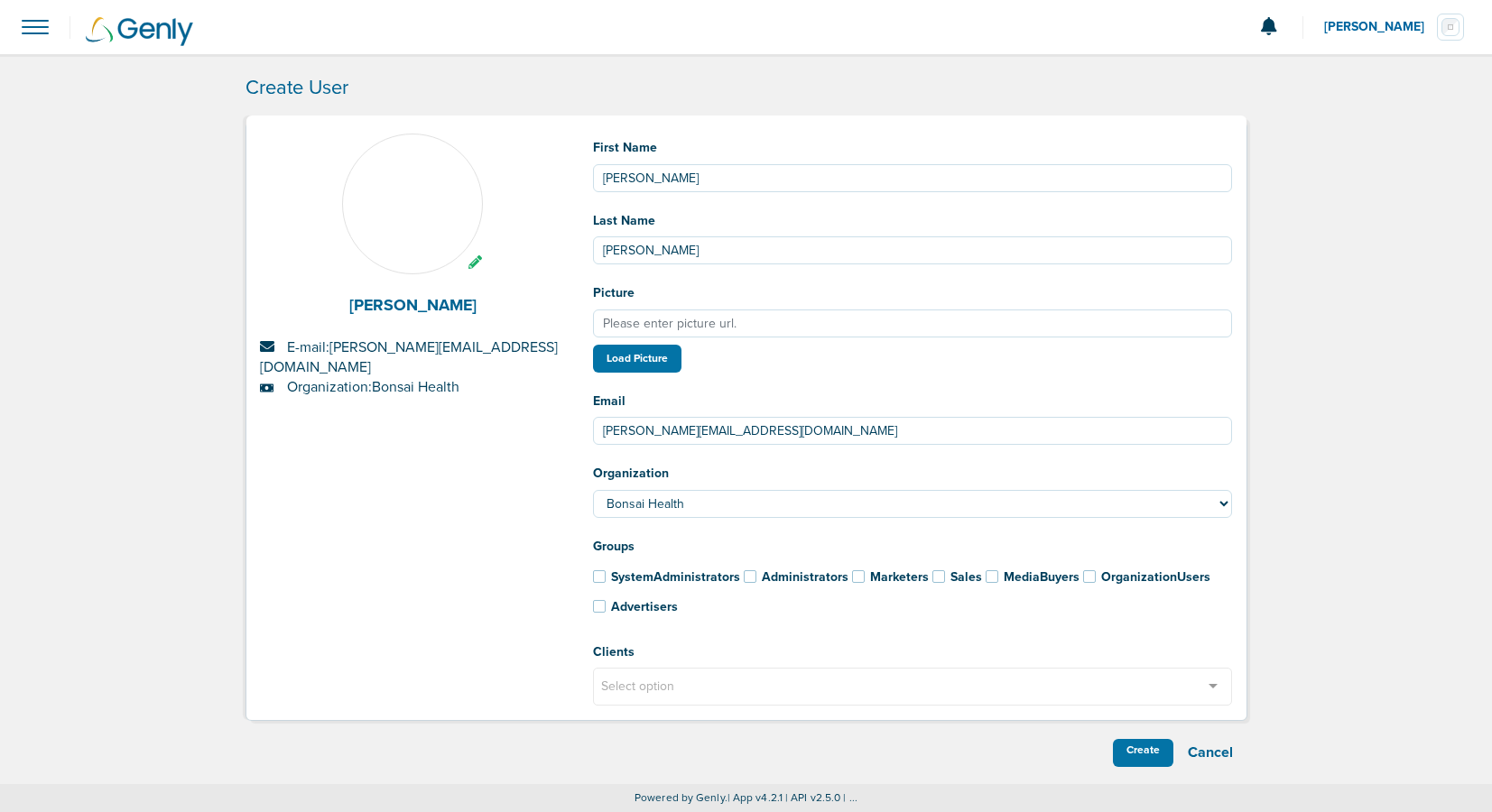
click at [597, 605] on span at bounding box center [599, 605] width 12 height 12
click at [575, 603] on input "Advertisers" at bounding box center [575, 603] width 0 height 0
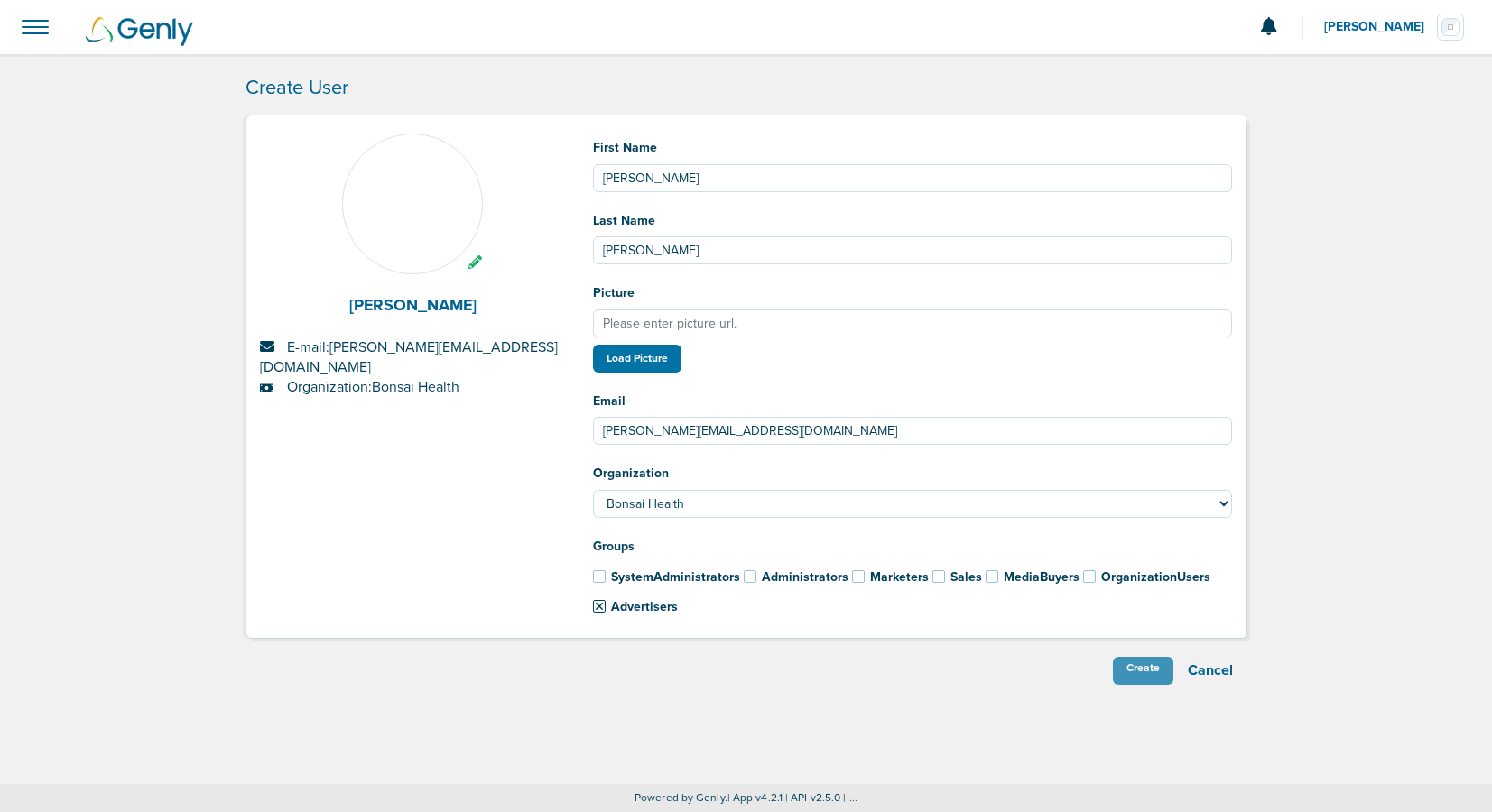
click at [1141, 672] on div "Create" at bounding box center [1143, 671] width 60 height 28
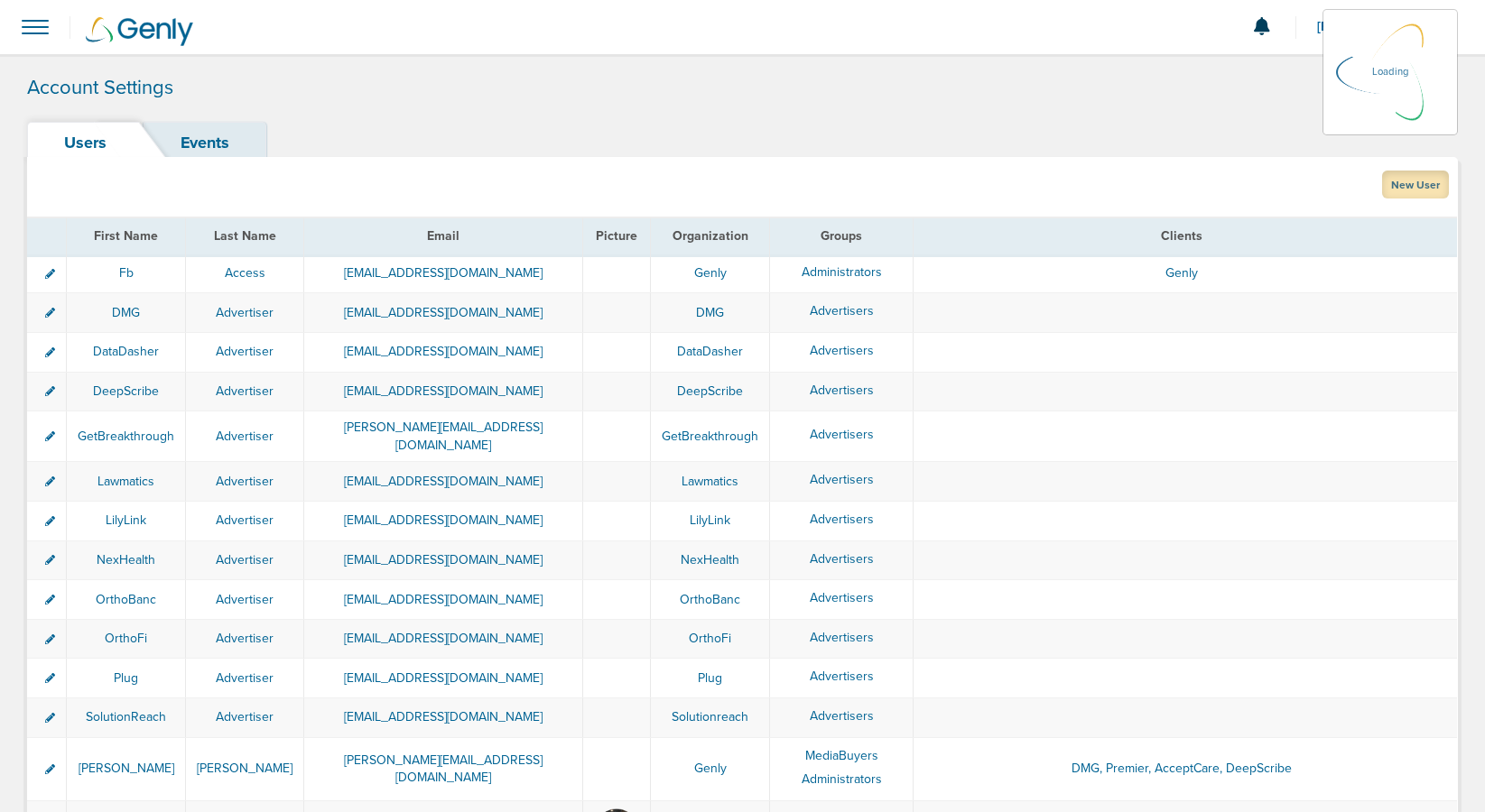
click at [1403, 180] on link "New User" at bounding box center [1415, 185] width 67 height 28
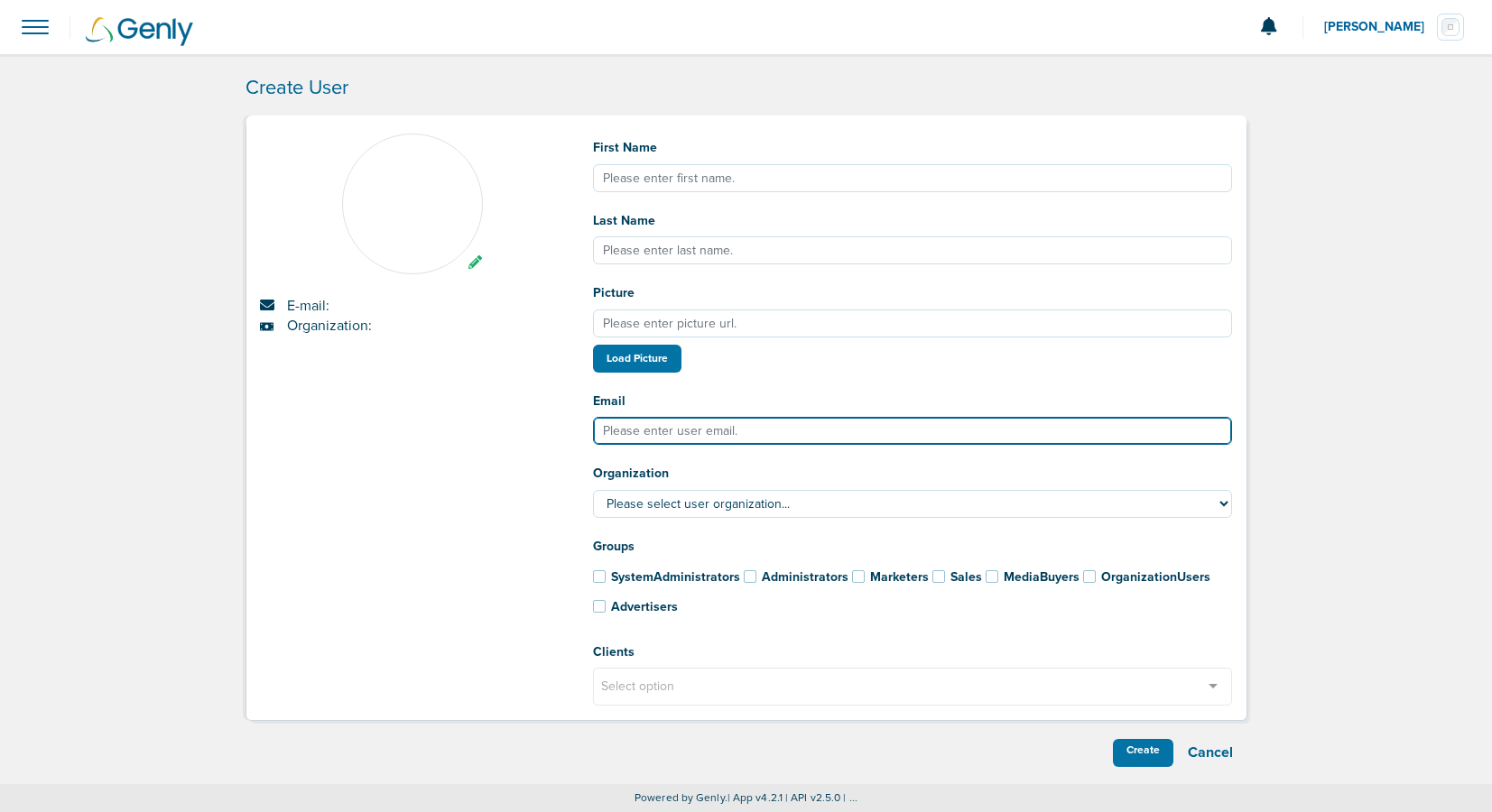
click at [626, 435] on input "Email" at bounding box center [913, 431] width 639 height 28
paste input "[EMAIL_ADDRESS][DOMAIN_NAME]"
type input "[EMAIL_ADDRESS][DOMAIN_NAME]"
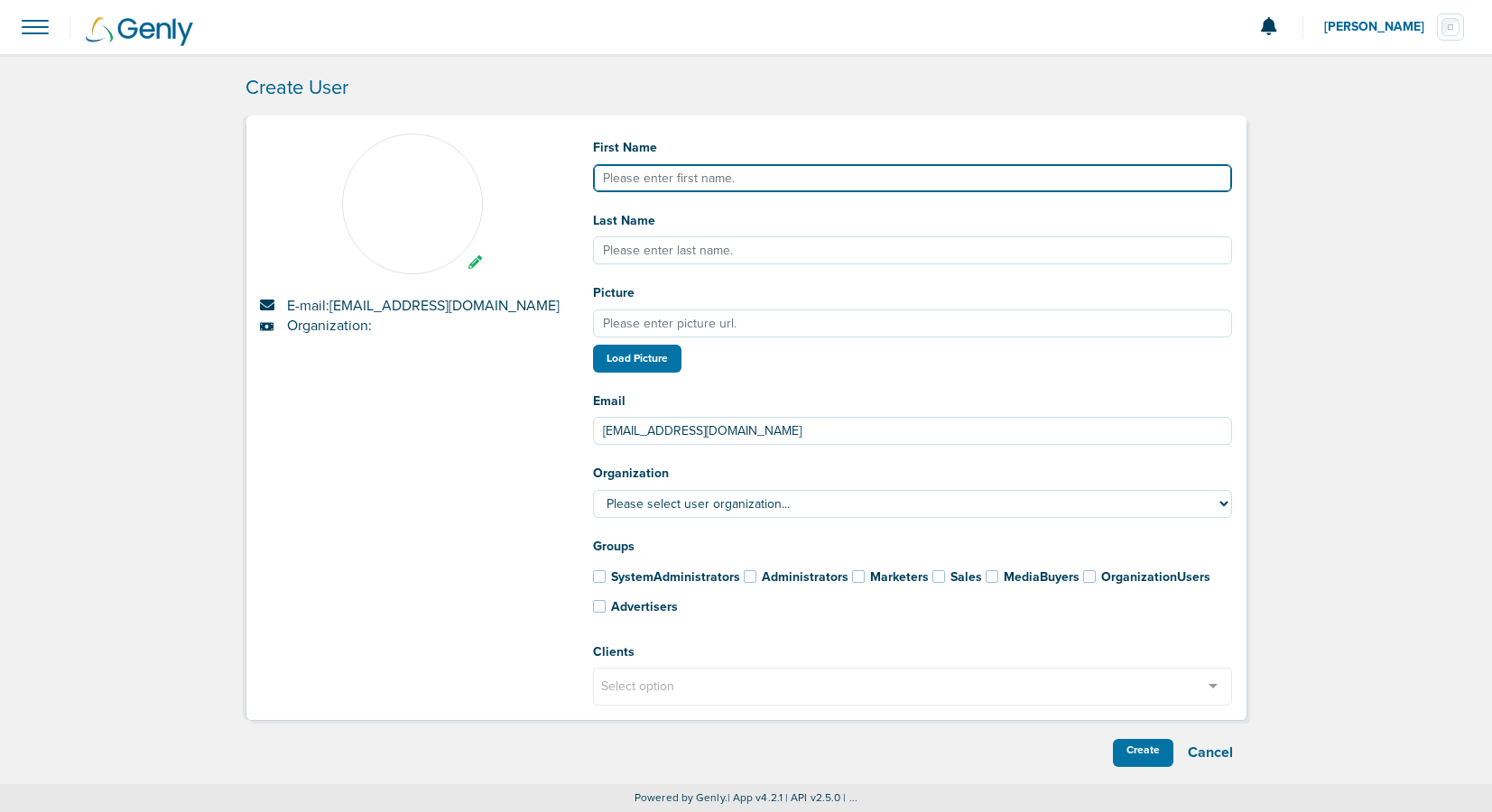
click at [628, 178] on input "First Name" at bounding box center [913, 178] width 639 height 28
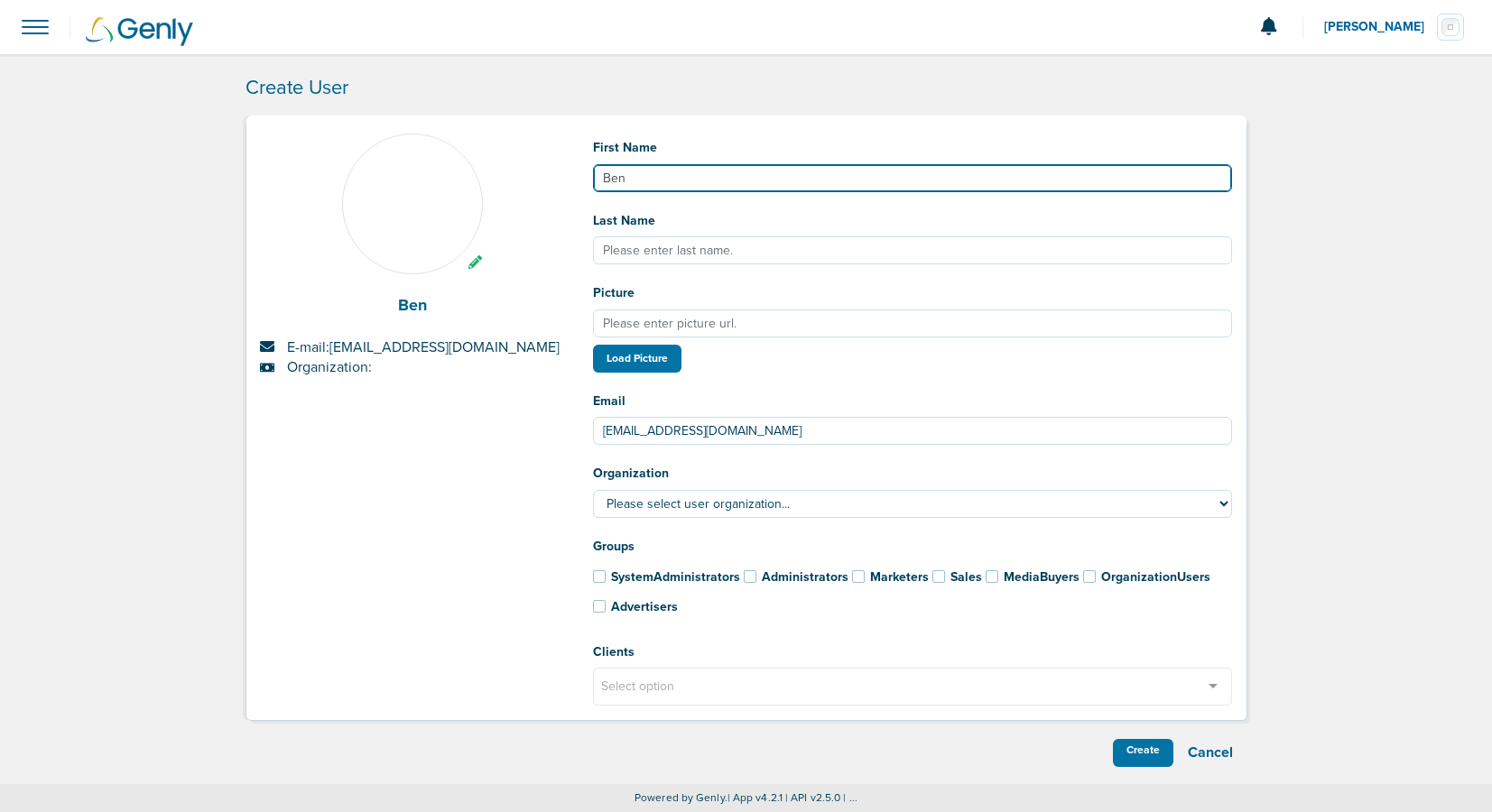
type input "Ben"
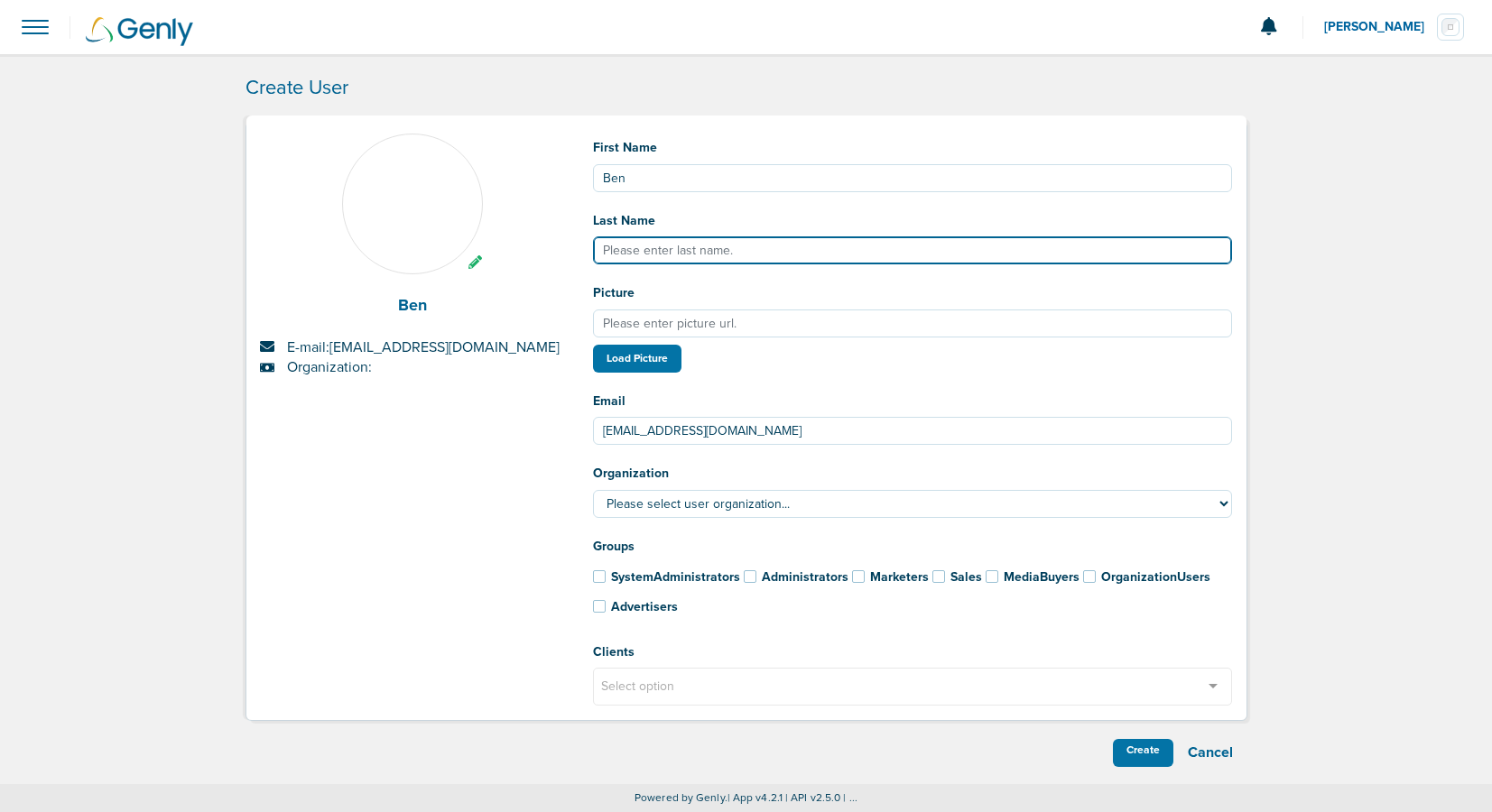
click at [634, 240] on input "Last Name" at bounding box center [913, 251] width 639 height 28
type input "[PERSON_NAME]"
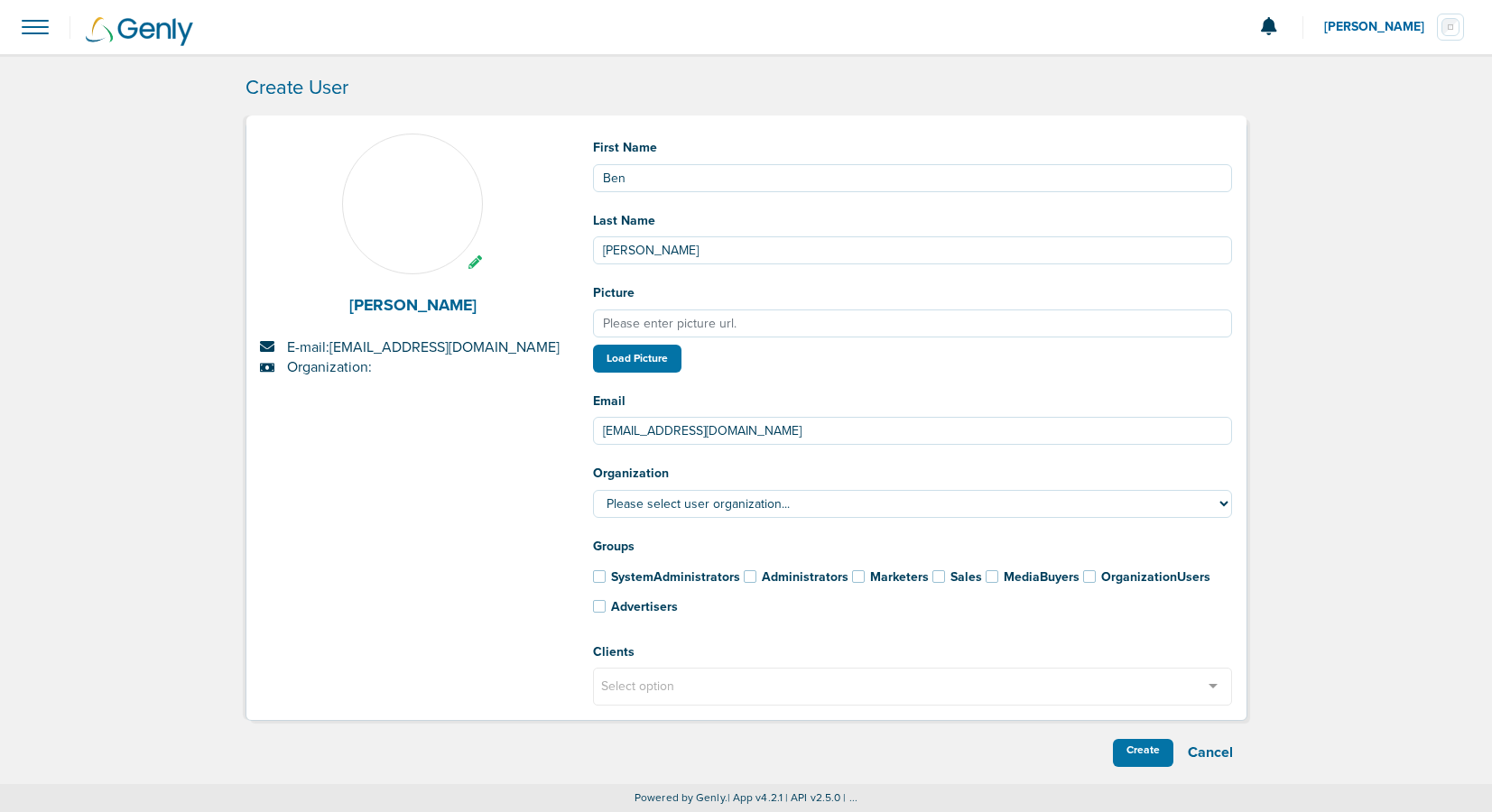
click at [458, 464] on div "[PERSON_NAME] E-mail: [EMAIL_ADDRESS][DOMAIN_NAME] Organization:" at bounding box center [412, 427] width 333 height 587
click at [597, 604] on span at bounding box center [599, 605] width 12 height 12
click at [575, 603] on input "Advertisers" at bounding box center [575, 603] width 0 height 0
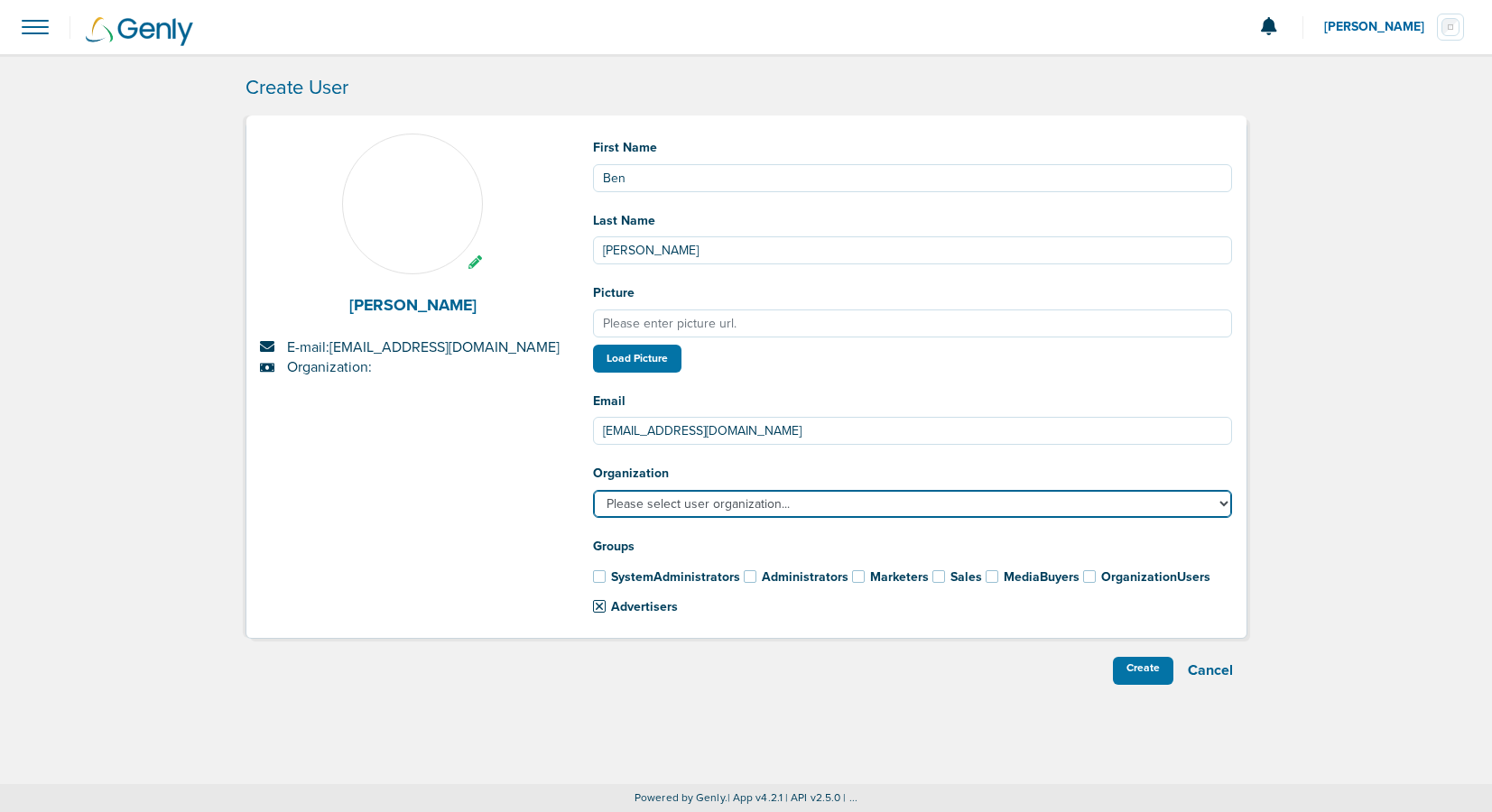
click at [721, 499] on select "Please select user organization... AcceptCare Bonsai Health DataDasher DeepScri…" at bounding box center [913, 505] width 639 height 28
select select "193"
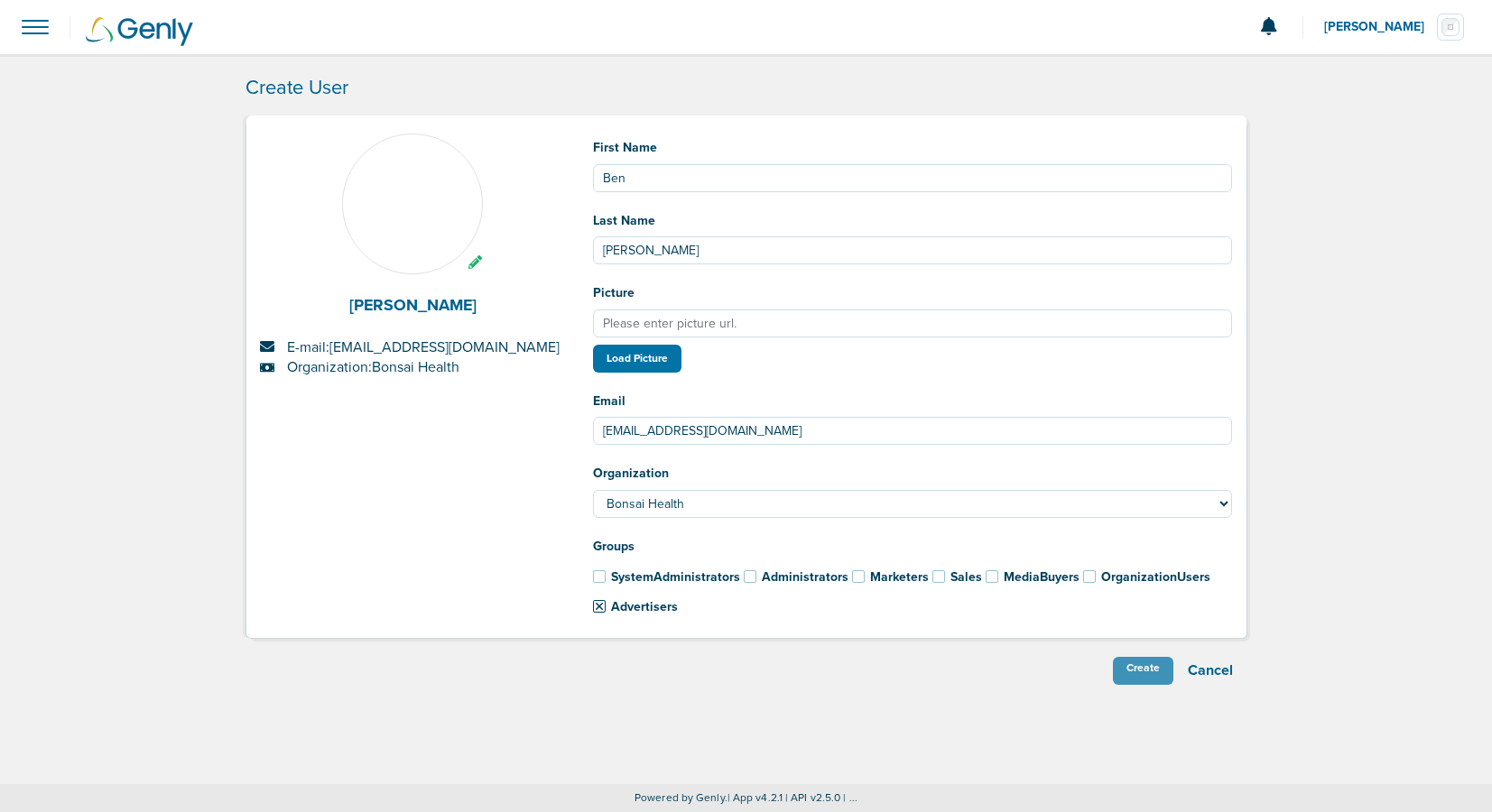
drag, startPoint x: 1161, startPoint y: 667, endPoint x: 1121, endPoint y: 662, distance: 40.3
click at [1161, 667] on div "Create" at bounding box center [1143, 671] width 60 height 28
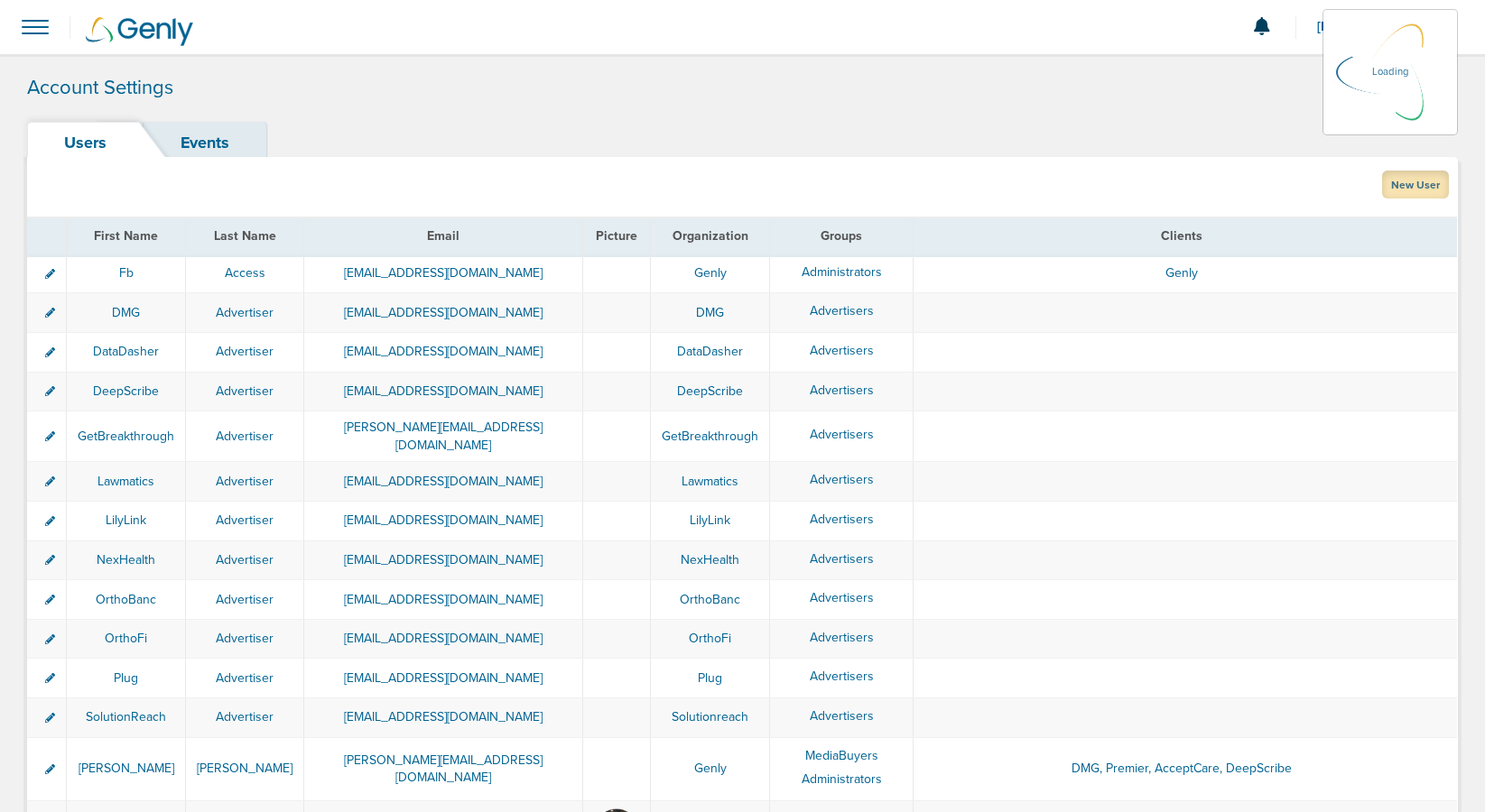
click at [1409, 187] on link "New User" at bounding box center [1415, 185] width 67 height 28
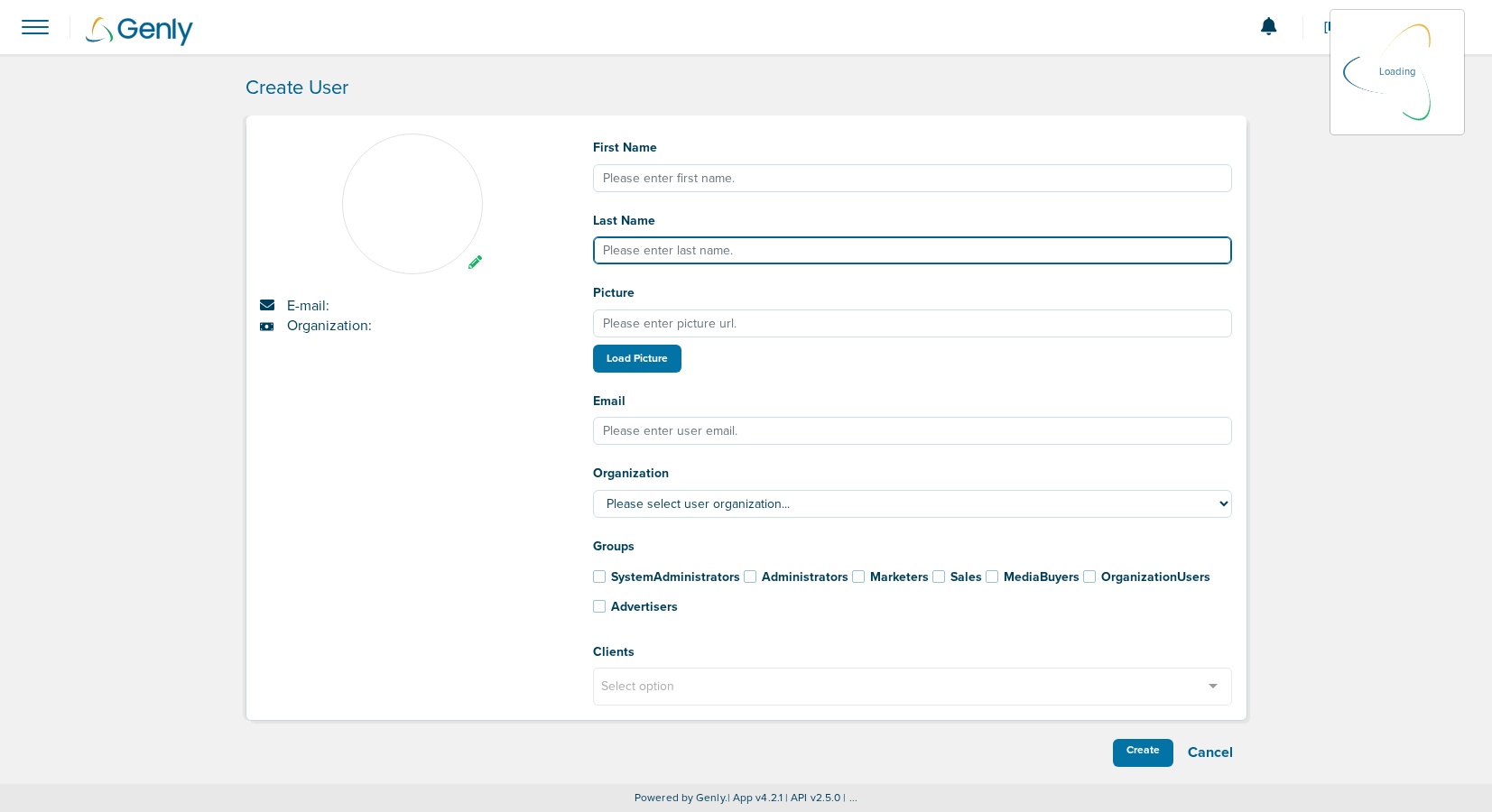
click at [632, 254] on input "Last Name" at bounding box center [913, 251] width 639 height 28
paste input "[PERSON_NAME]"
type input "[PERSON_NAME]"
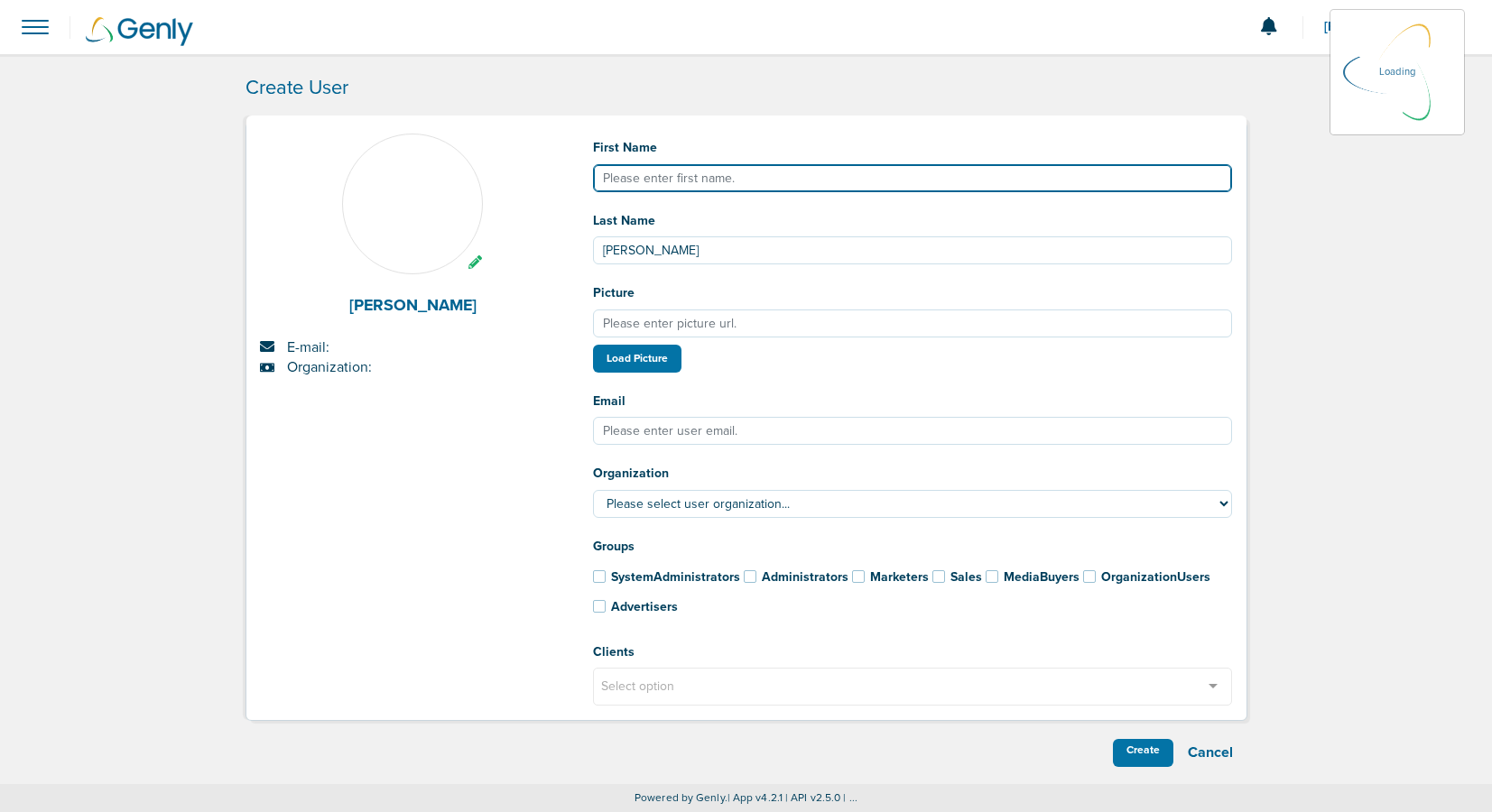
click at [643, 174] on input "First Name" at bounding box center [913, 178] width 639 height 28
type input "Max"
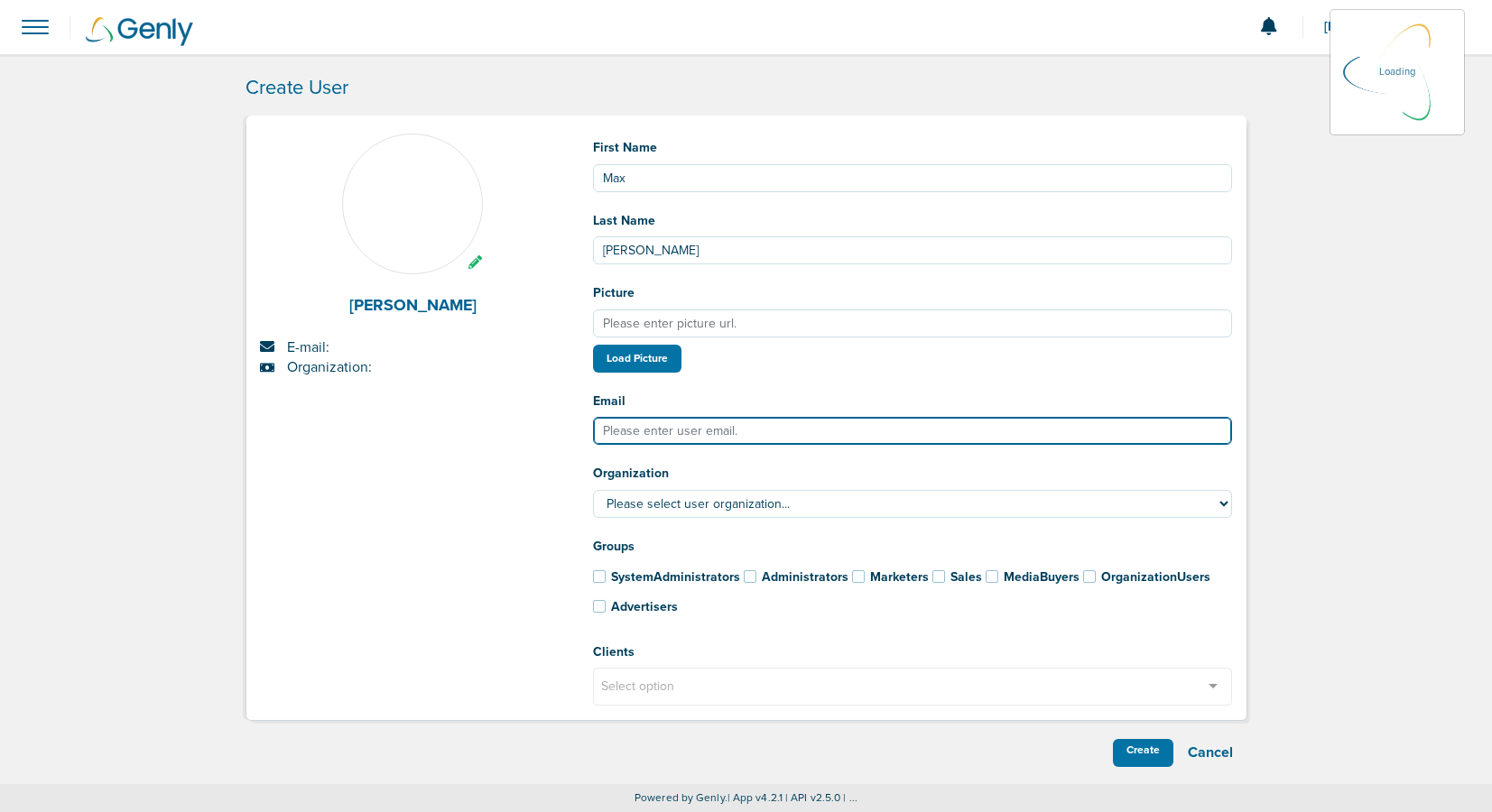
click at [654, 434] on input "Email" at bounding box center [913, 431] width 639 height 28
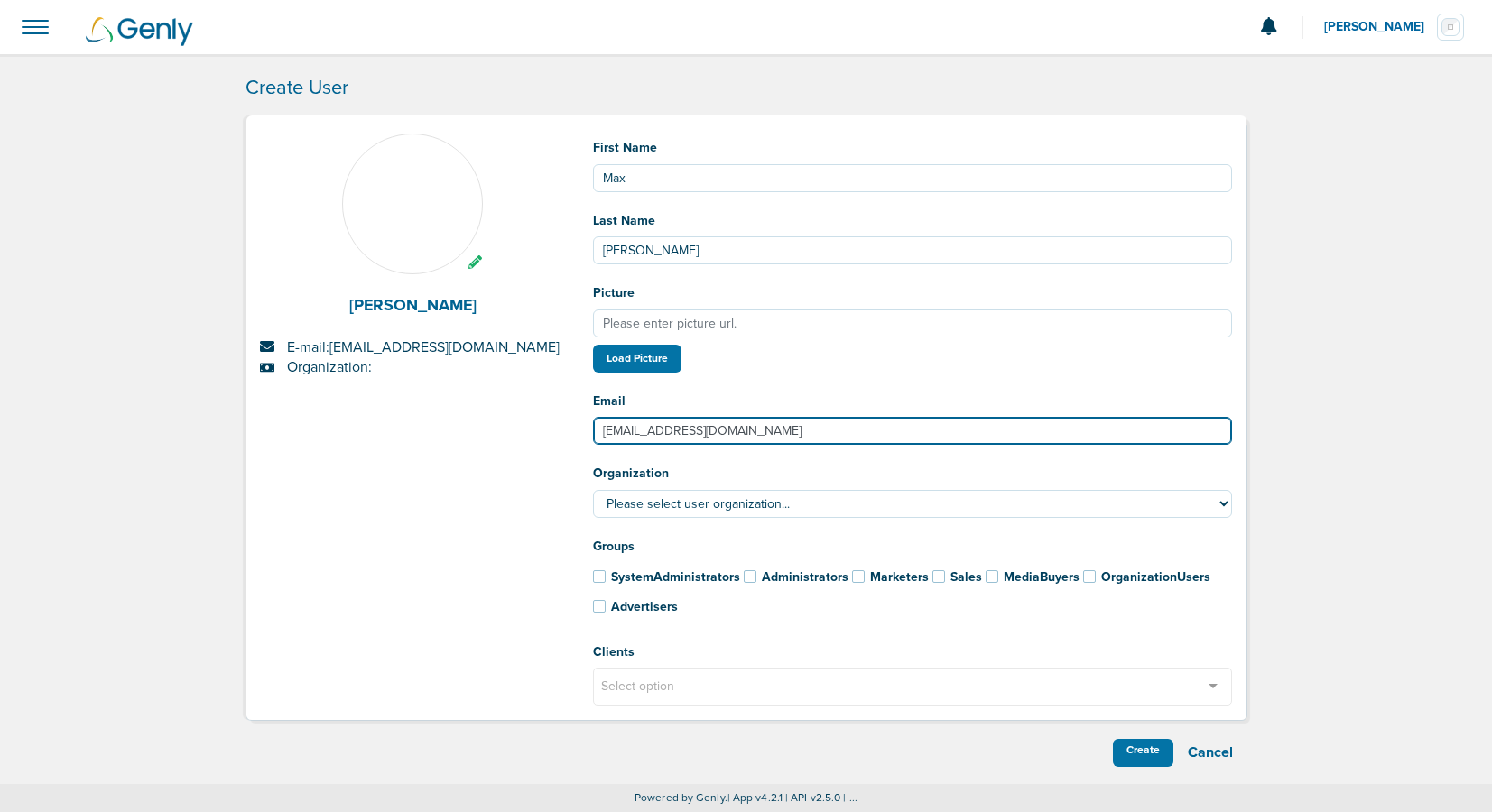
type input "[EMAIL_ADDRESS][DOMAIN_NAME]"
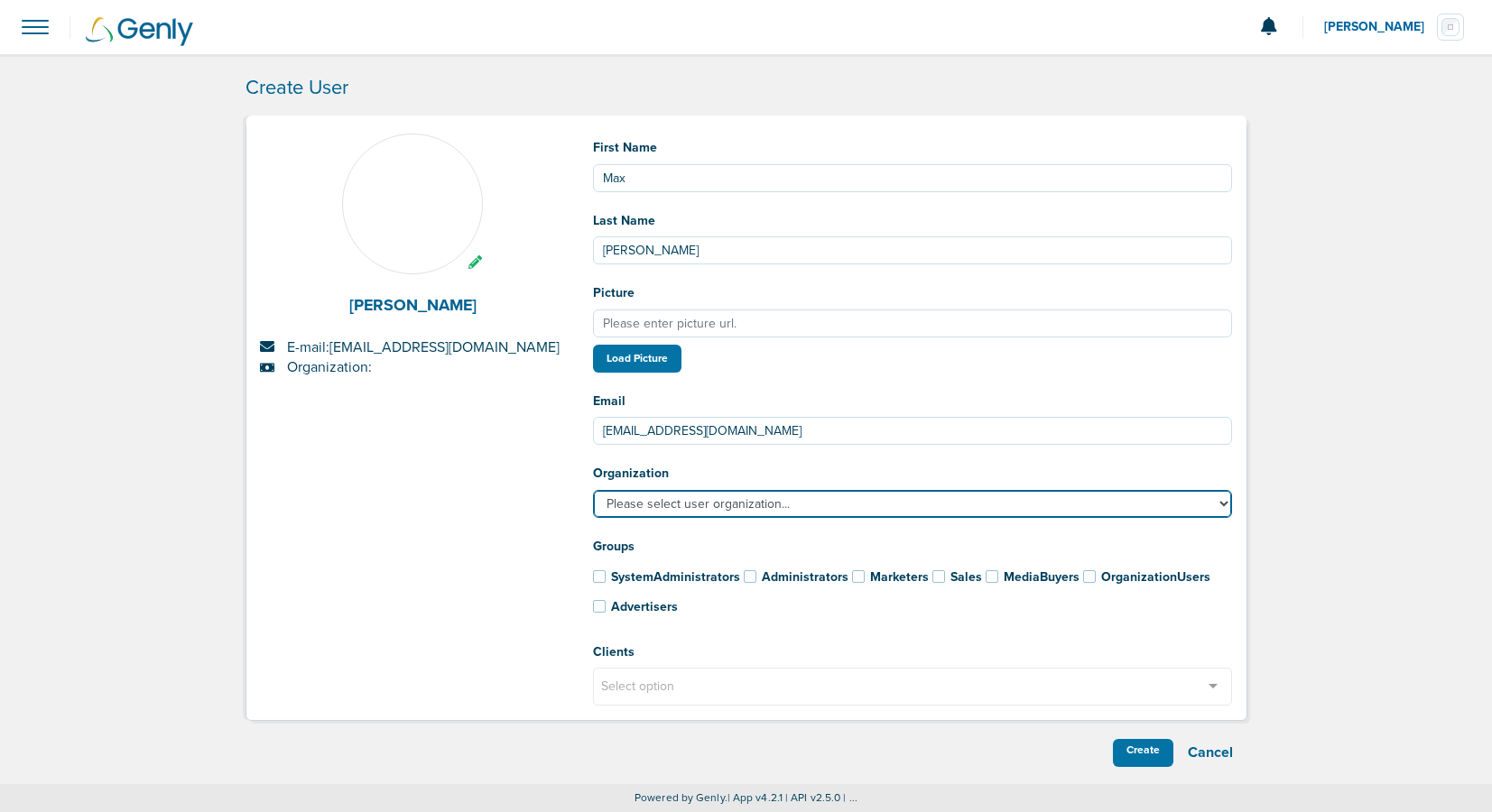
click at [641, 505] on select "Please select user organization... AcceptCare Bonsai Health DataDasher DeepScri…" at bounding box center [913, 505] width 639 height 28
select select "193"
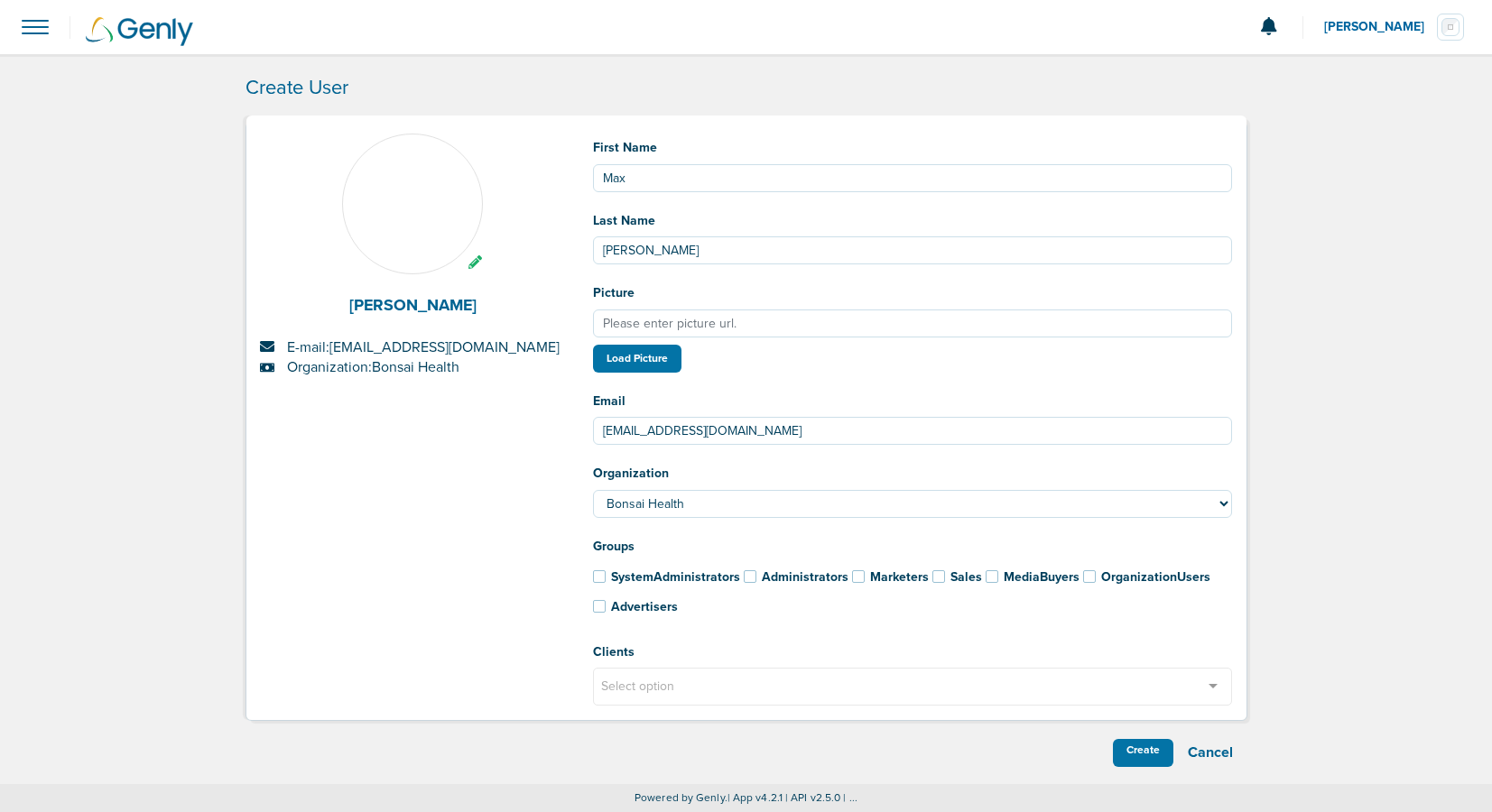
click at [599, 610] on span at bounding box center [599, 605] width 12 height 12
click at [575, 603] on input "Advertisers" at bounding box center [575, 603] width 0 height 0
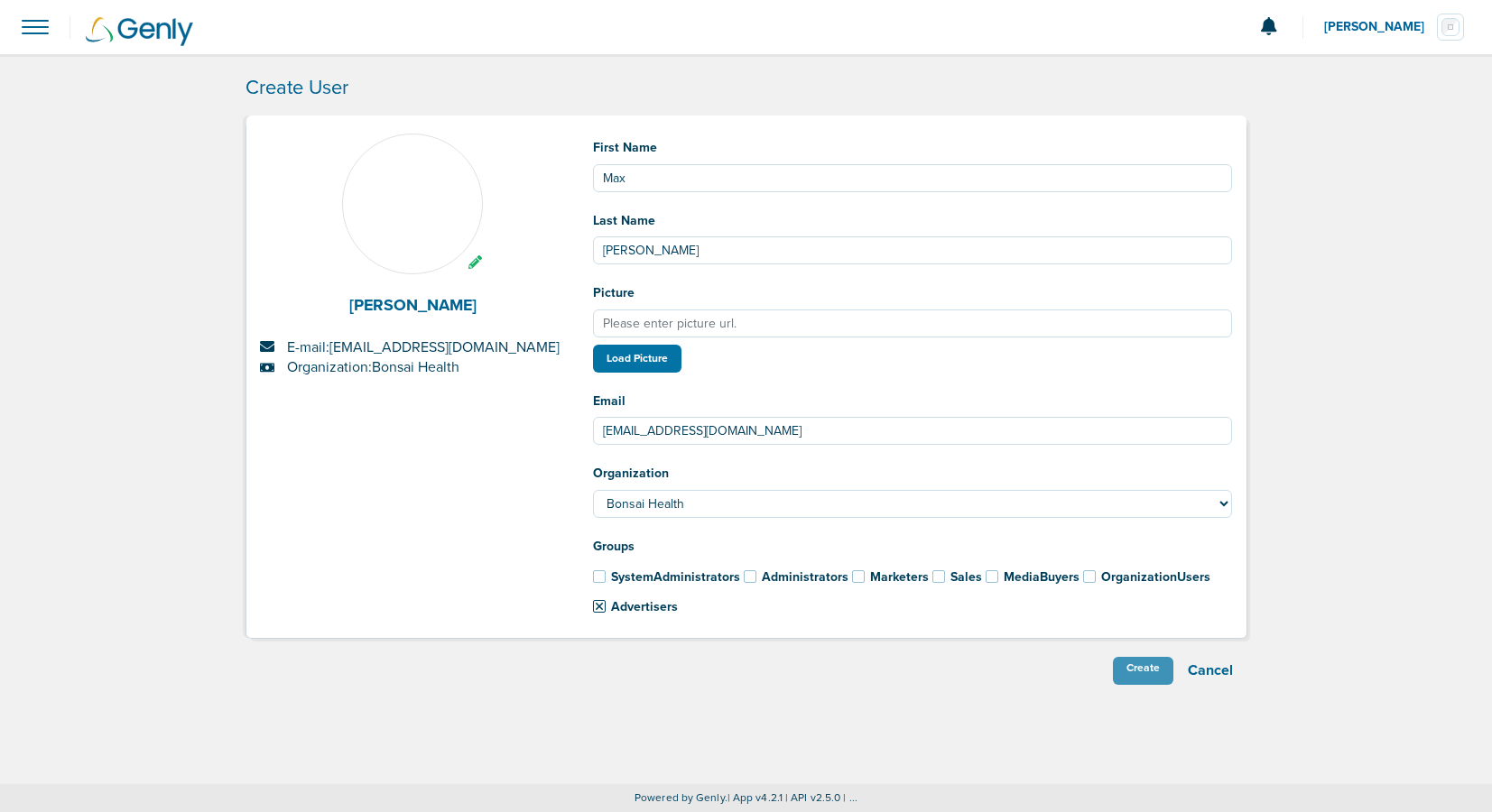
drag, startPoint x: 1148, startPoint y: 668, endPoint x: 1115, endPoint y: 669, distance: 33.0
click at [1148, 668] on div "Create" at bounding box center [1143, 671] width 60 height 28
